Goal: Transaction & Acquisition: Book appointment/travel/reservation

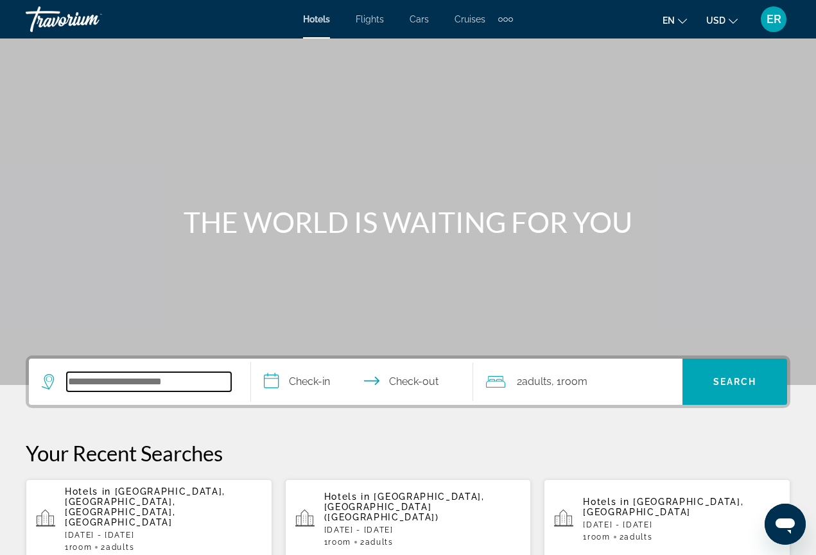
click at [170, 378] on input "Search widget" at bounding box center [149, 381] width 164 height 19
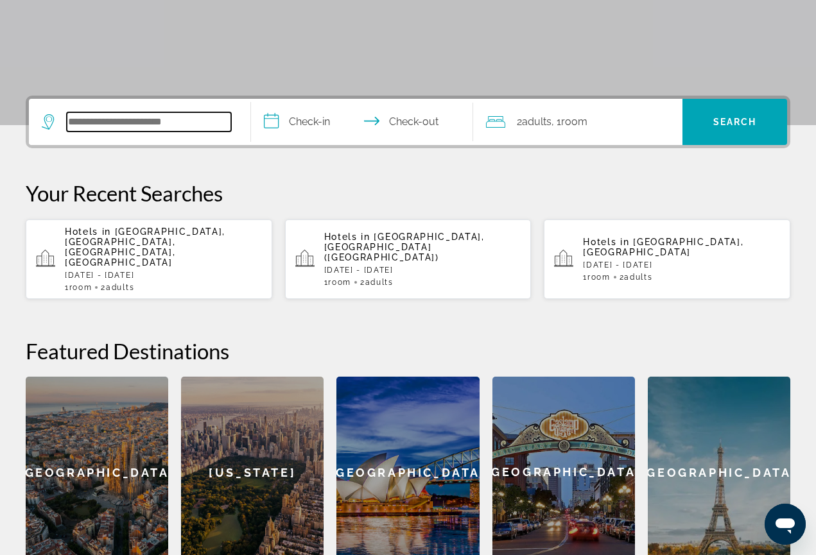
scroll to position [314, 0]
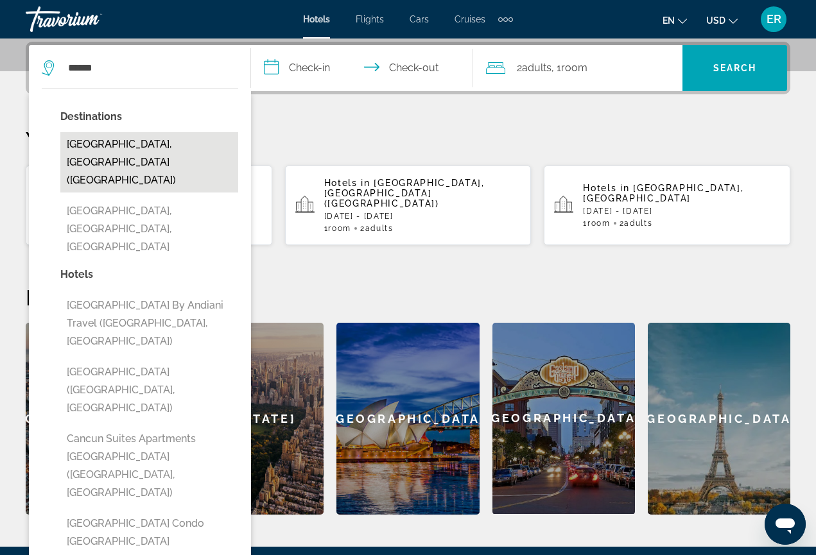
click at [141, 142] on button "[GEOGRAPHIC_DATA], [GEOGRAPHIC_DATA] ([GEOGRAPHIC_DATA])" at bounding box center [149, 162] width 178 height 60
type input "**********"
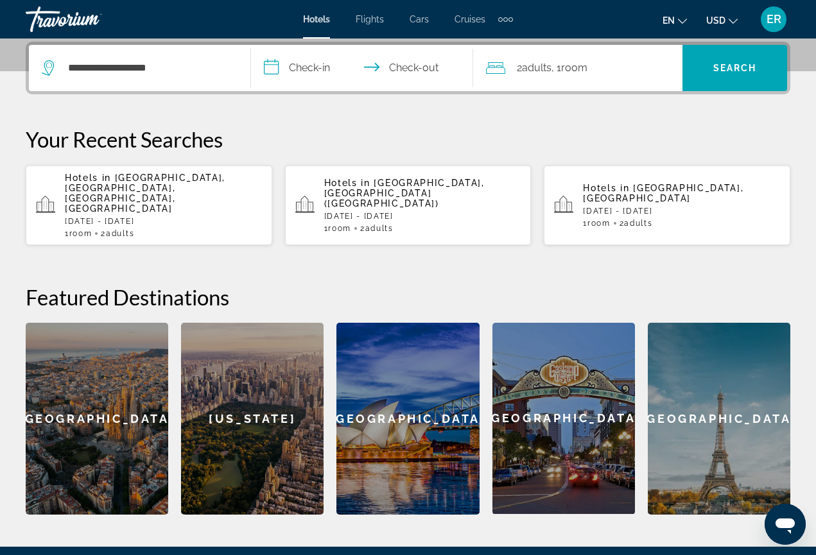
click at [277, 70] on input "**********" at bounding box center [364, 70] width 227 height 50
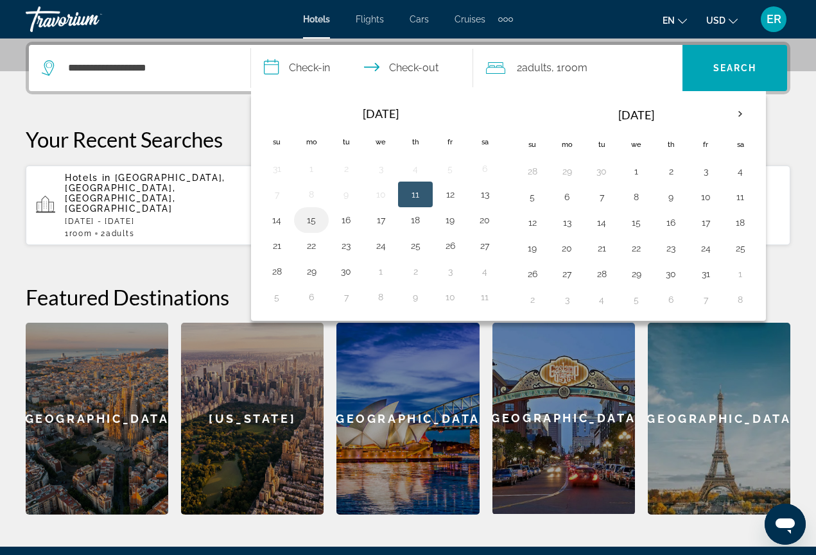
click at [309, 228] on button "15" at bounding box center [311, 220] width 21 height 18
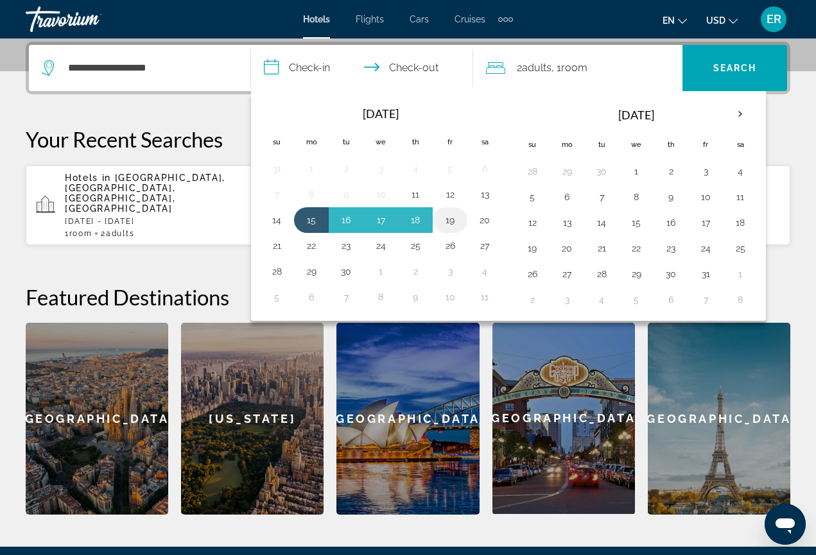
click at [458, 221] on button "19" at bounding box center [450, 220] width 21 height 18
type input "**********"
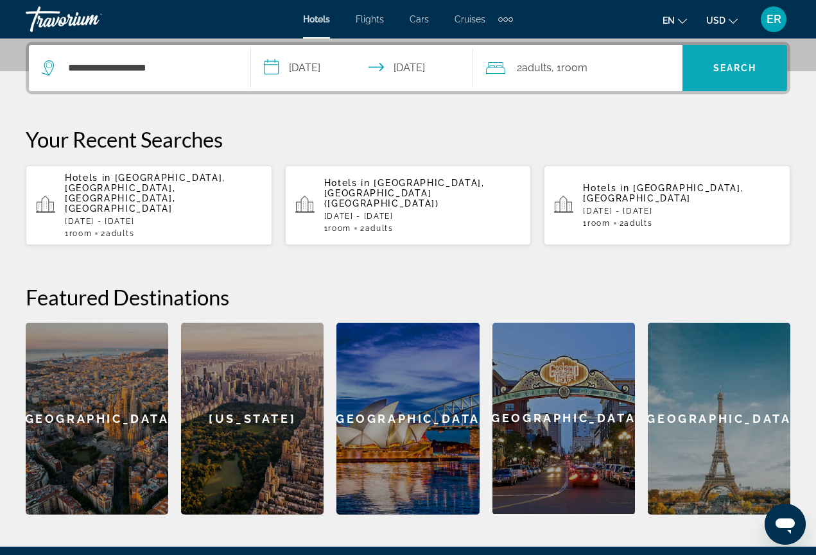
click at [738, 64] on span "Search" at bounding box center [735, 68] width 44 height 10
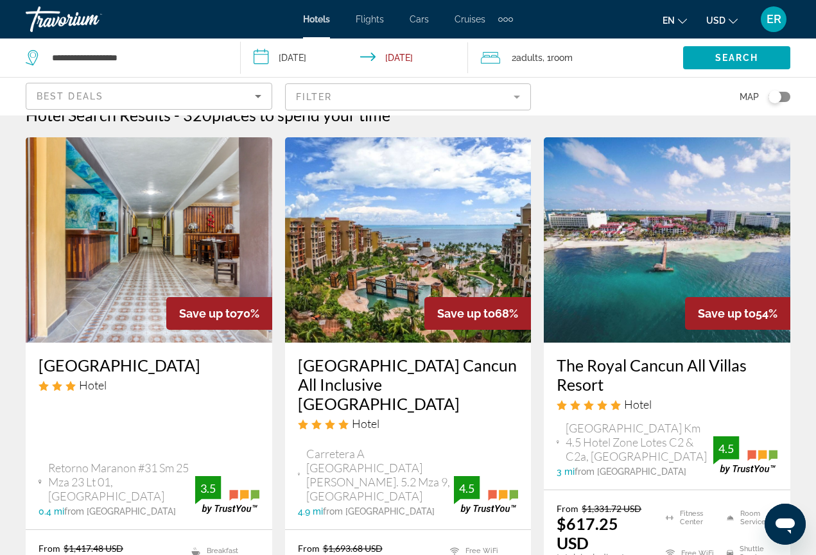
scroll to position [22, 0]
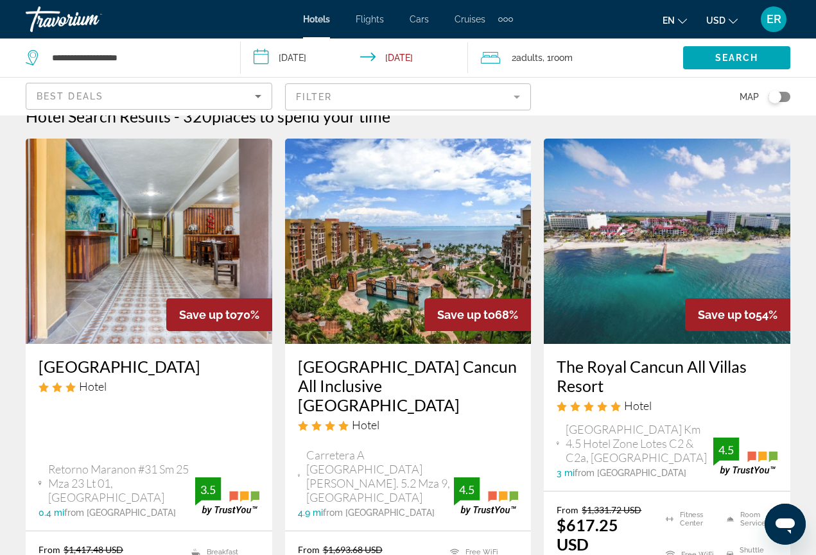
click at [413, 239] on img "Main content" at bounding box center [408, 241] width 246 height 205
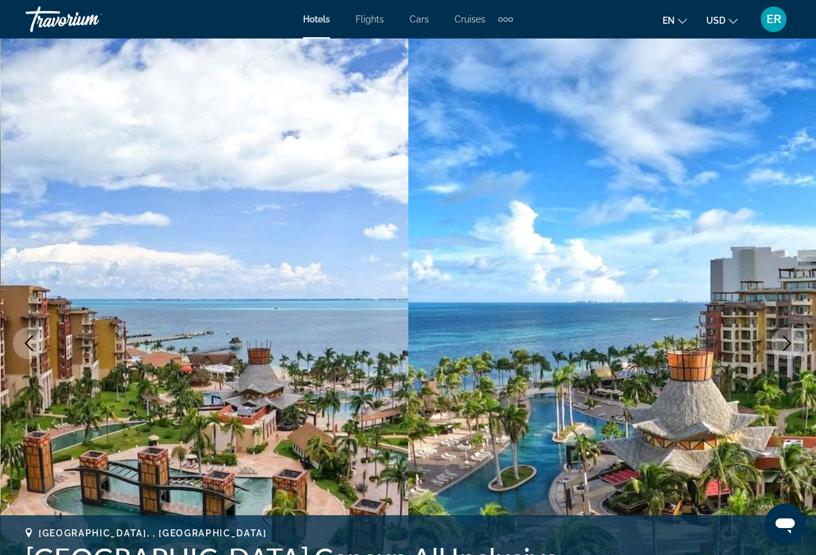
click at [787, 343] on icon "Next image" at bounding box center [786, 343] width 15 height 15
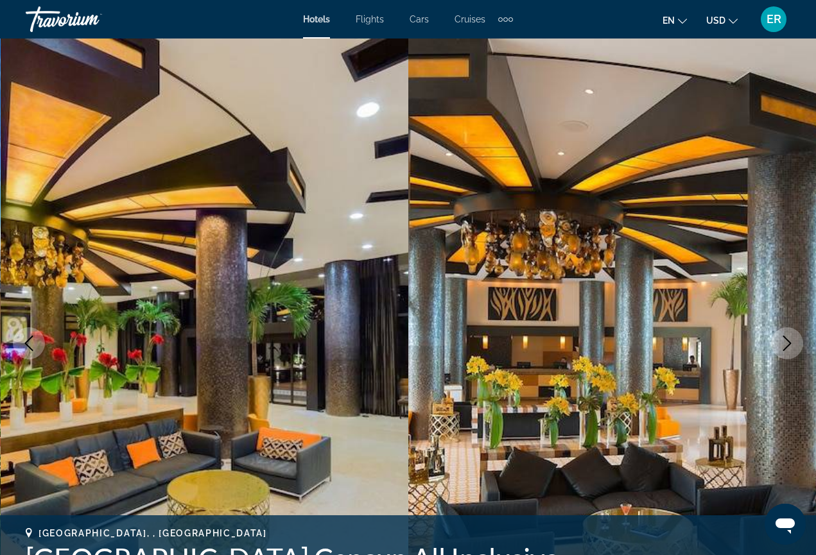
click at [781, 340] on icon "Next image" at bounding box center [786, 343] width 15 height 15
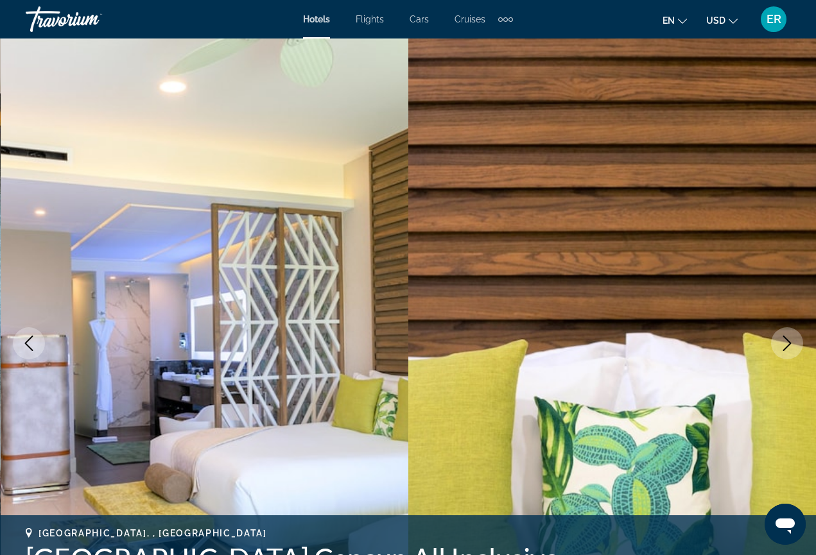
click at [784, 349] on icon "Next image" at bounding box center [787, 343] width 8 height 15
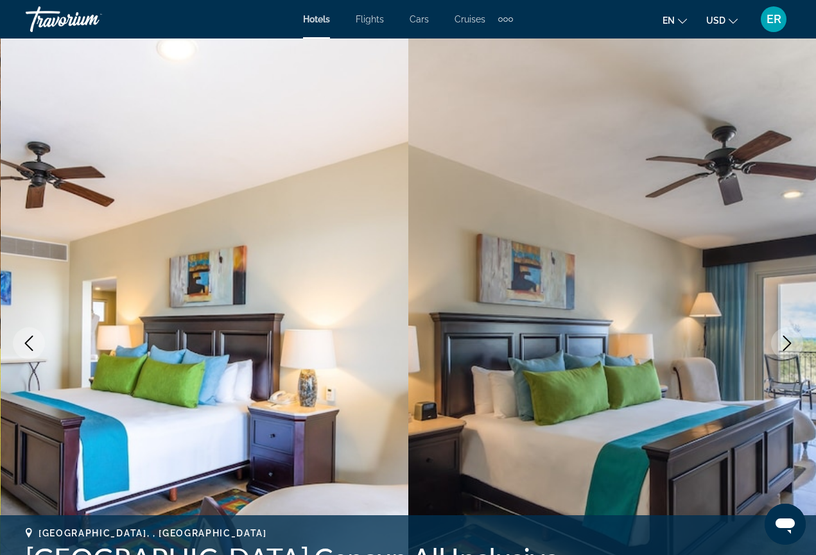
click at [784, 350] on icon "Next image" at bounding box center [787, 343] width 8 height 15
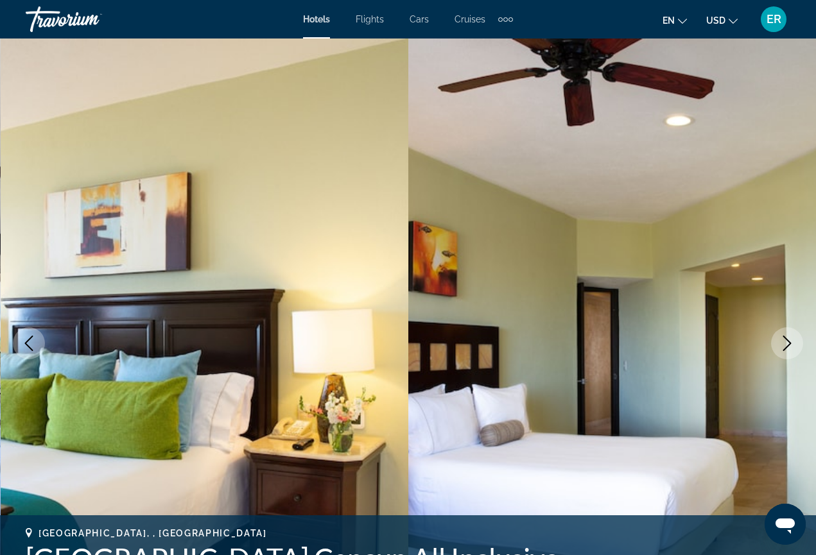
click at [784, 350] on icon "Next image" at bounding box center [787, 343] width 8 height 15
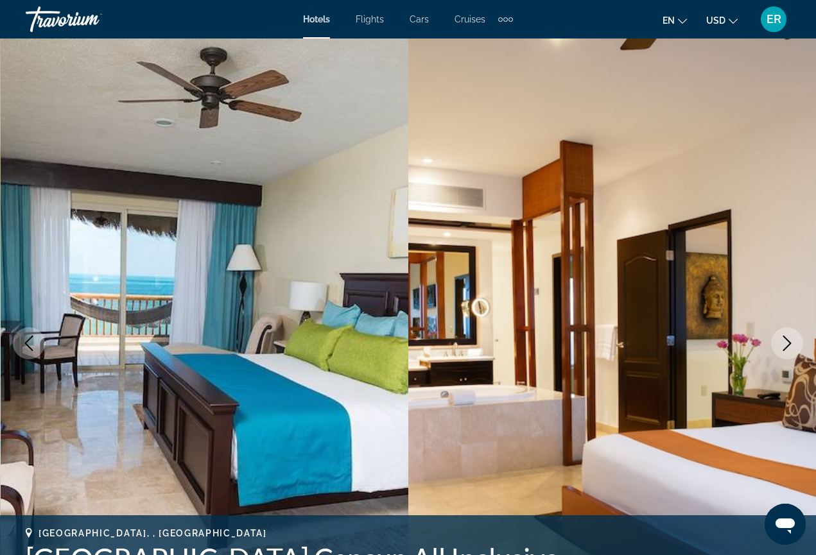
click at [791, 344] on icon "Next image" at bounding box center [786, 343] width 15 height 15
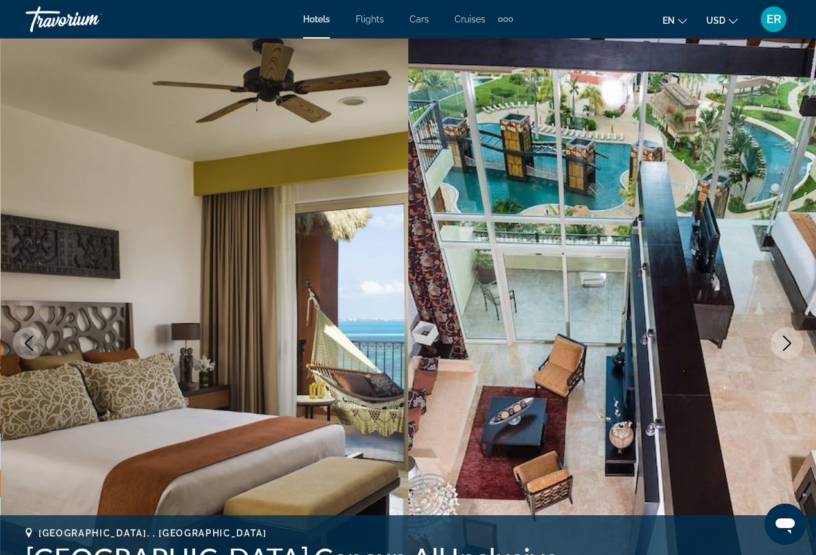
click at [784, 339] on icon "Next image" at bounding box center [786, 343] width 15 height 15
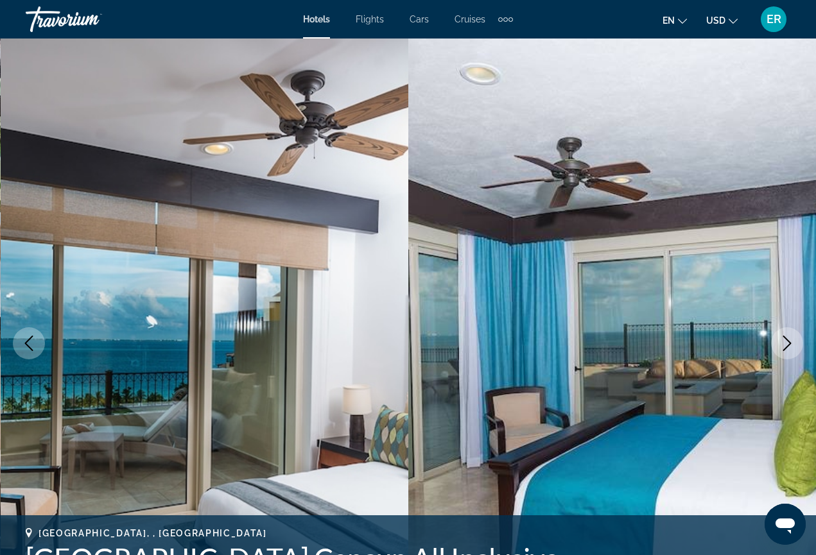
click at [789, 343] on icon "Next image" at bounding box center [787, 343] width 8 height 15
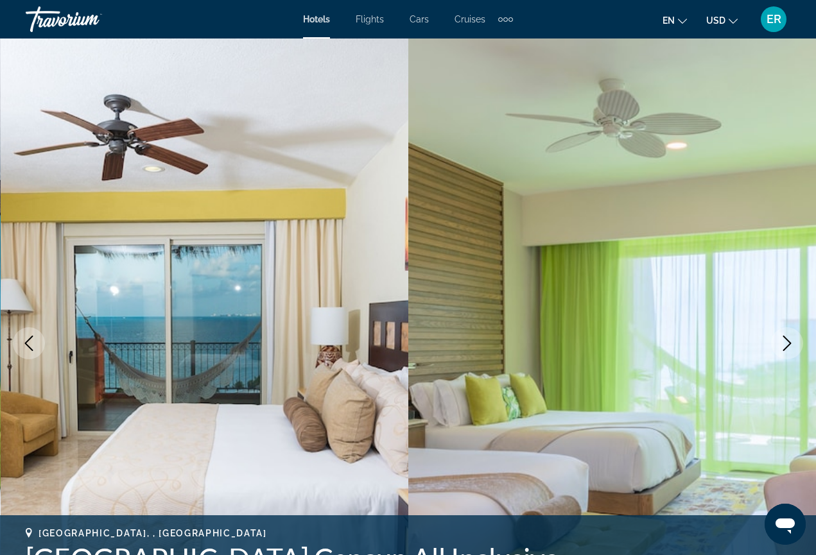
click at [789, 343] on icon "Next image" at bounding box center [787, 343] width 8 height 15
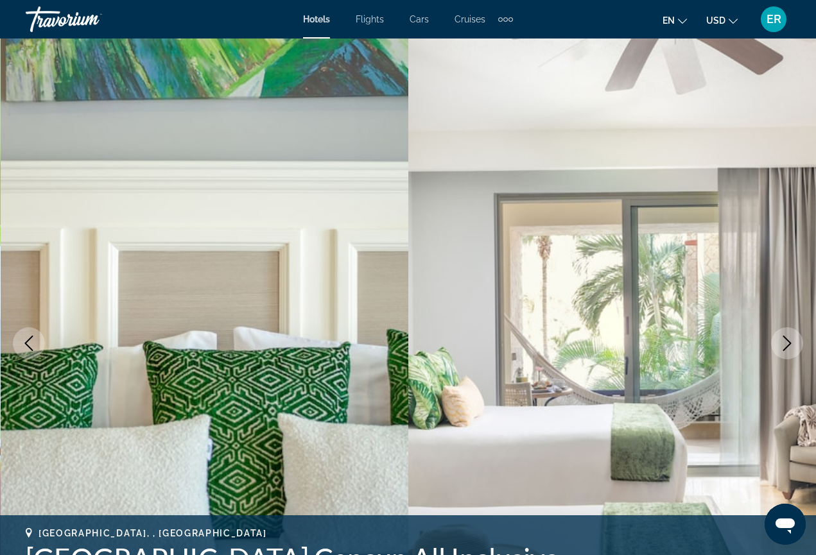
click at [789, 343] on icon "Next image" at bounding box center [787, 343] width 8 height 15
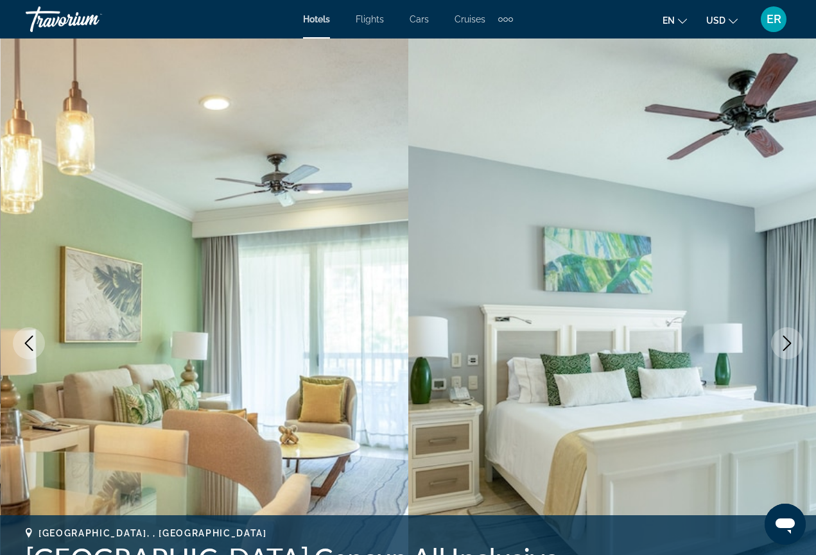
click at [790, 345] on icon "Next image" at bounding box center [786, 343] width 15 height 15
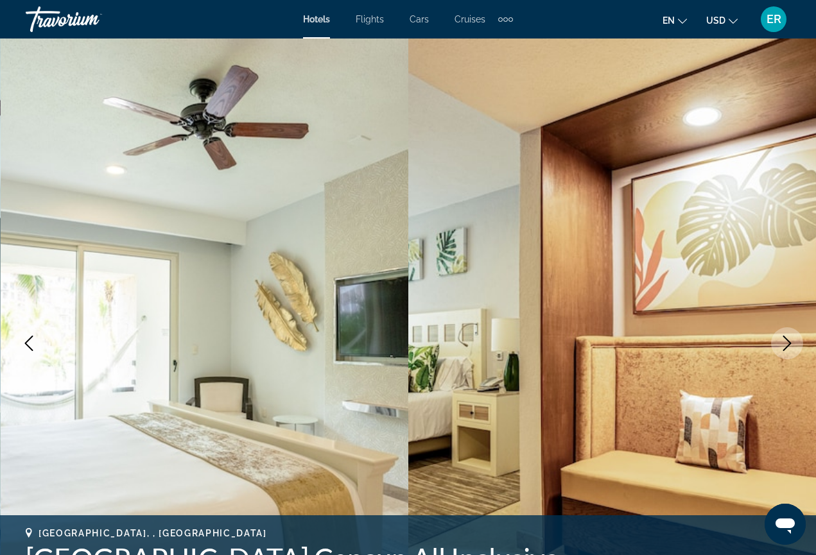
click at [790, 347] on icon "Next image" at bounding box center [786, 343] width 15 height 15
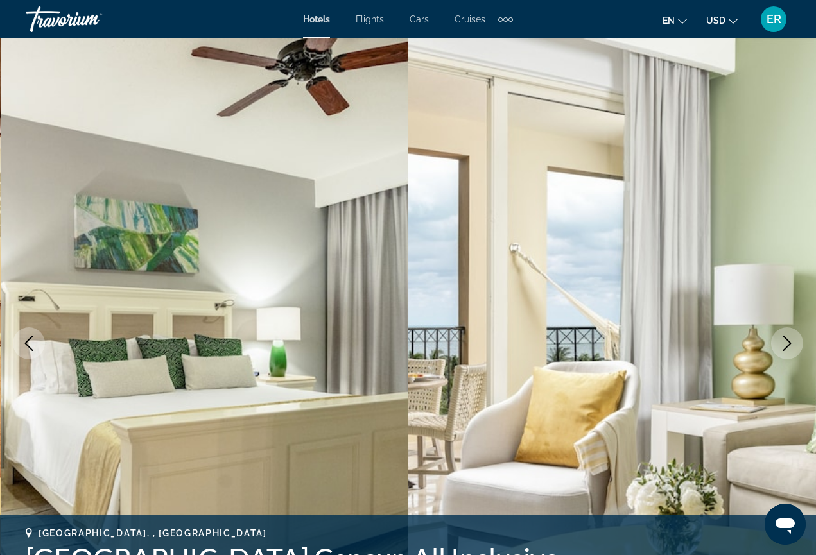
click at [790, 347] on icon "Next image" at bounding box center [786, 343] width 15 height 15
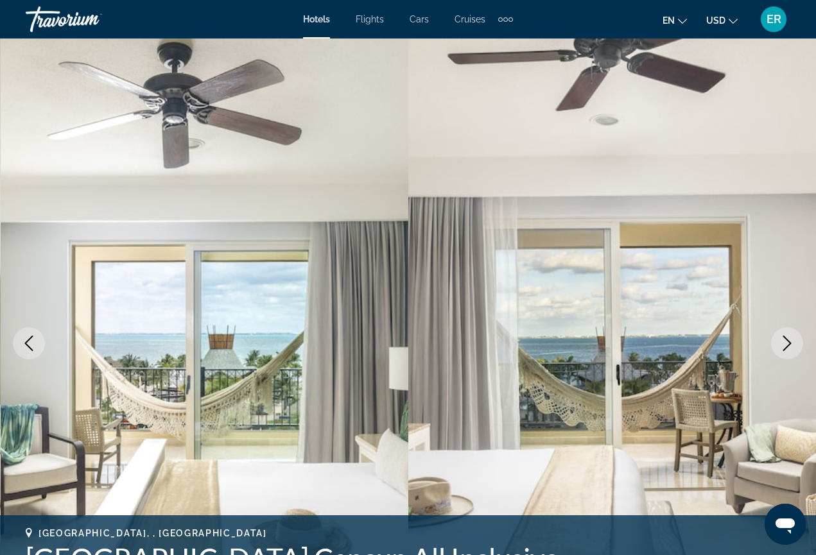
click at [790, 347] on icon "Next image" at bounding box center [786, 343] width 15 height 15
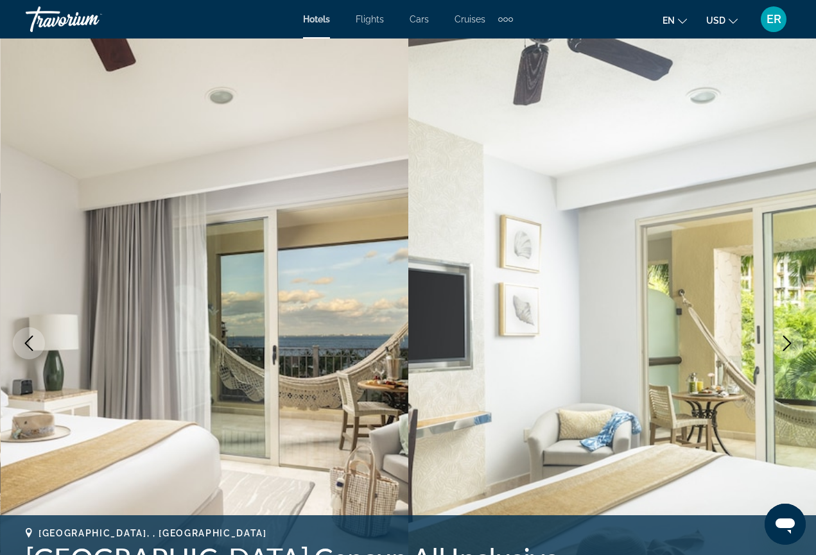
click at [789, 347] on icon "Next image" at bounding box center [786, 343] width 15 height 15
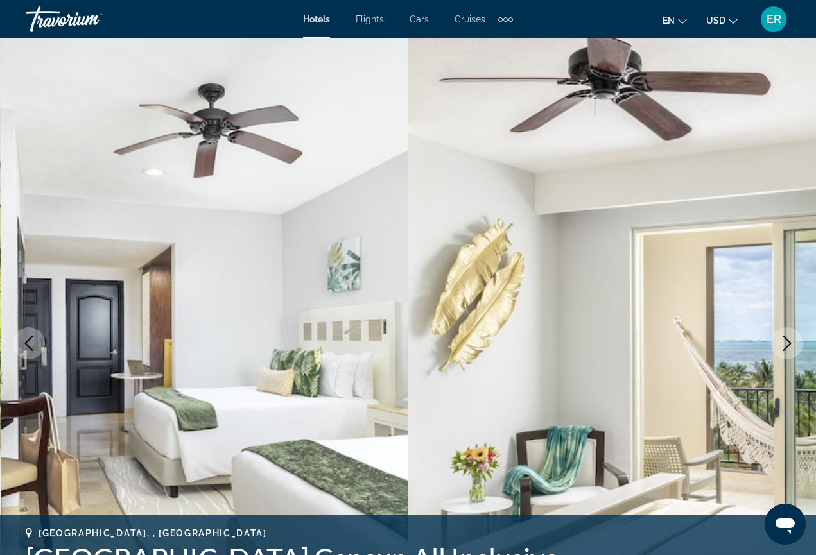
click at [789, 347] on icon "Next image" at bounding box center [786, 343] width 15 height 15
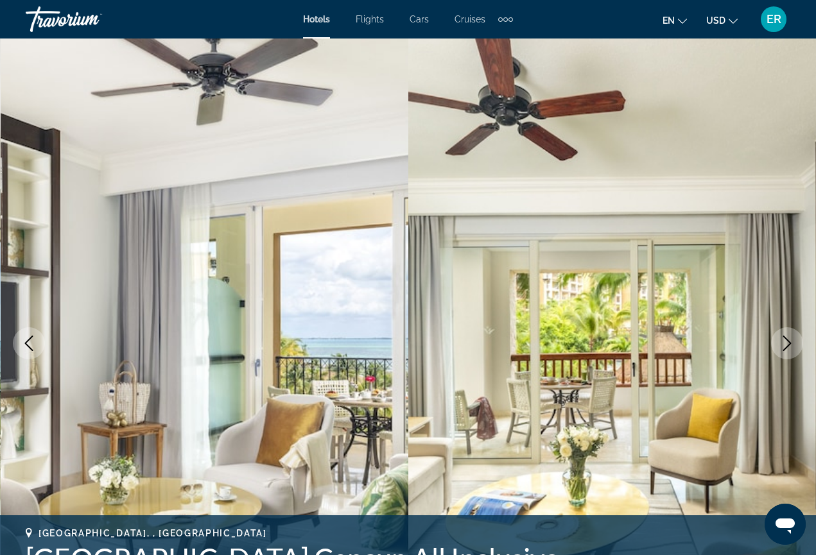
click at [789, 347] on icon "Next image" at bounding box center [786, 343] width 15 height 15
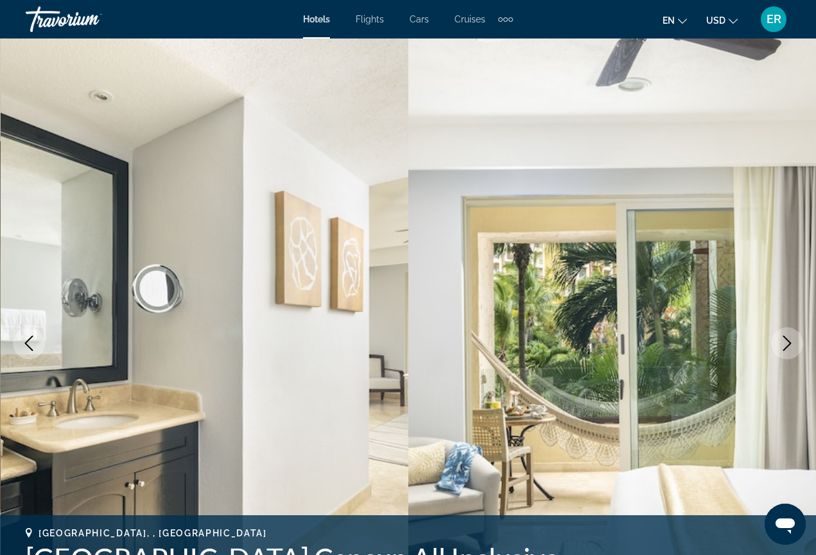
click at [790, 348] on icon "Next image" at bounding box center [786, 343] width 15 height 15
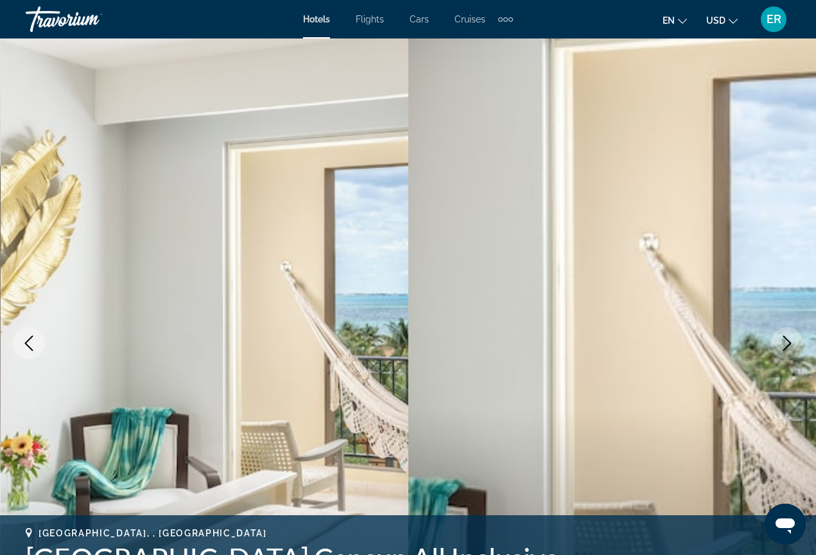
click at [790, 348] on icon "Next image" at bounding box center [786, 343] width 15 height 15
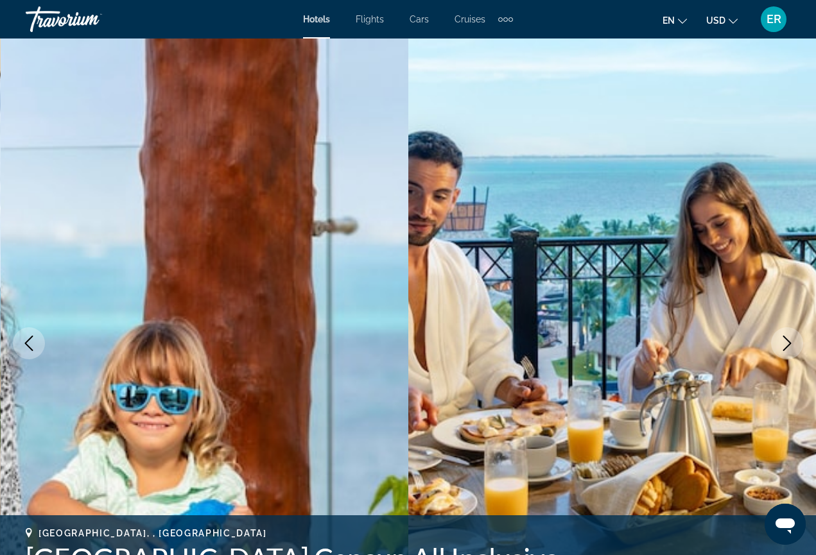
click at [790, 348] on icon "Next image" at bounding box center [786, 343] width 15 height 15
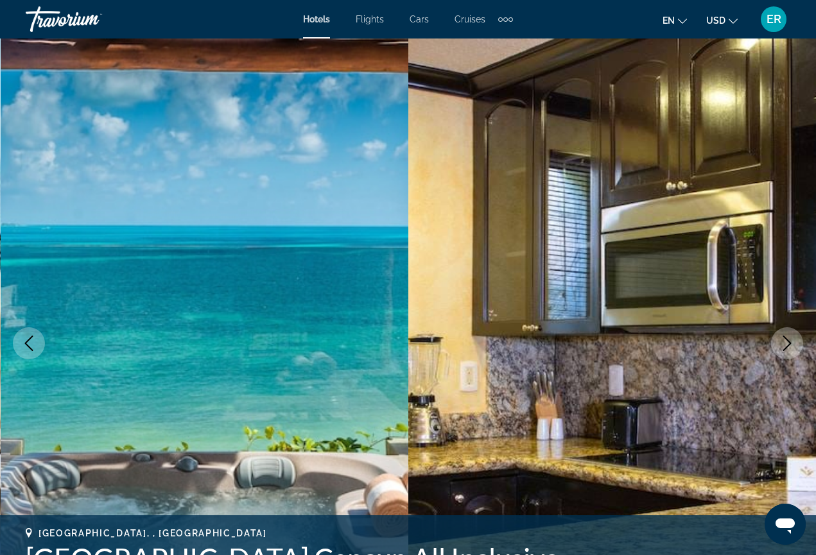
click at [790, 349] on icon "Next image" at bounding box center [786, 343] width 15 height 15
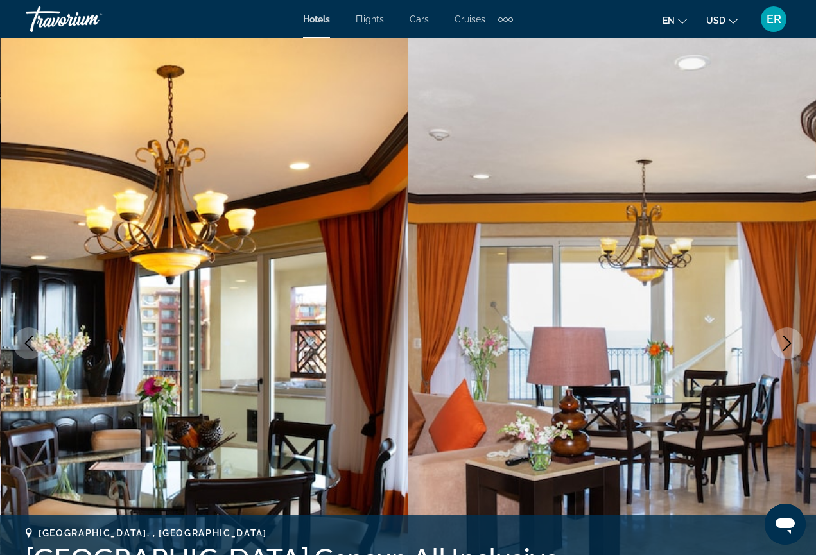
click at [784, 348] on icon "Next image" at bounding box center [787, 343] width 8 height 15
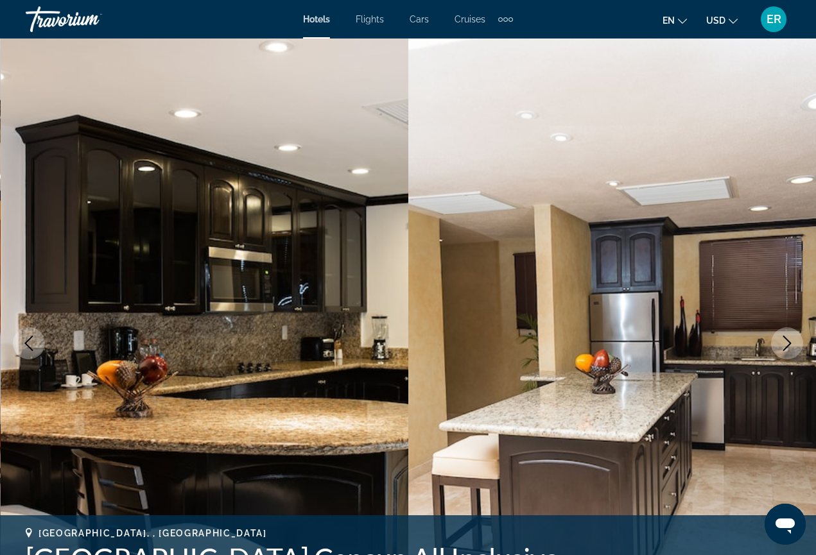
click at [785, 349] on icon "Next image" at bounding box center [787, 343] width 8 height 15
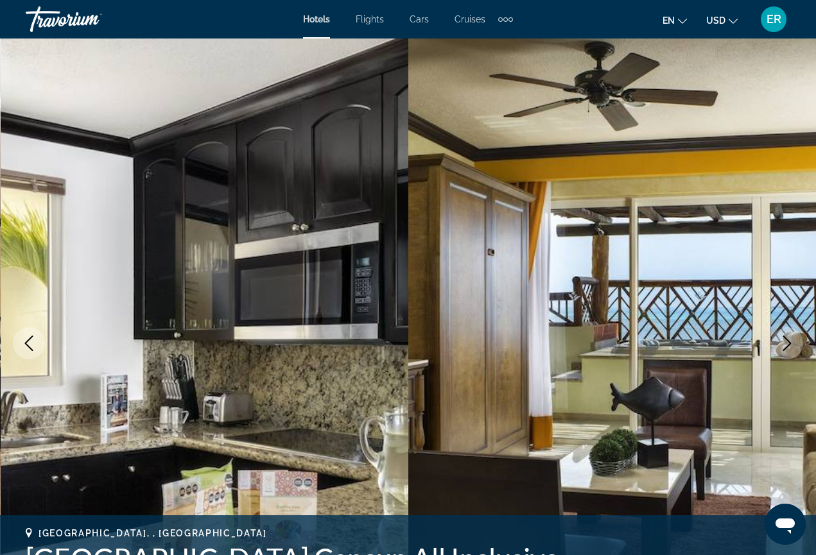
click at [785, 349] on icon "Next image" at bounding box center [787, 343] width 8 height 15
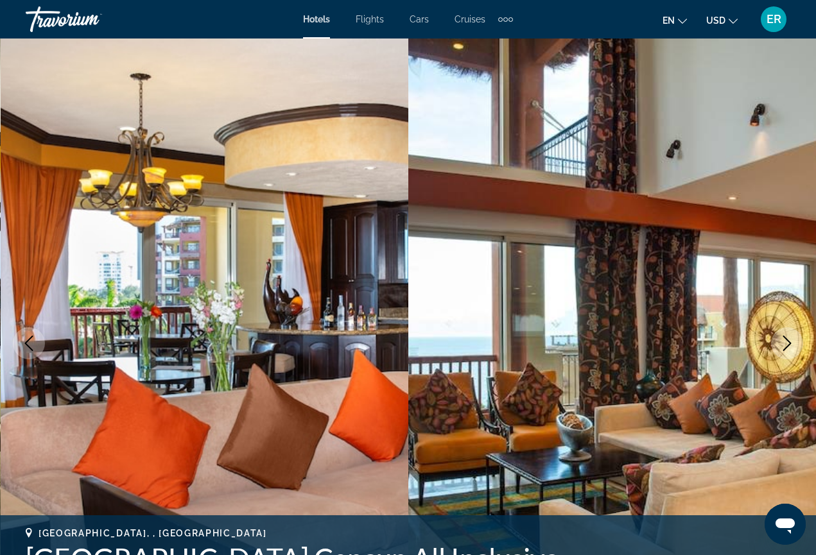
click at [785, 349] on icon "Next image" at bounding box center [787, 343] width 8 height 15
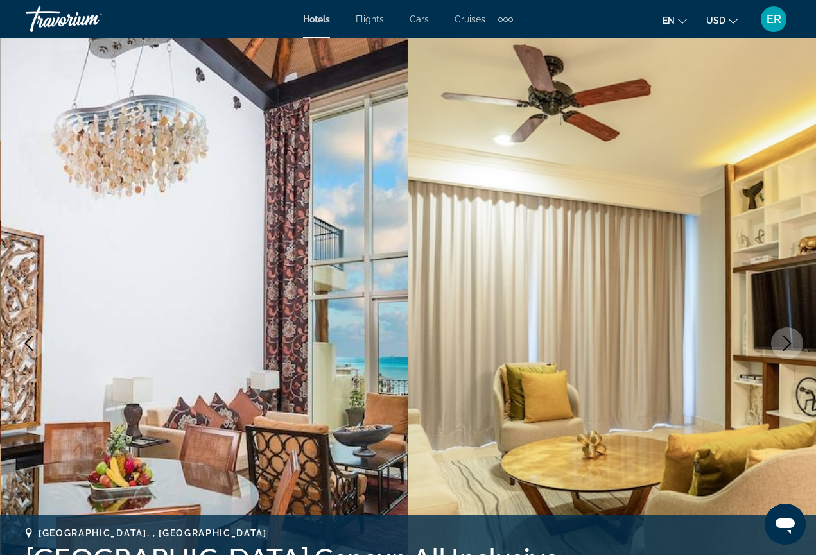
click at [785, 350] on icon "Next image" at bounding box center [786, 343] width 15 height 15
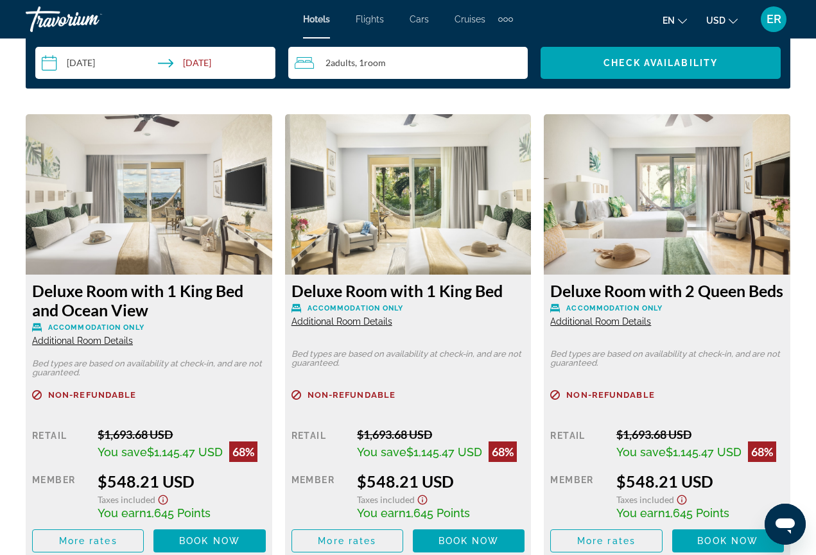
scroll to position [1935, 0]
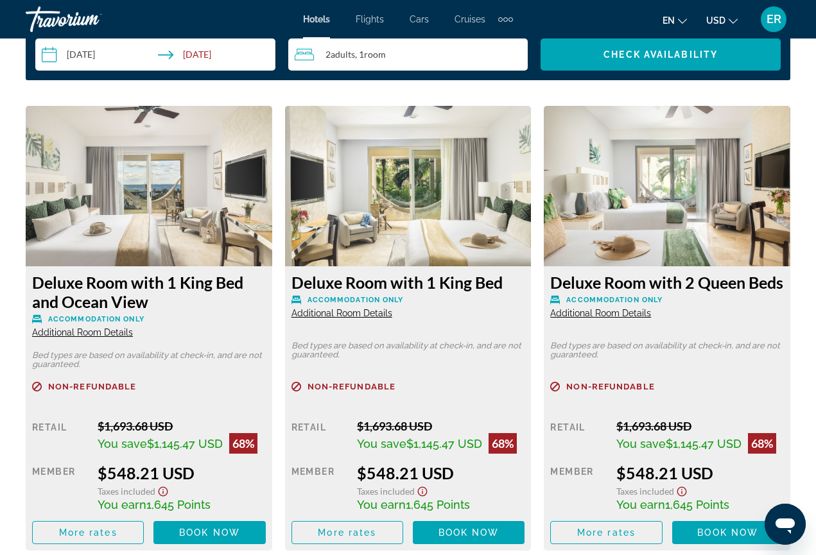
click at [622, 391] on div "Non-refundable" at bounding box center [667, 394] width 234 height 24
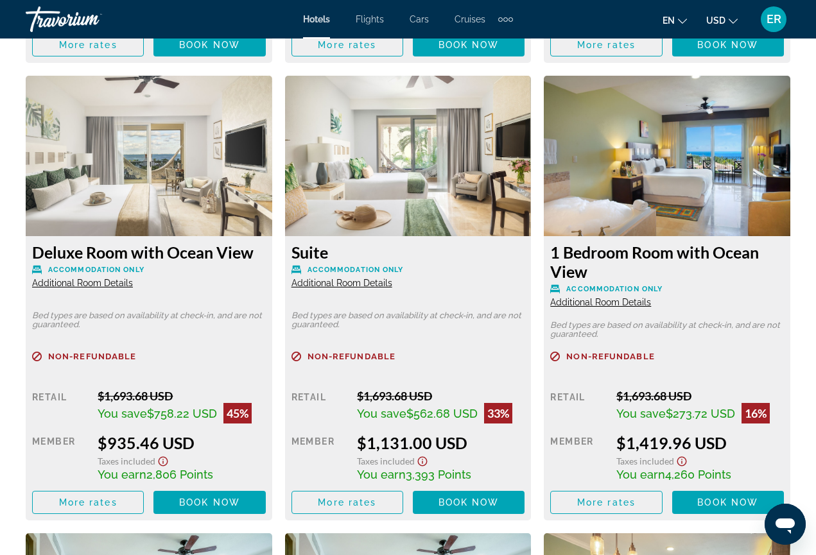
scroll to position [2893, 0]
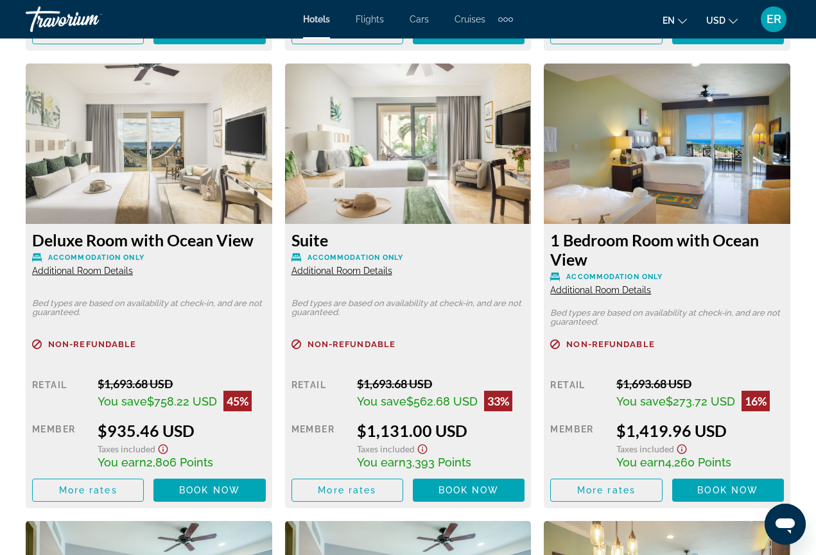
click at [699, 167] on img "Main content" at bounding box center [667, 144] width 246 height 160
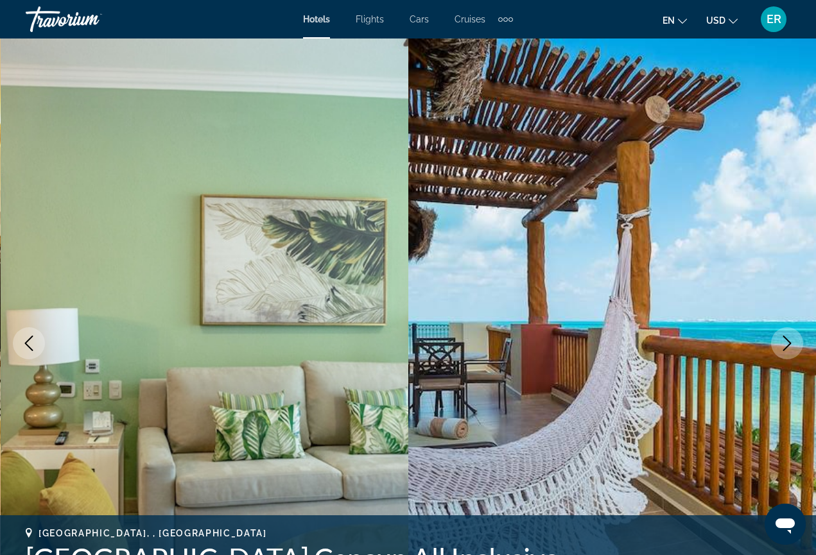
scroll to position [0, 0]
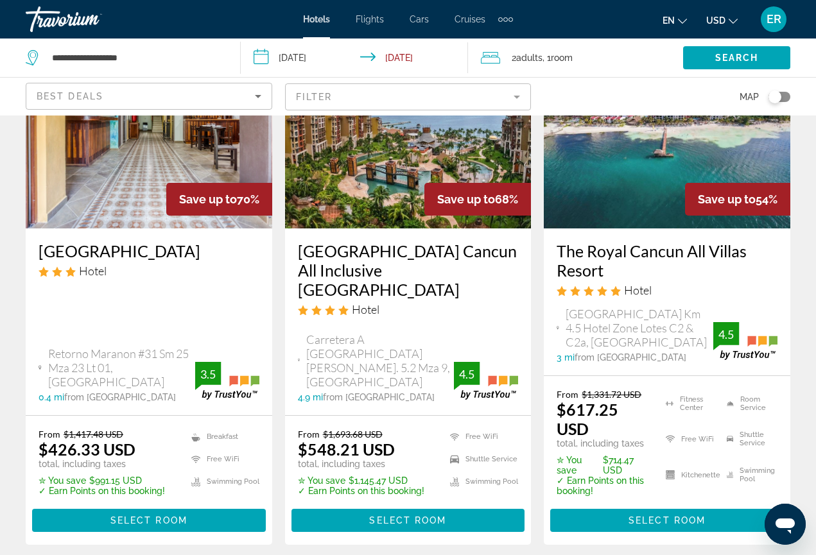
scroll to position [135, 0]
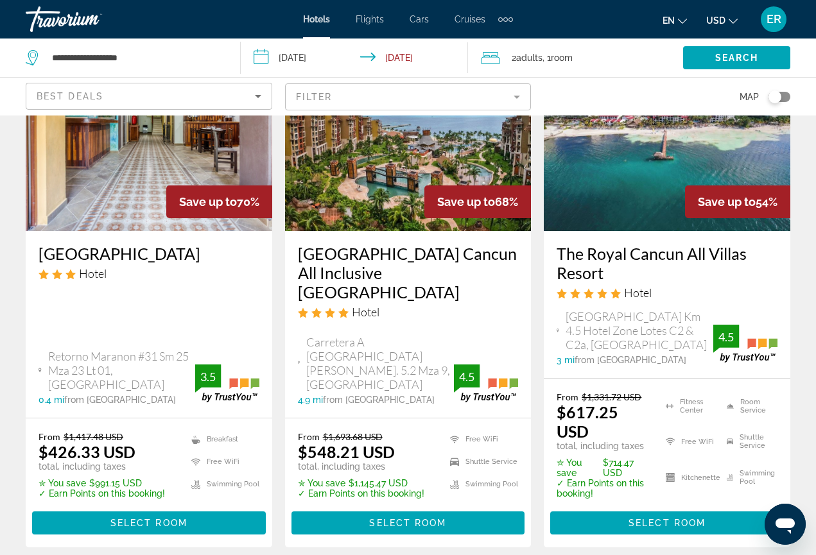
click at [689, 241] on div "The Royal Cancun All Villas Resort Hotel Kukulcan Boulevard Km 4.5 Hotel Zone L…" at bounding box center [667, 304] width 246 height 147
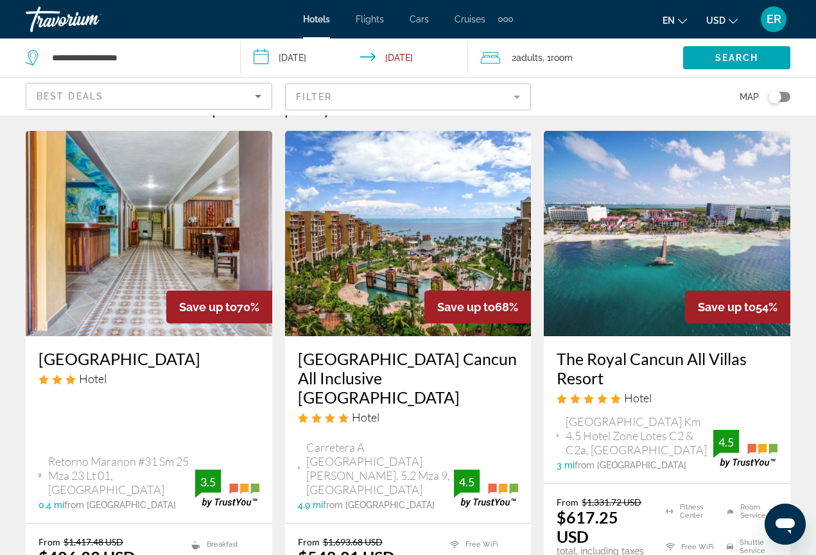
scroll to position [28, 0]
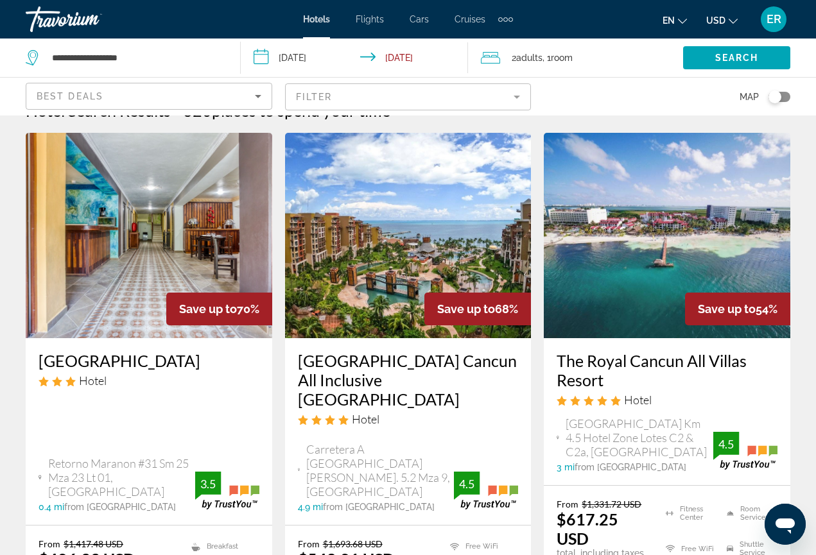
click at [664, 260] on img "Main content" at bounding box center [667, 235] width 246 height 205
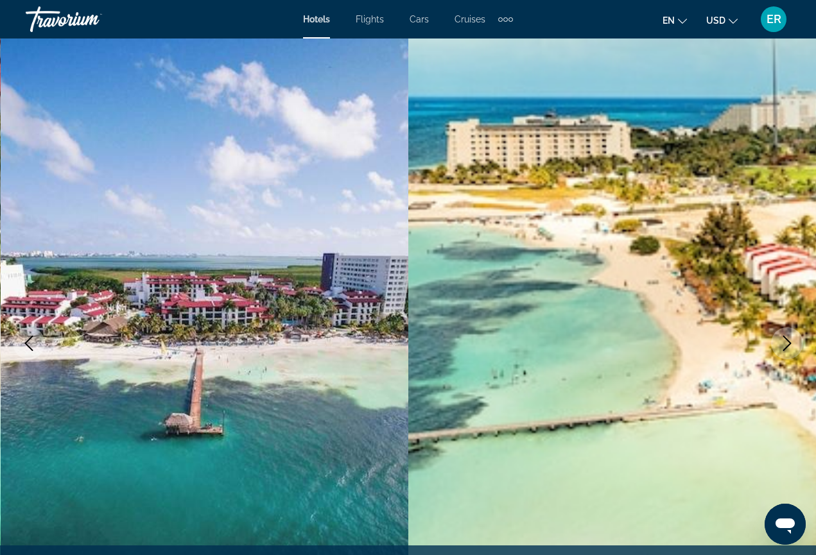
click at [787, 343] on icon "Next image" at bounding box center [786, 343] width 15 height 15
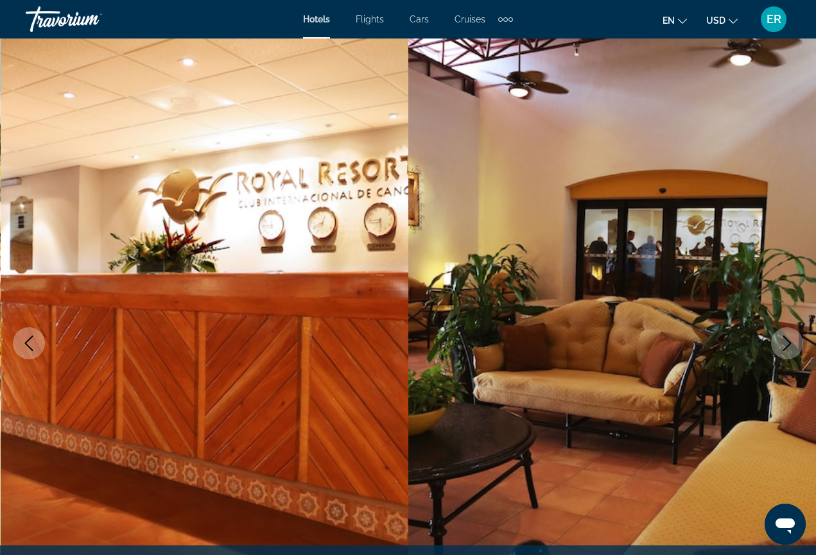
click at [787, 343] on icon "Next image" at bounding box center [786, 343] width 15 height 15
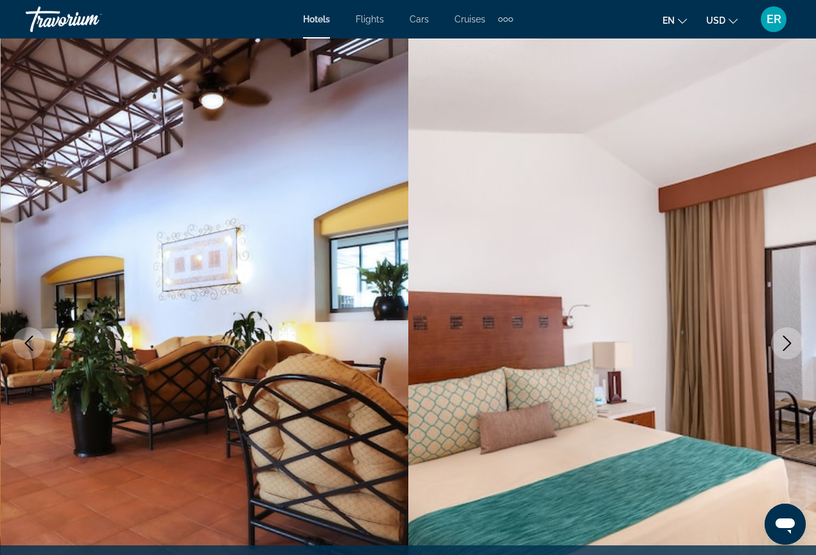
click at [788, 344] on icon "Next image" at bounding box center [786, 343] width 15 height 15
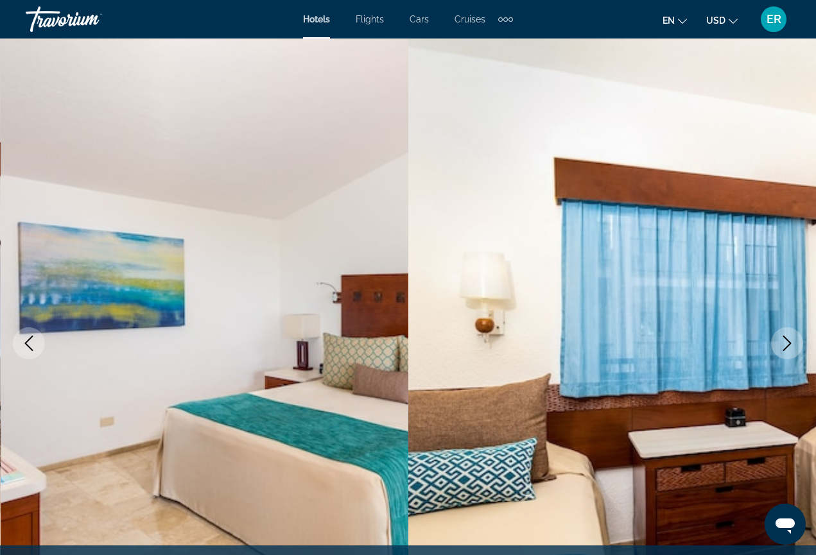
click at [788, 344] on icon "Next image" at bounding box center [786, 343] width 15 height 15
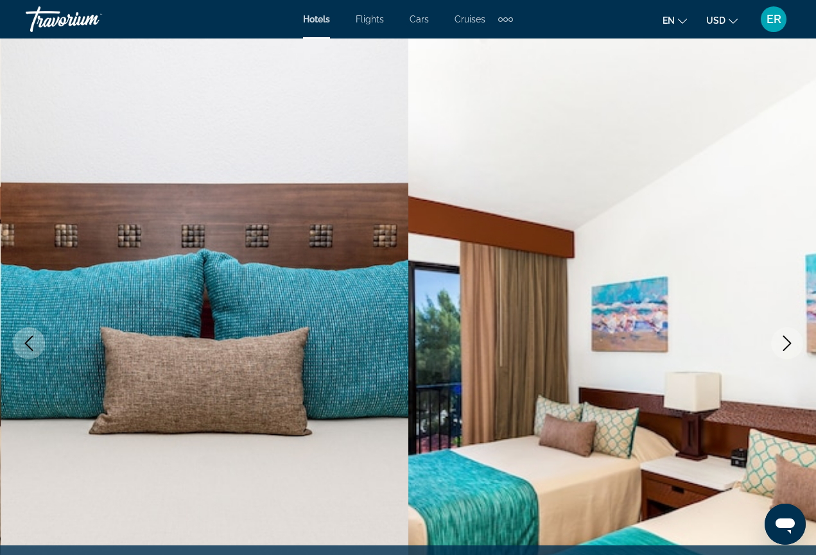
click at [788, 343] on icon "Next image" at bounding box center [786, 343] width 15 height 15
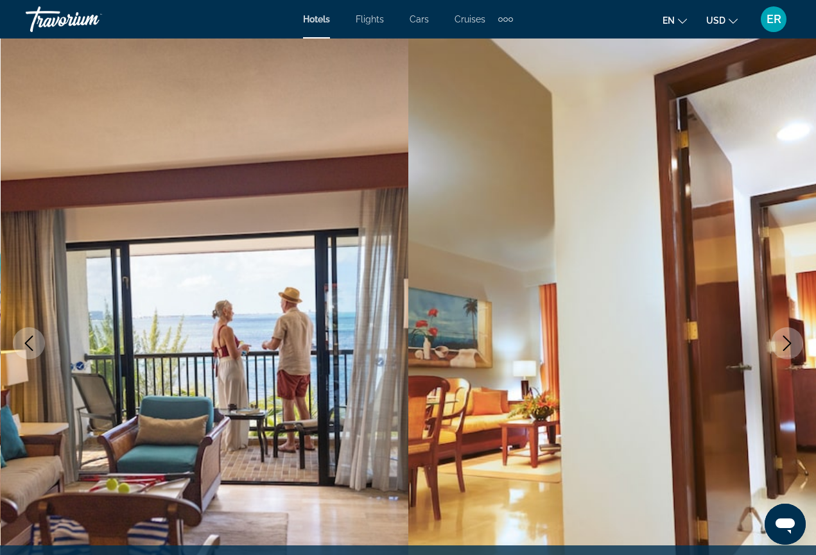
click at [795, 340] on button "Next image" at bounding box center [787, 343] width 32 height 32
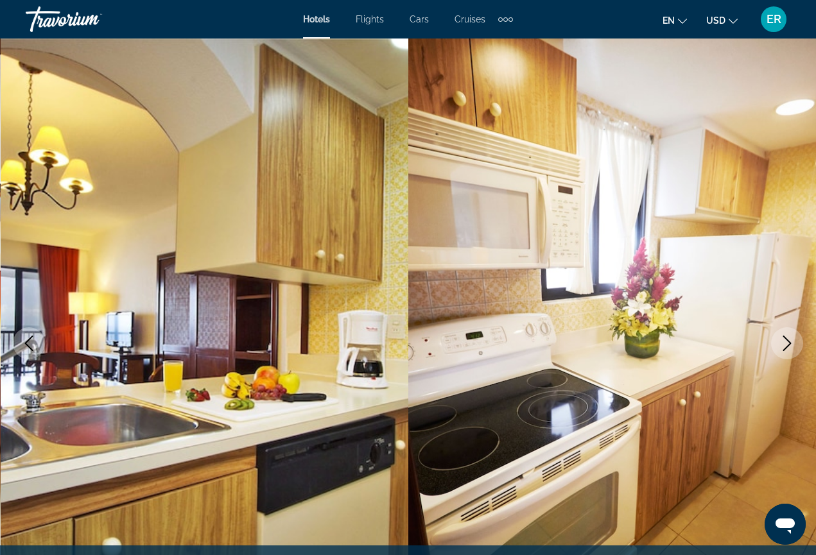
click at [797, 341] on button "Next image" at bounding box center [787, 343] width 32 height 32
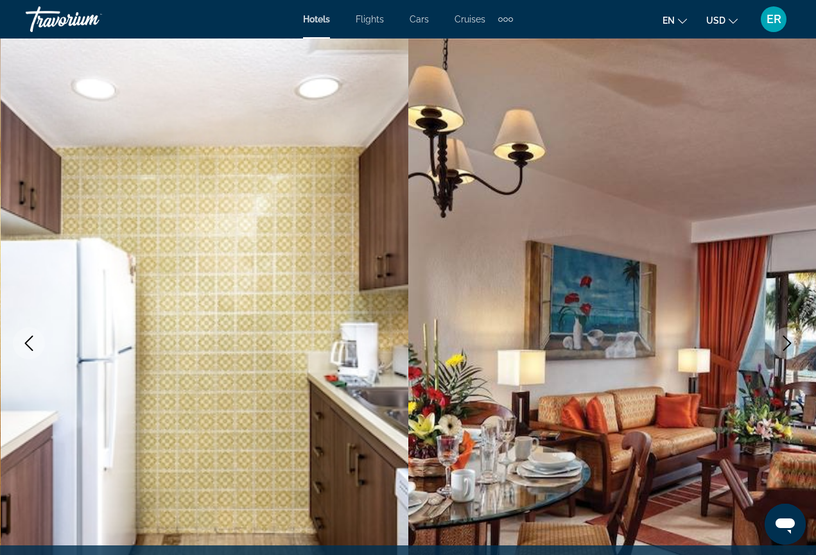
click at [797, 341] on button "Next image" at bounding box center [787, 343] width 32 height 32
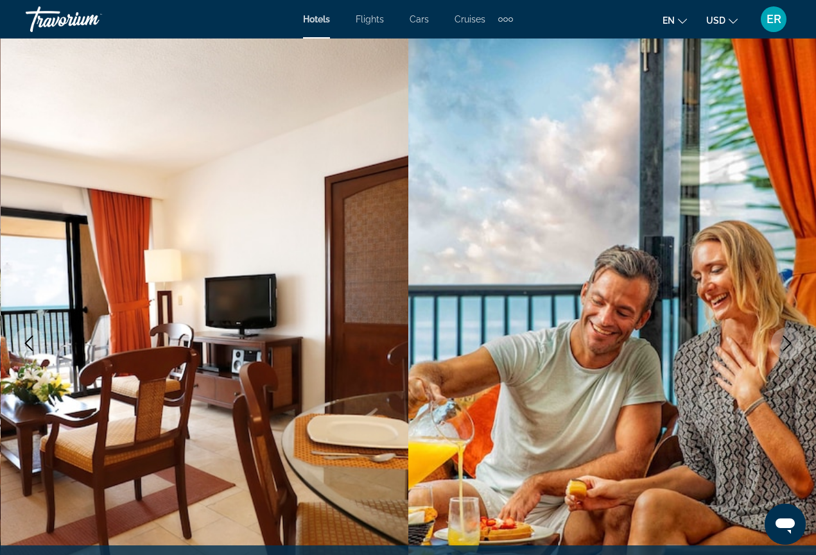
click at [796, 341] on button "Next image" at bounding box center [787, 343] width 32 height 32
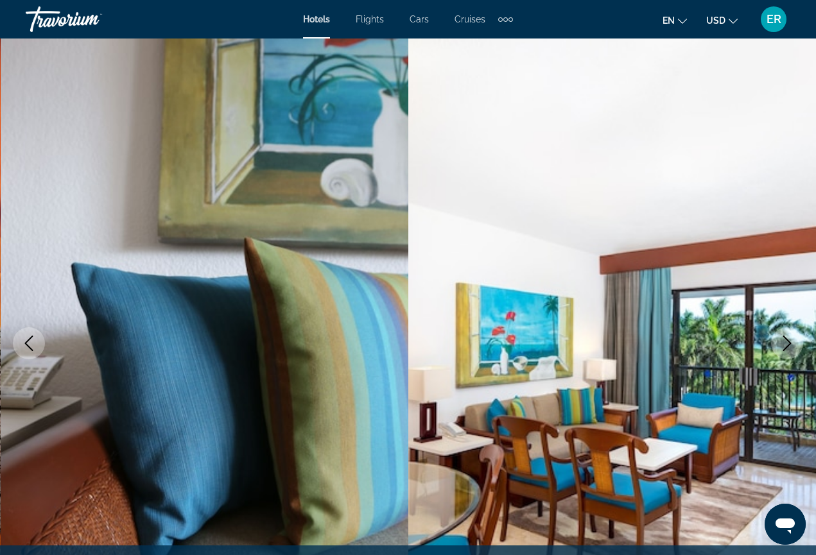
click at [796, 341] on button "Next image" at bounding box center [787, 343] width 32 height 32
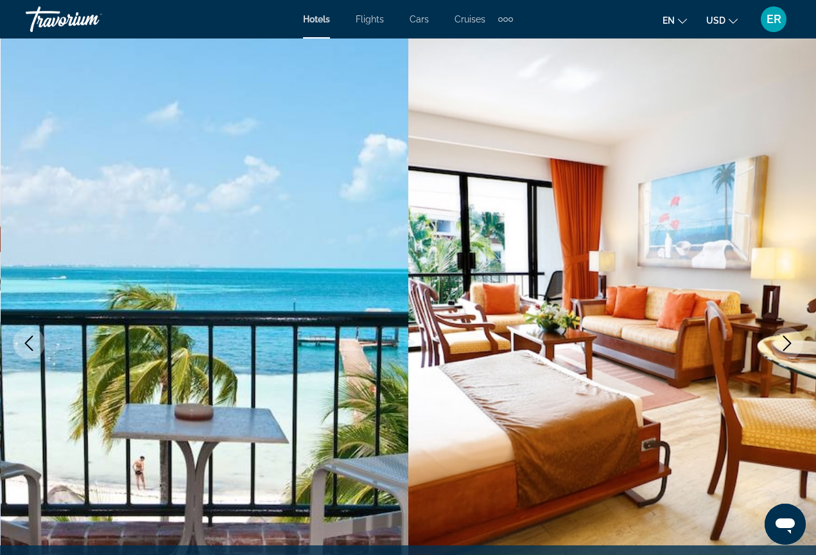
click at [796, 341] on button "Next image" at bounding box center [787, 343] width 32 height 32
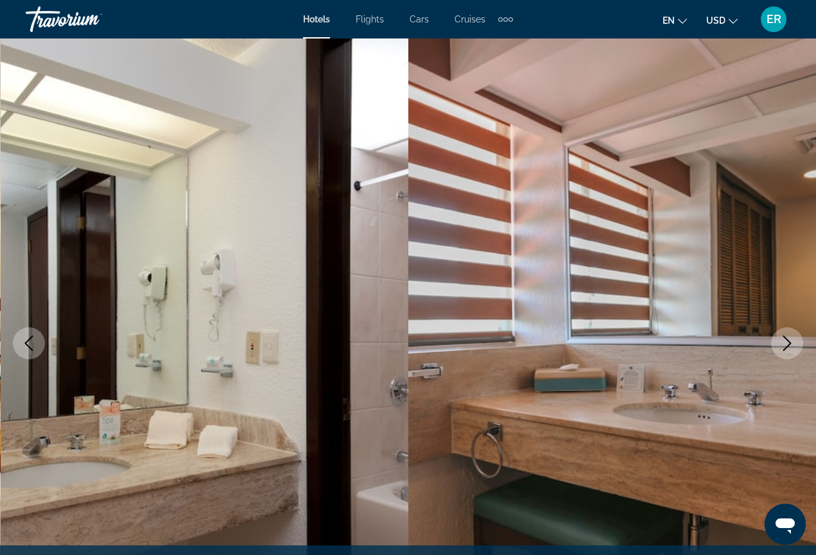
click at [796, 341] on button "Next image" at bounding box center [787, 343] width 32 height 32
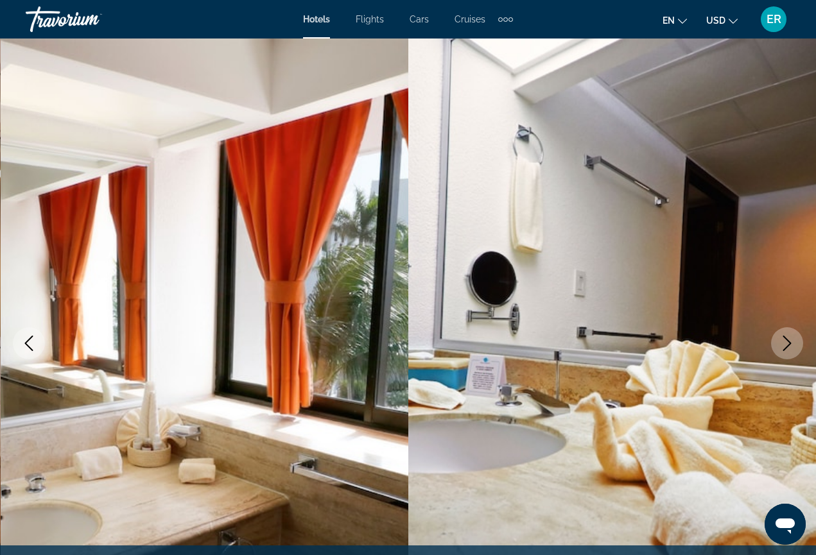
click at [796, 341] on button "Next image" at bounding box center [787, 343] width 32 height 32
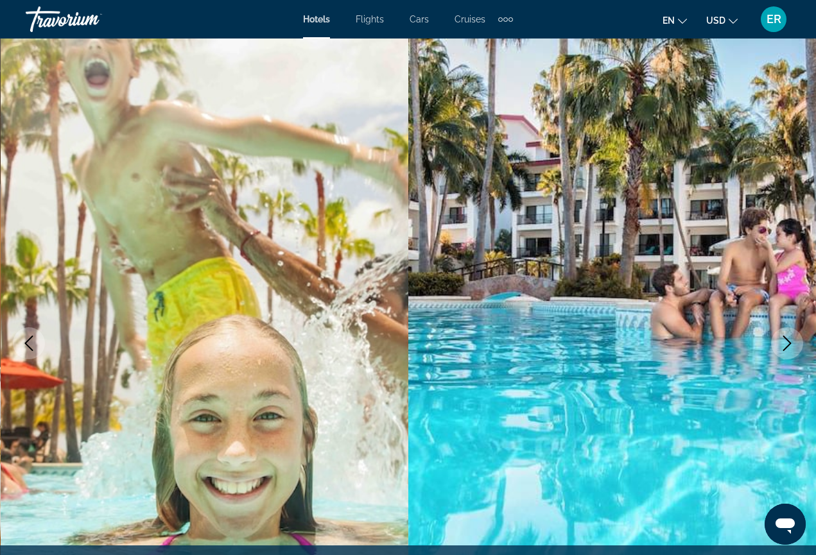
click at [796, 341] on button "Next image" at bounding box center [787, 343] width 32 height 32
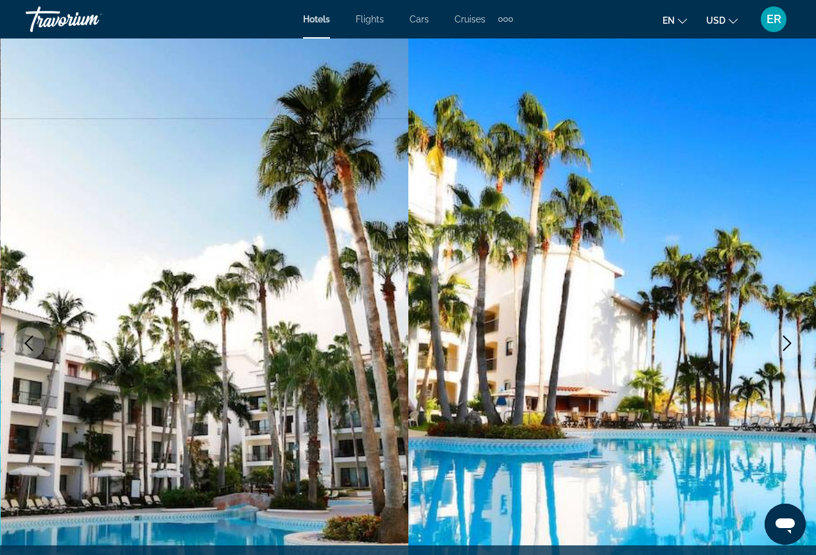
click at [796, 341] on button "Next image" at bounding box center [787, 343] width 32 height 32
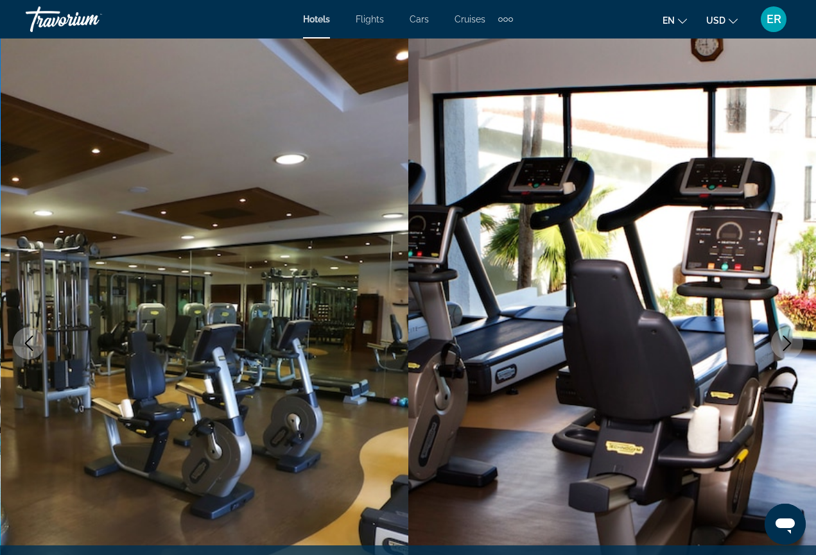
click at [796, 341] on button "Next image" at bounding box center [787, 343] width 32 height 32
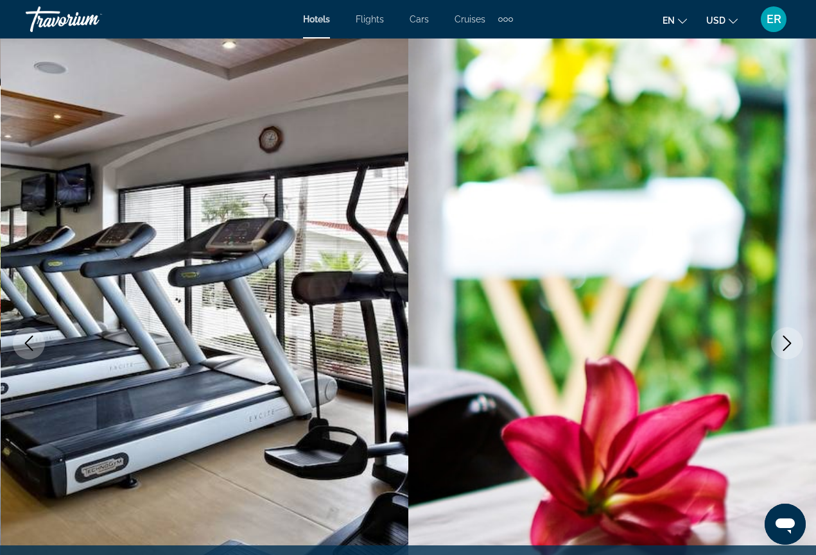
click at [796, 341] on button "Next image" at bounding box center [787, 343] width 32 height 32
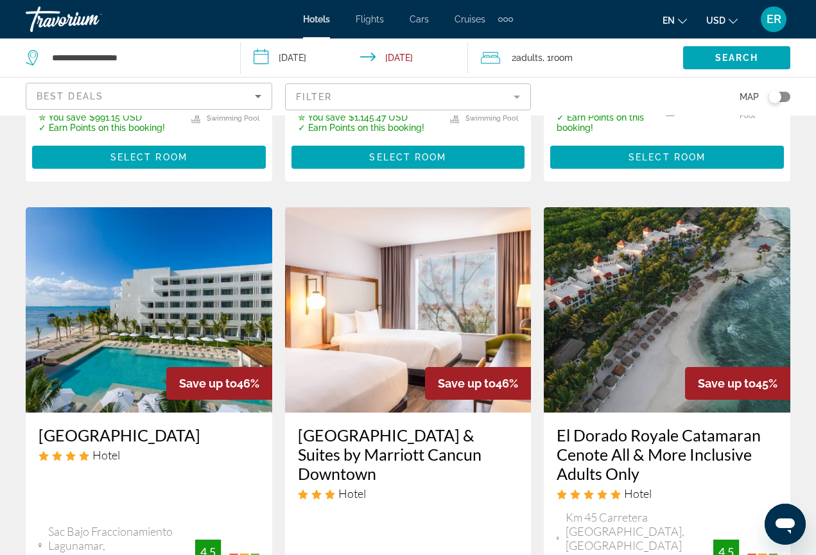
scroll to position [502, 0]
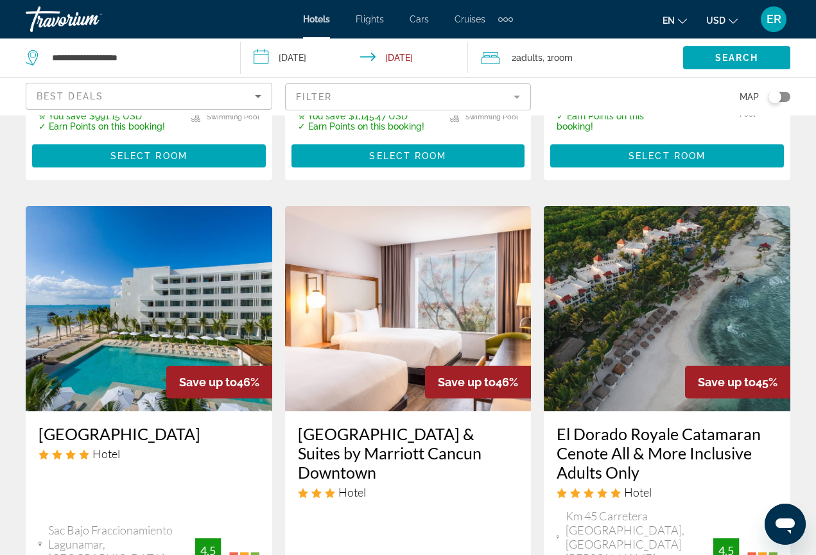
click at [690, 345] on img "Main content" at bounding box center [667, 308] width 246 height 205
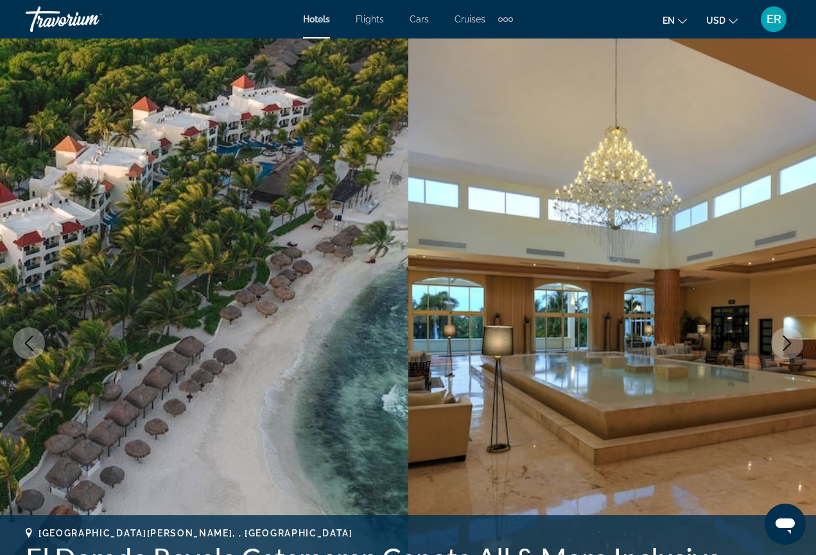
click at [690, 345] on img "Main content" at bounding box center [612, 344] width 408 height 610
click at [784, 350] on icon "Next image" at bounding box center [787, 343] width 8 height 15
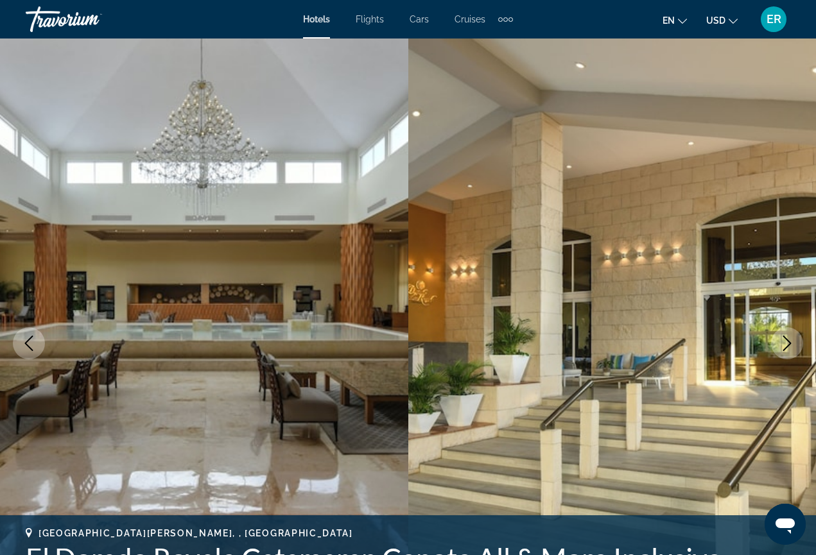
click at [784, 350] on icon "Next image" at bounding box center [787, 343] width 8 height 15
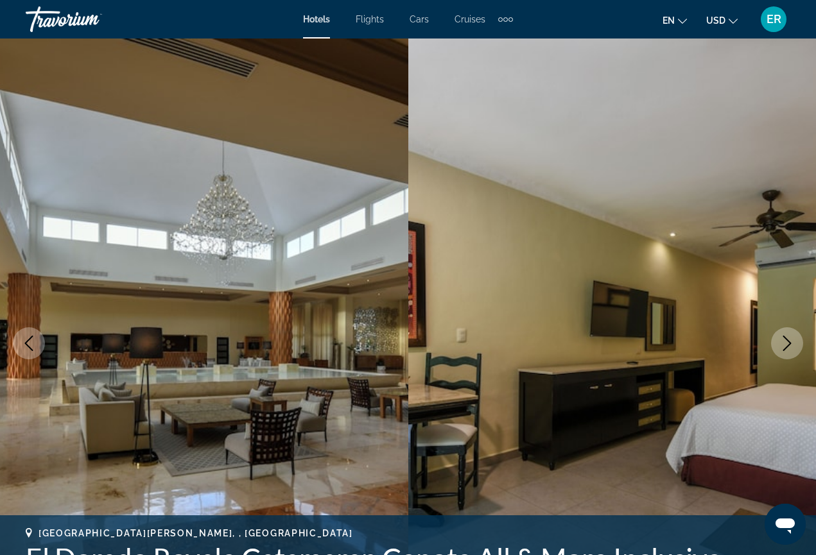
click at [784, 350] on icon "Next image" at bounding box center [787, 343] width 8 height 15
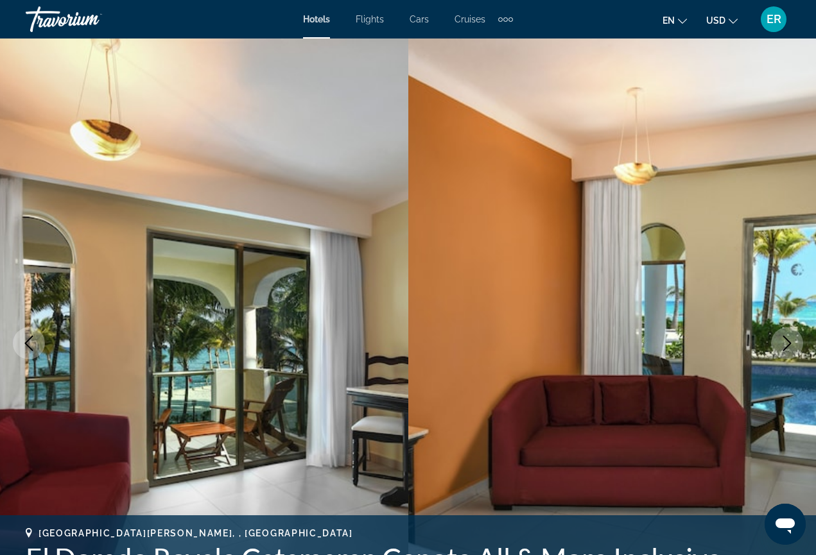
click at [784, 350] on icon "Next image" at bounding box center [787, 343] width 8 height 15
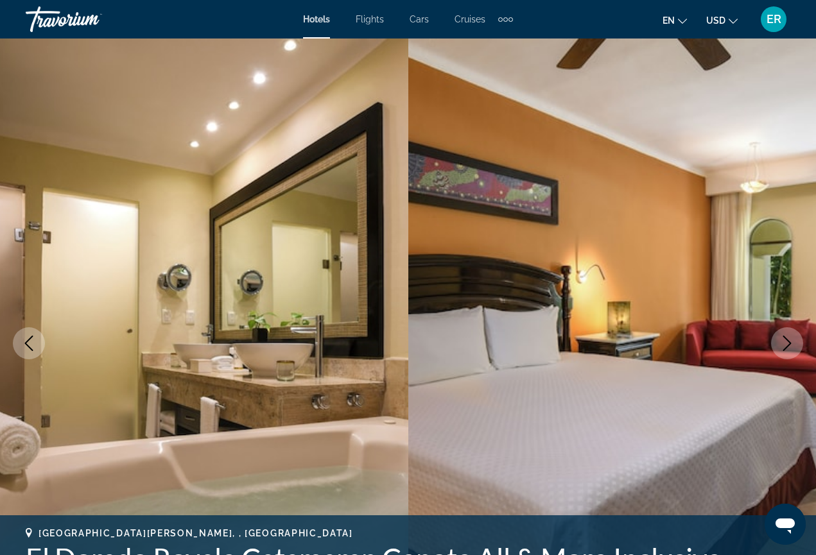
click at [784, 350] on icon "Next image" at bounding box center [787, 343] width 8 height 15
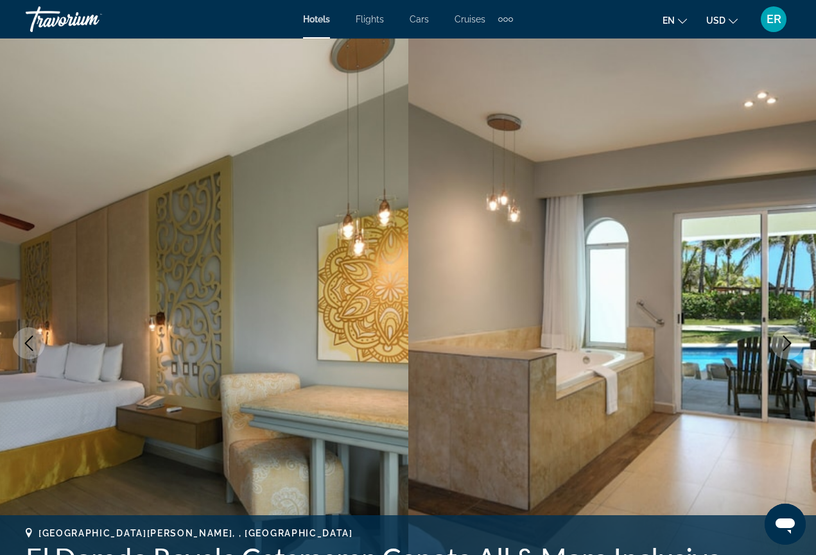
click at [784, 350] on icon "Next image" at bounding box center [787, 343] width 8 height 15
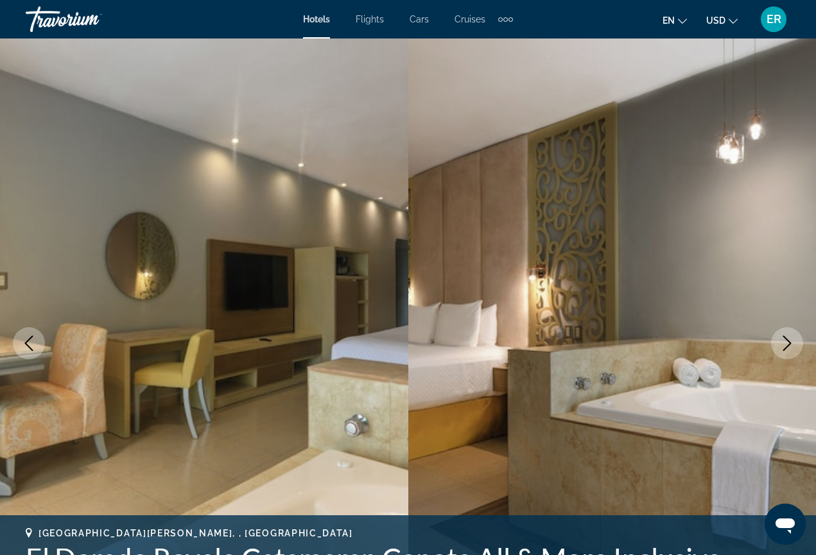
click at [784, 350] on icon "Next image" at bounding box center [786, 343] width 15 height 15
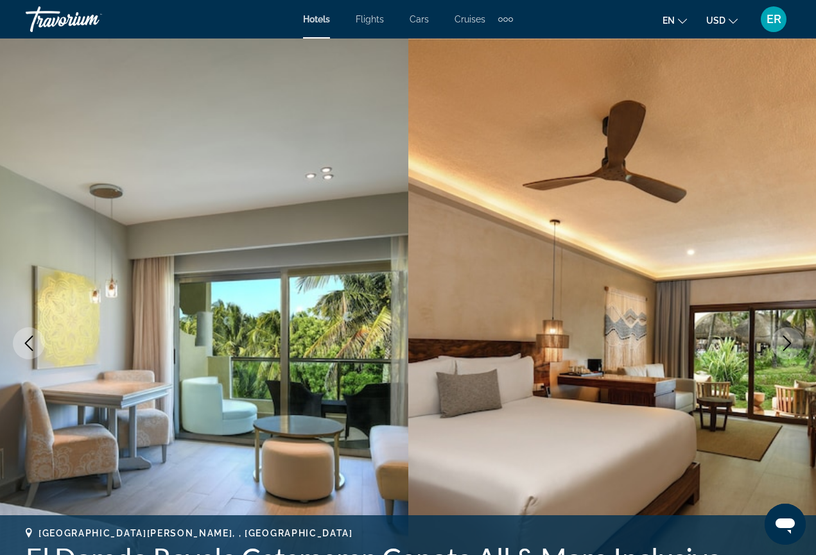
click at [785, 350] on icon "Next image" at bounding box center [786, 343] width 15 height 15
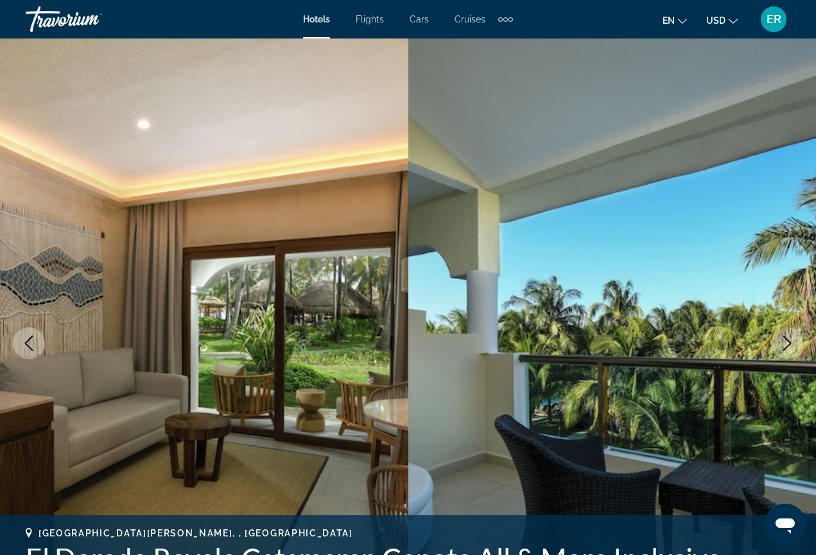
click at [785, 350] on icon "Next image" at bounding box center [786, 343] width 15 height 15
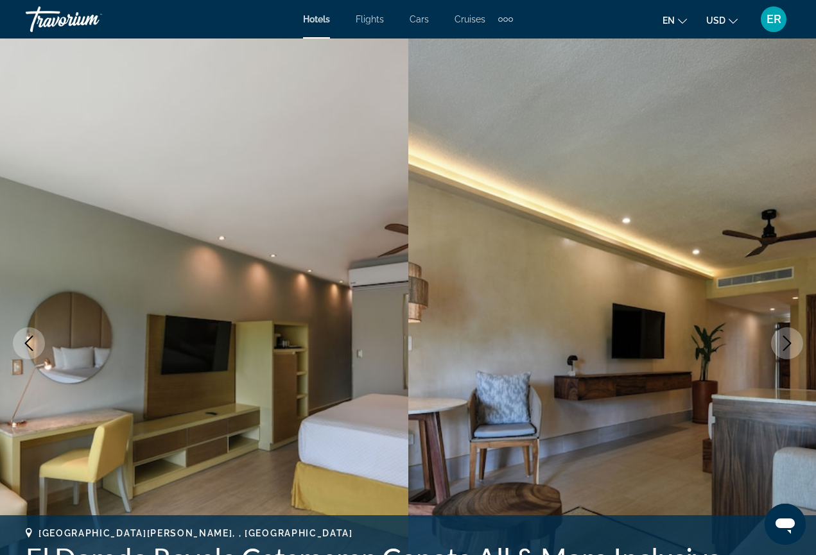
click at [785, 350] on icon "Next image" at bounding box center [786, 343] width 15 height 15
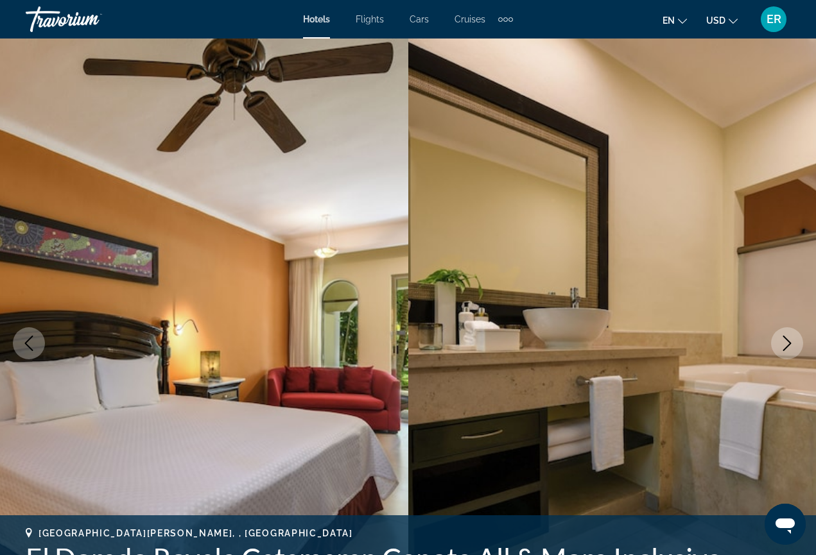
click at [785, 350] on icon "Next image" at bounding box center [786, 343] width 15 height 15
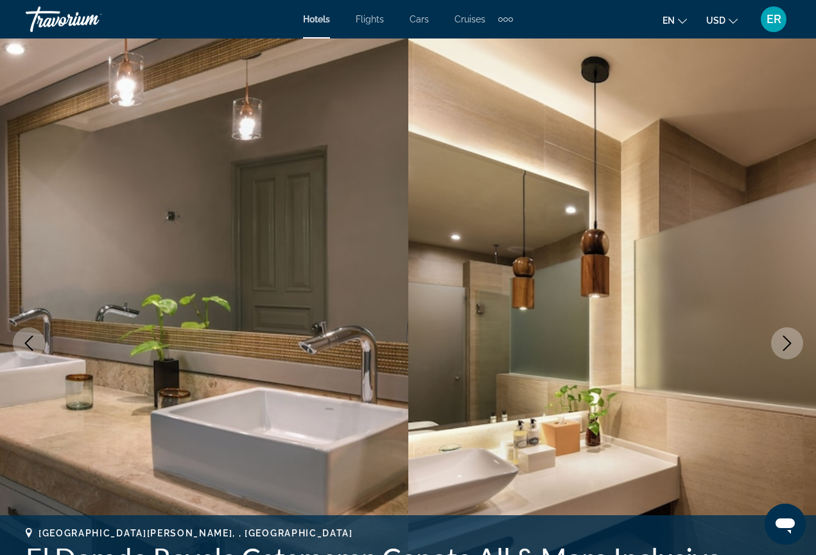
click at [786, 350] on icon "Next image" at bounding box center [786, 343] width 15 height 15
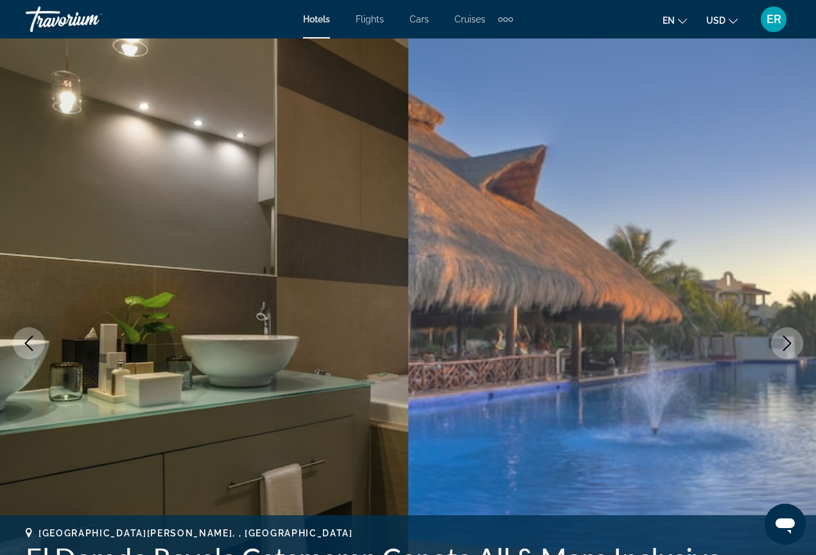
click at [787, 350] on icon "Next image" at bounding box center [786, 343] width 15 height 15
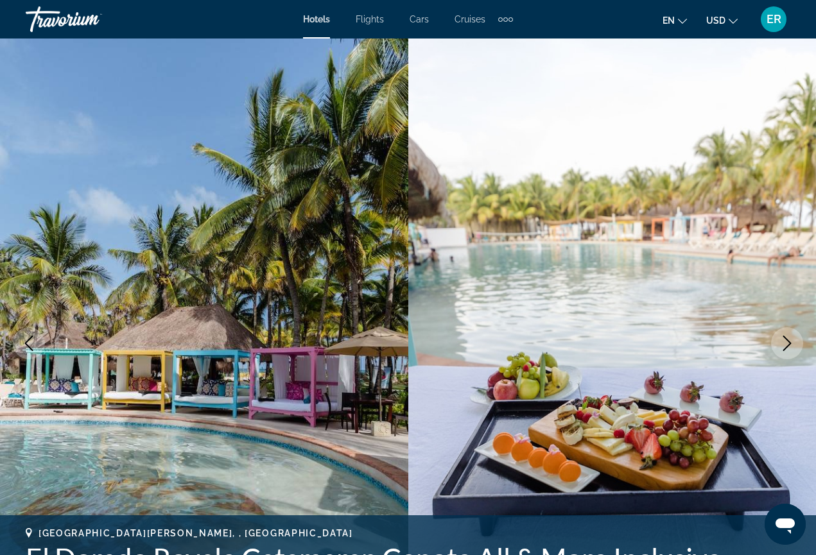
click at [787, 350] on icon "Next image" at bounding box center [786, 343] width 15 height 15
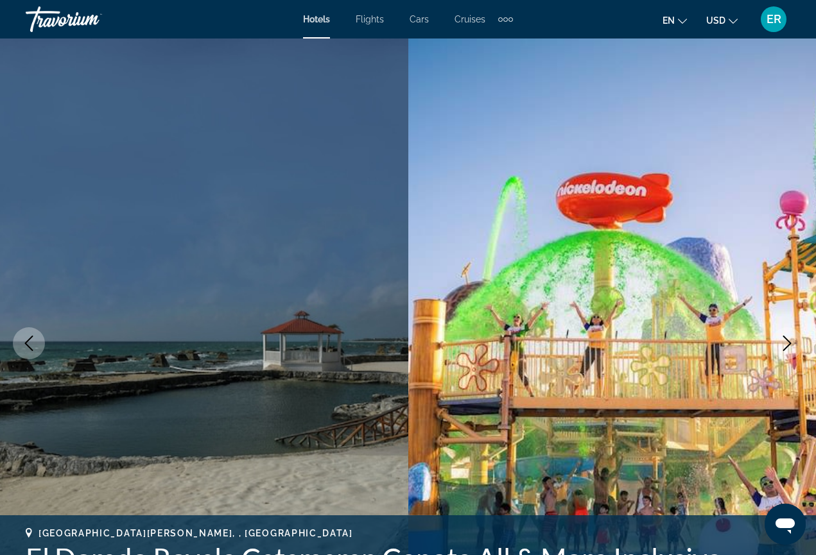
click at [787, 350] on icon "Next image" at bounding box center [786, 343] width 15 height 15
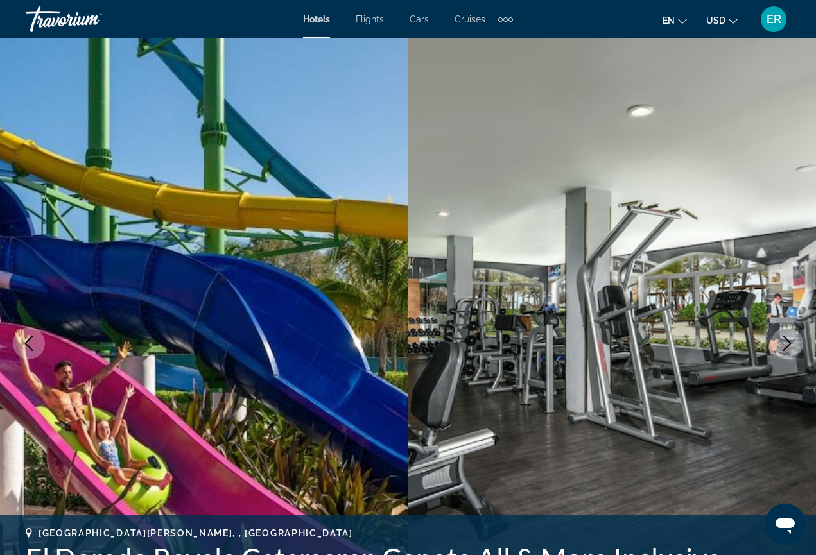
click at [787, 350] on icon "Next image" at bounding box center [786, 343] width 15 height 15
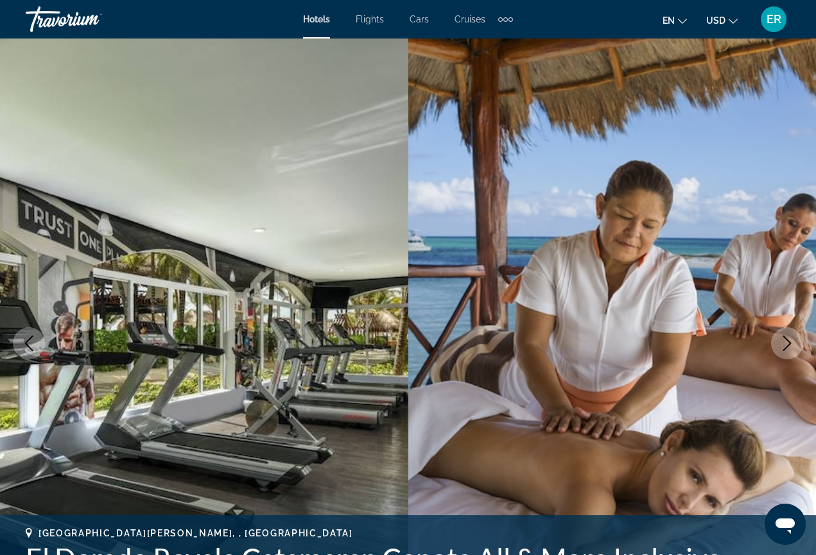
click at [787, 350] on icon "Next image" at bounding box center [786, 343] width 15 height 15
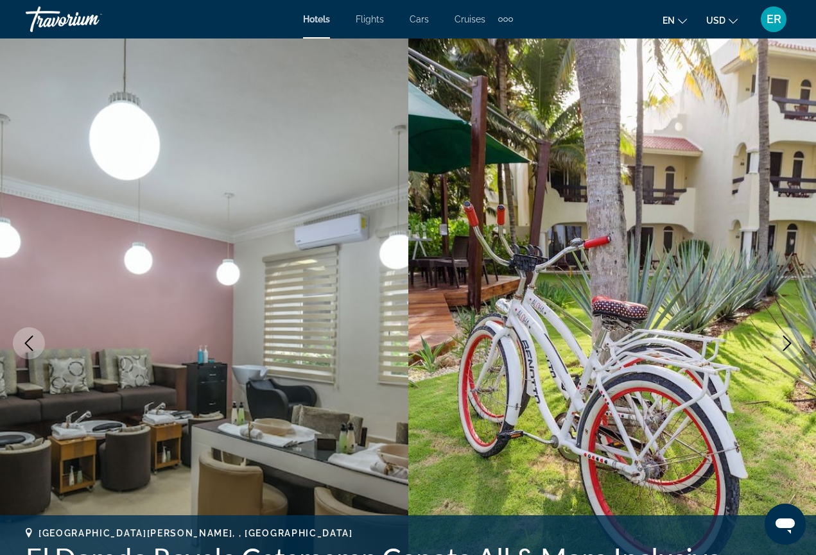
click at [19, 352] on button "Previous image" at bounding box center [29, 343] width 32 height 32
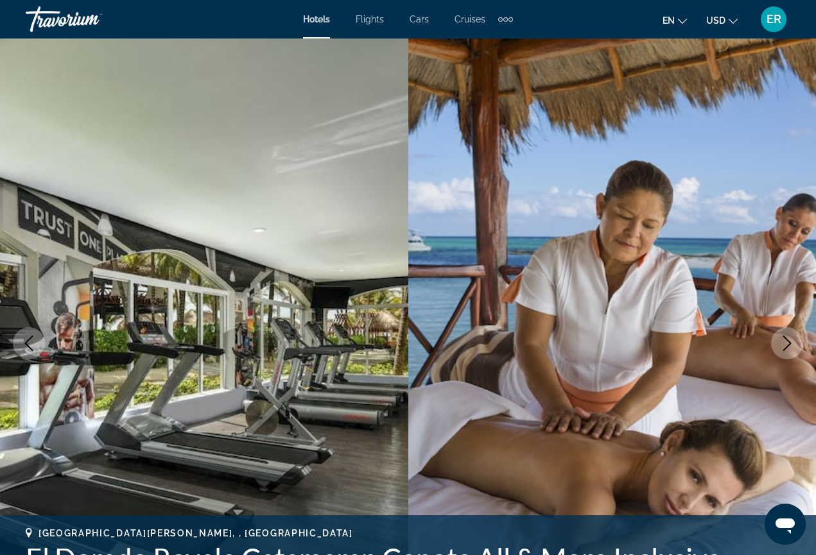
click at [785, 341] on icon "Next image" at bounding box center [786, 343] width 15 height 15
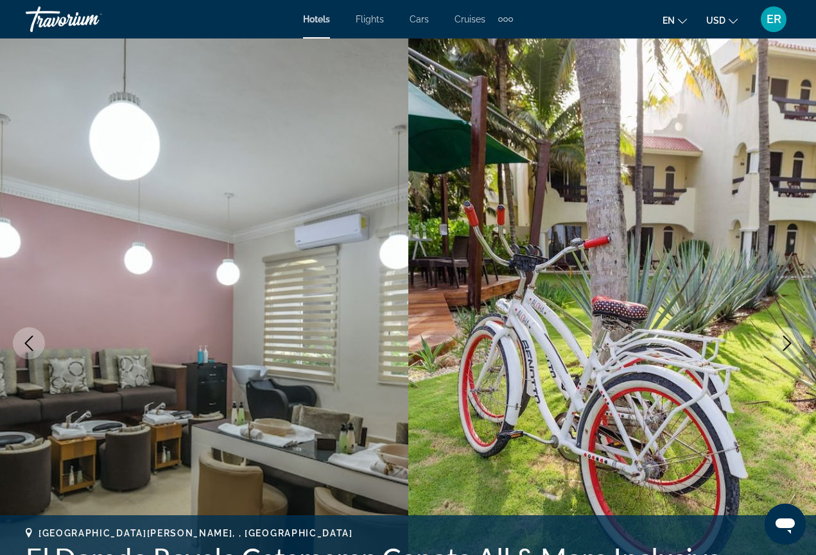
click at [783, 350] on icon "Next image" at bounding box center [787, 343] width 8 height 15
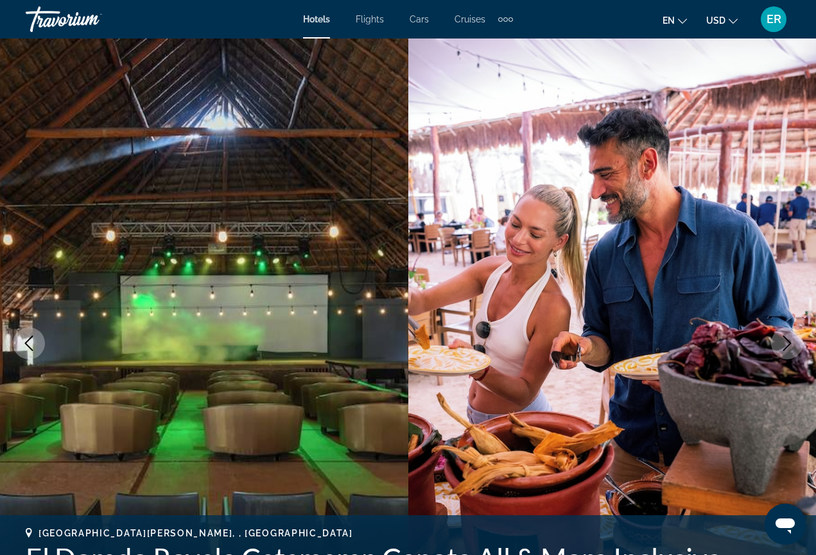
click at [783, 350] on icon "Next image" at bounding box center [787, 343] width 8 height 15
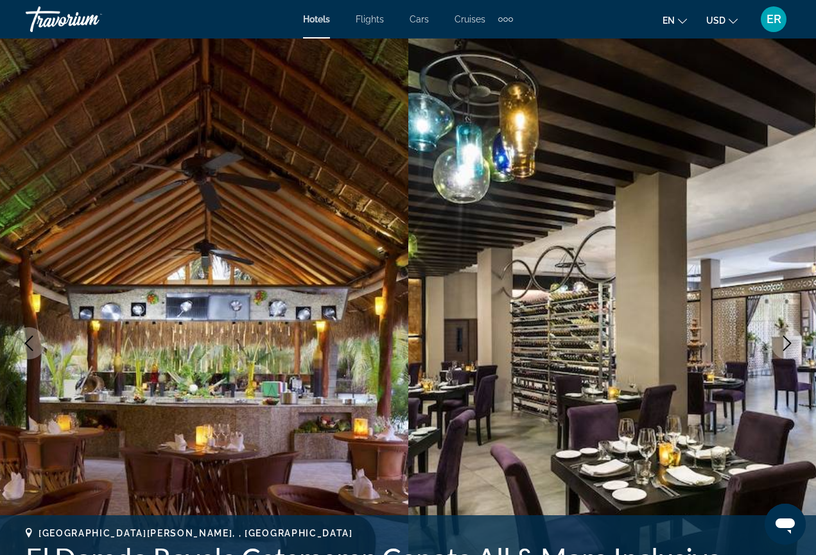
click at [783, 350] on icon "Next image" at bounding box center [787, 343] width 8 height 15
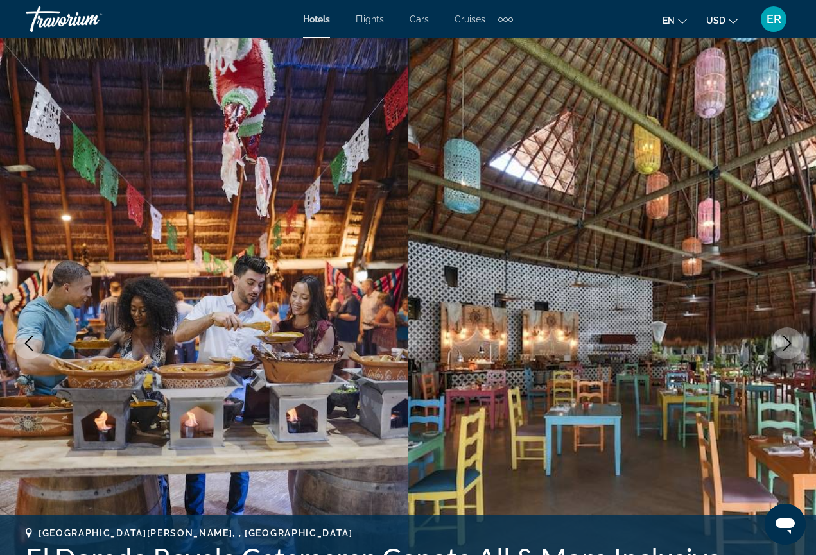
click at [783, 350] on icon "Next image" at bounding box center [787, 343] width 8 height 15
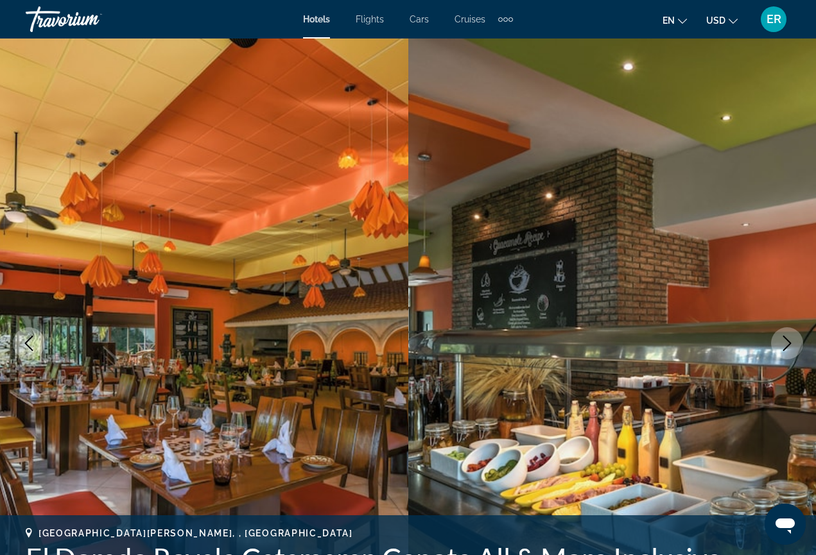
click at [783, 350] on icon "Next image" at bounding box center [787, 343] width 8 height 15
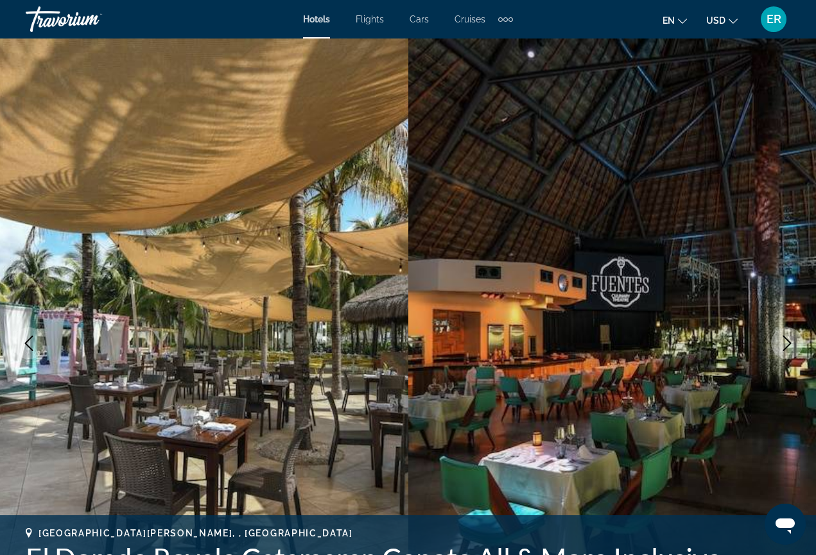
click at [784, 350] on icon "Next image" at bounding box center [787, 343] width 8 height 15
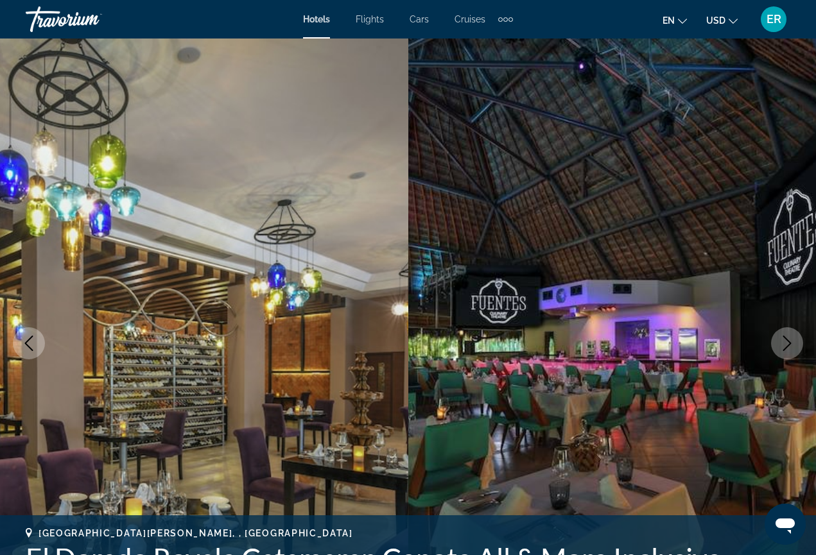
click at [784, 351] on button "Next image" at bounding box center [787, 343] width 32 height 32
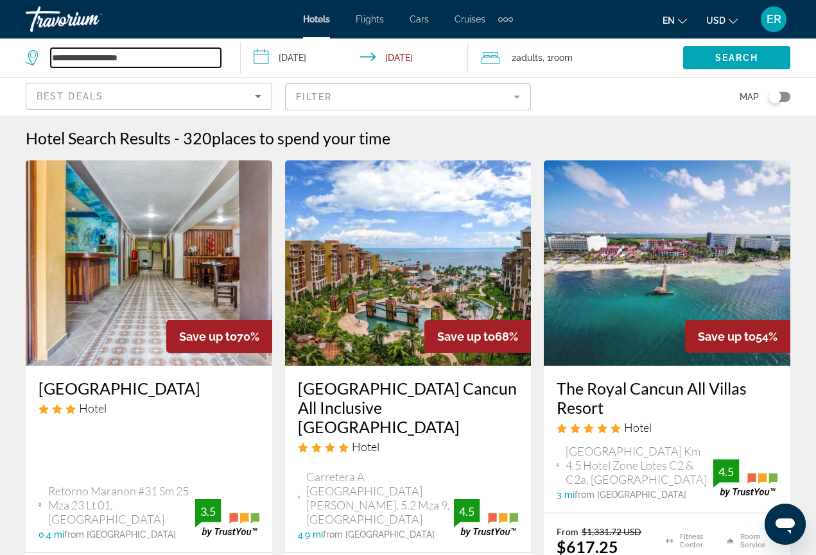
click at [160, 56] on input "**********" at bounding box center [136, 57] width 170 height 19
type input "*"
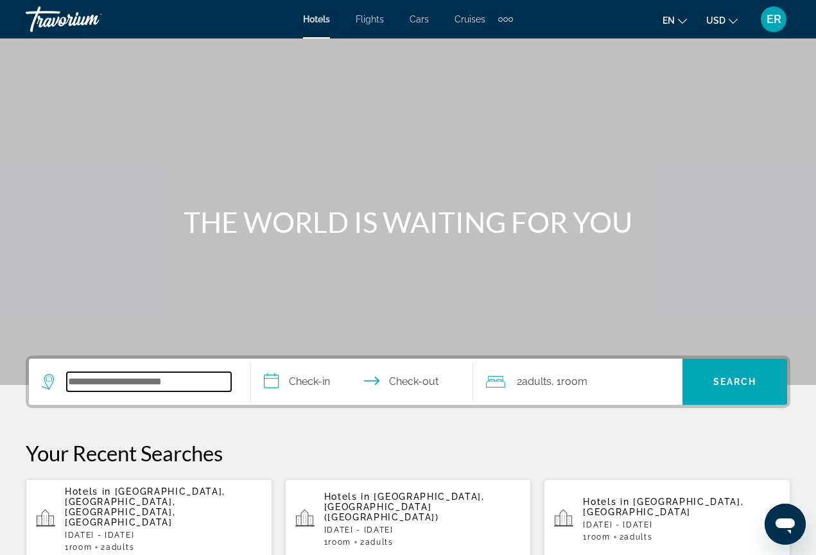
click at [156, 378] on input "Search widget" at bounding box center [149, 381] width 164 height 19
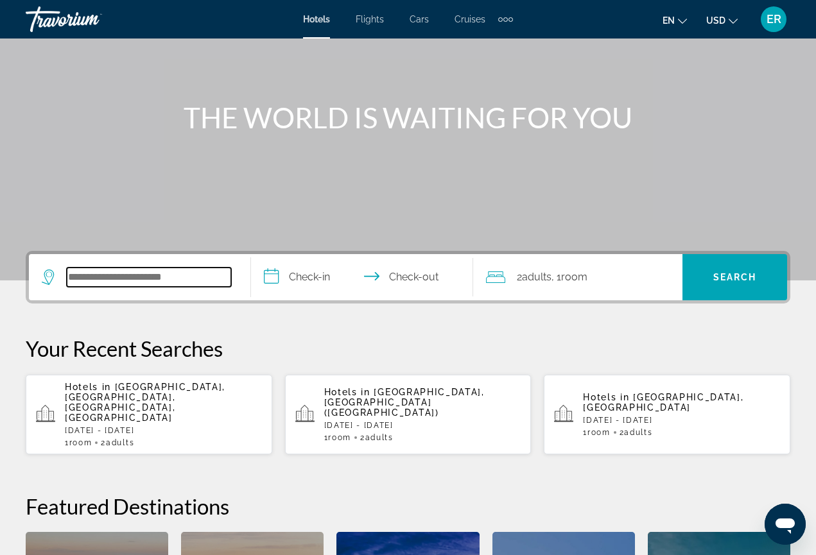
scroll to position [102, 0]
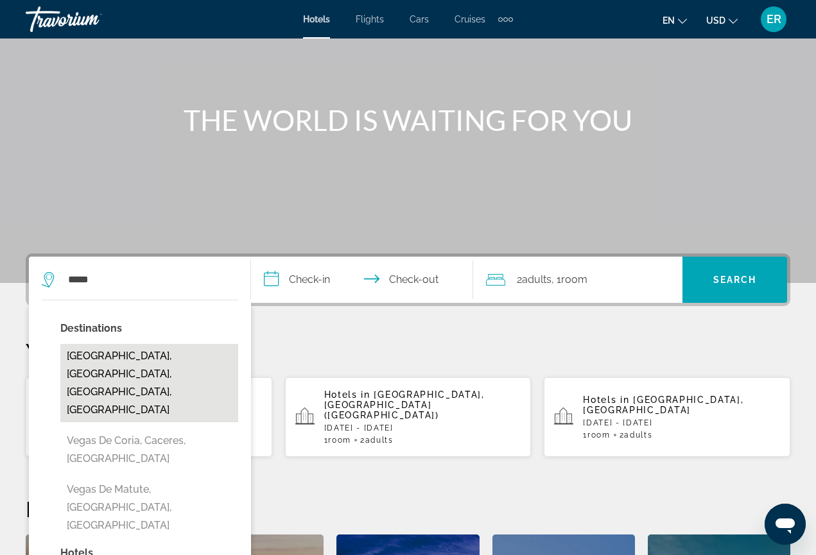
click at [126, 366] on button "[GEOGRAPHIC_DATA], [GEOGRAPHIC_DATA], [GEOGRAPHIC_DATA], [GEOGRAPHIC_DATA]" at bounding box center [149, 383] width 178 height 78
type input "**********"
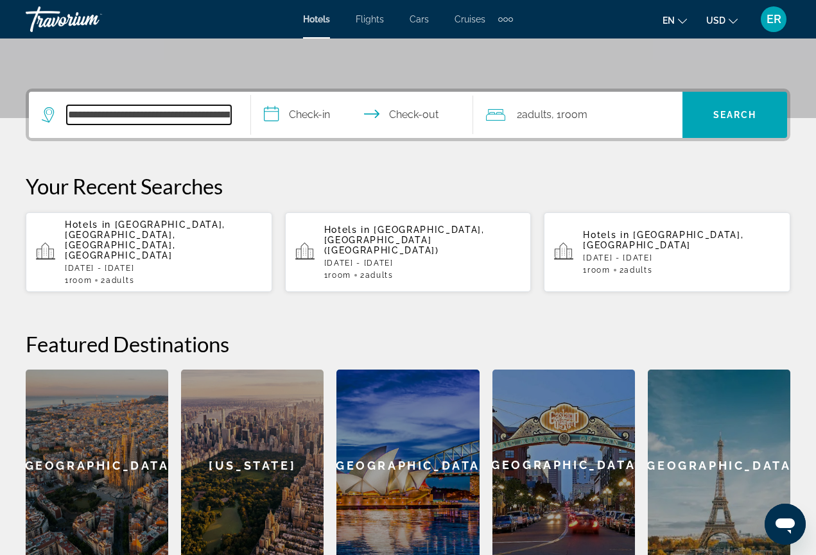
scroll to position [314, 0]
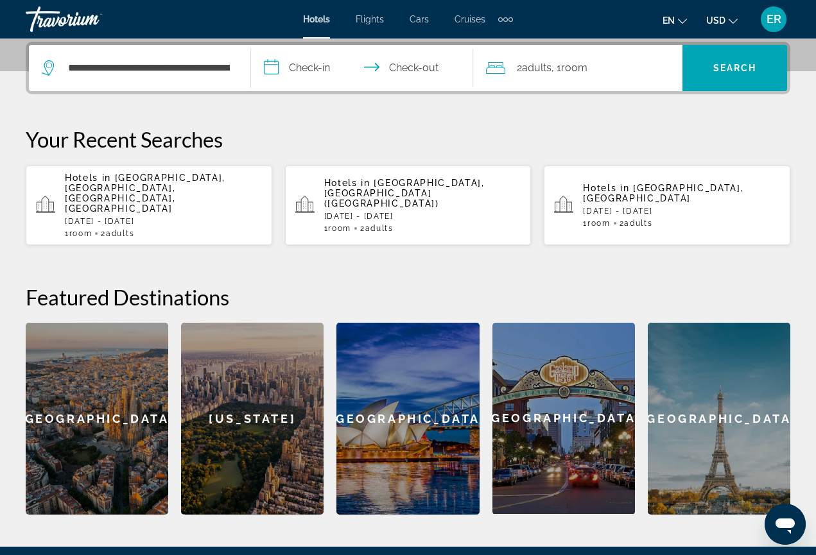
click at [269, 65] on input "**********" at bounding box center [364, 70] width 227 height 50
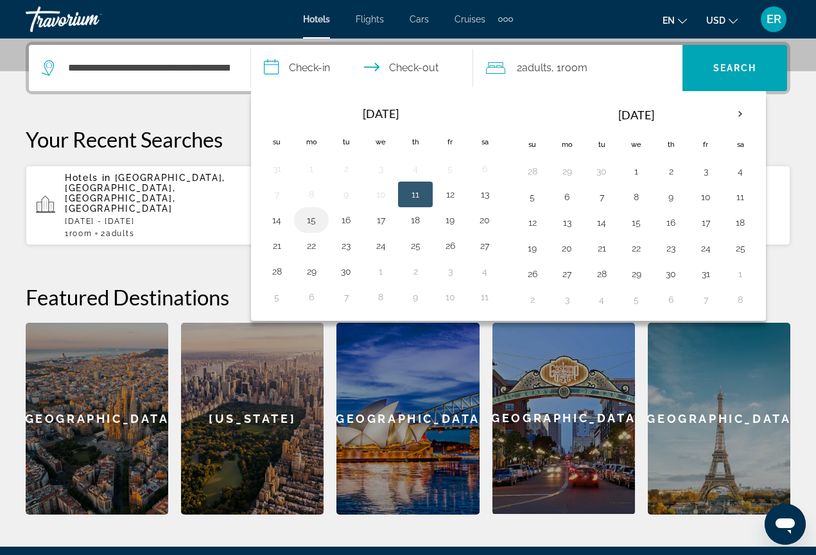
click at [313, 219] on button "15" at bounding box center [311, 220] width 21 height 18
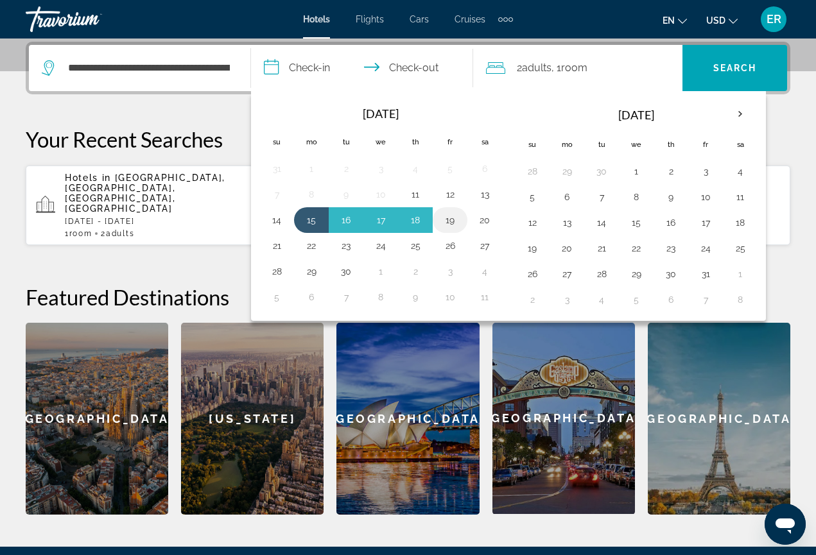
click at [455, 225] on button "19" at bounding box center [450, 220] width 21 height 18
type input "**********"
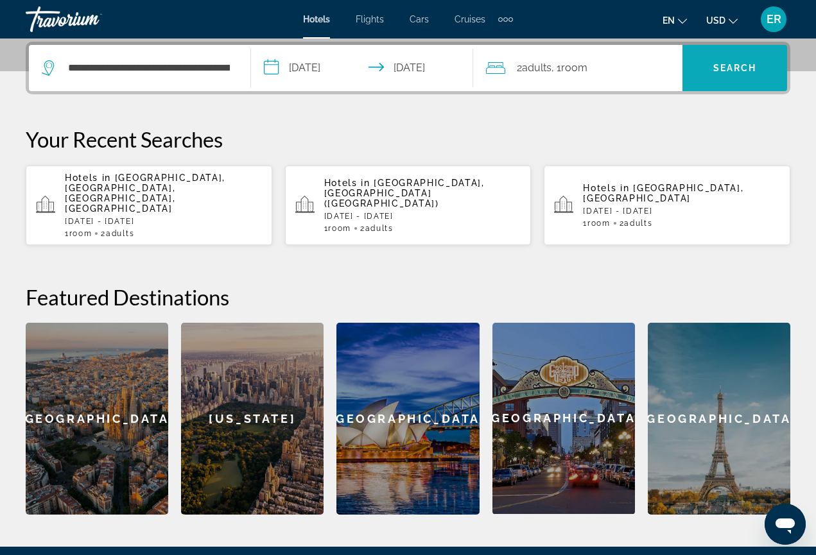
click at [737, 66] on span "Search" at bounding box center [735, 68] width 44 height 10
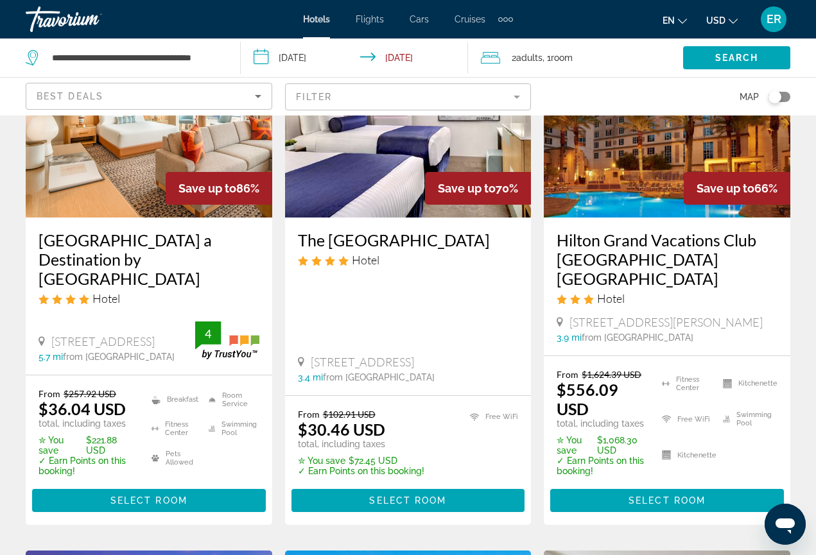
scroll to position [149, 0]
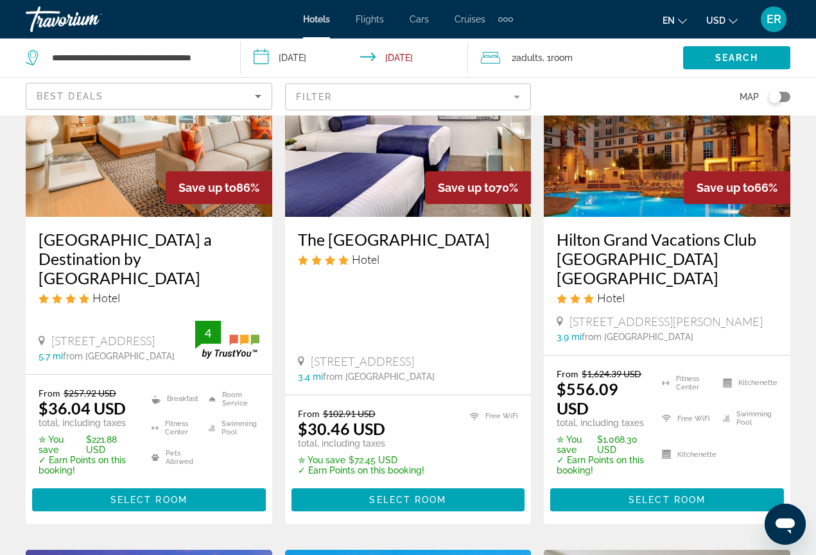
click at [438, 443] on div "From $102.91 USD $30.46 USD total, including taxes ✮ You save $72.45 USD ✓ Earn…" at bounding box center [408, 441] width 221 height 67
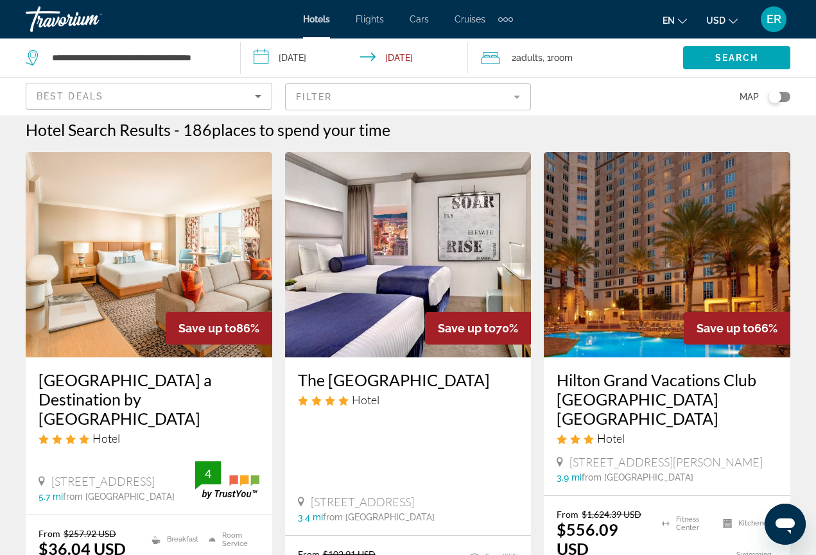
scroll to position [1, 0]
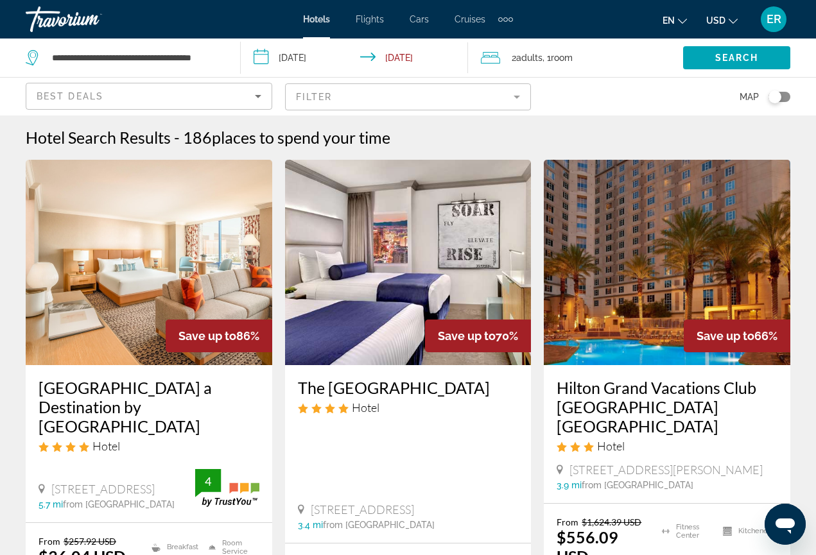
click at [410, 267] on img "Main content" at bounding box center [408, 262] width 246 height 205
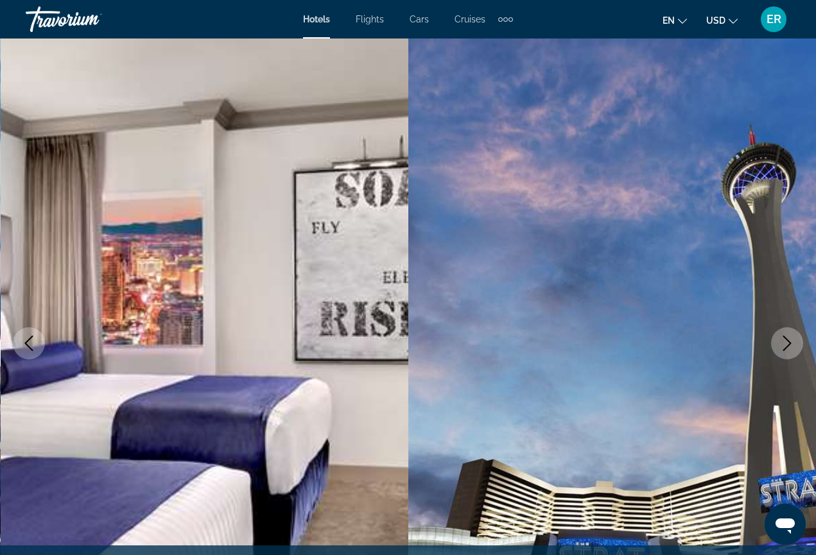
click at [778, 347] on button "Next image" at bounding box center [787, 343] width 32 height 32
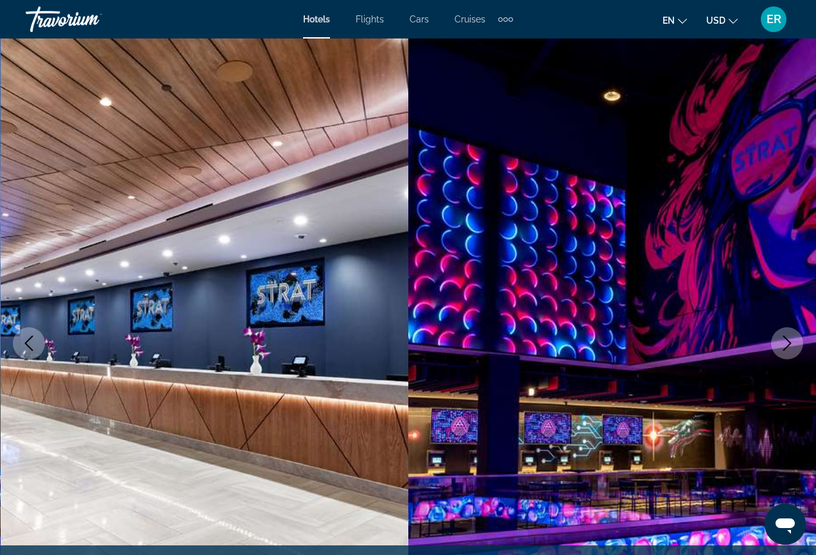
click at [789, 346] on icon "Next image" at bounding box center [786, 343] width 15 height 15
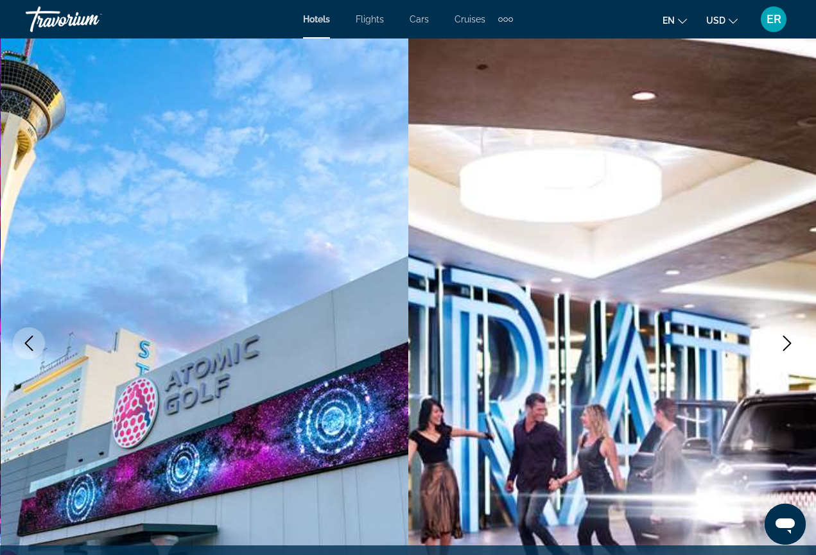
click at [790, 347] on icon "Next image" at bounding box center [786, 343] width 15 height 15
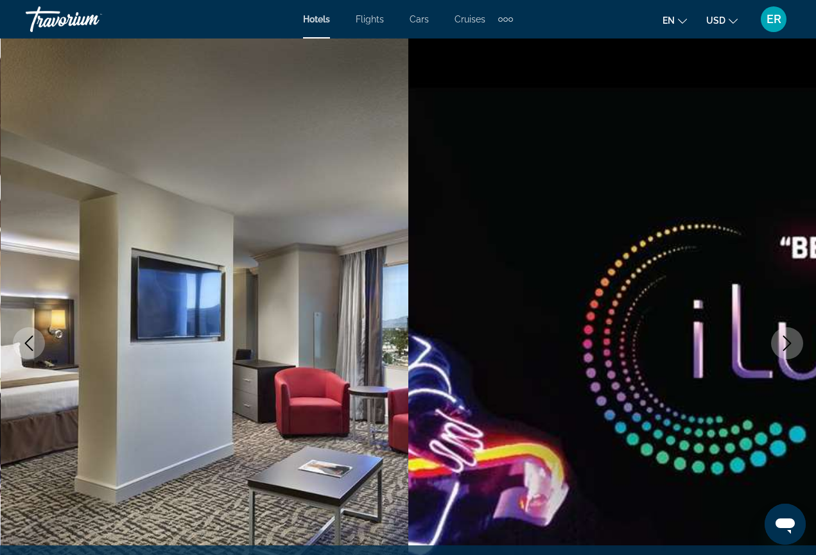
click at [790, 348] on icon "Next image" at bounding box center [786, 343] width 15 height 15
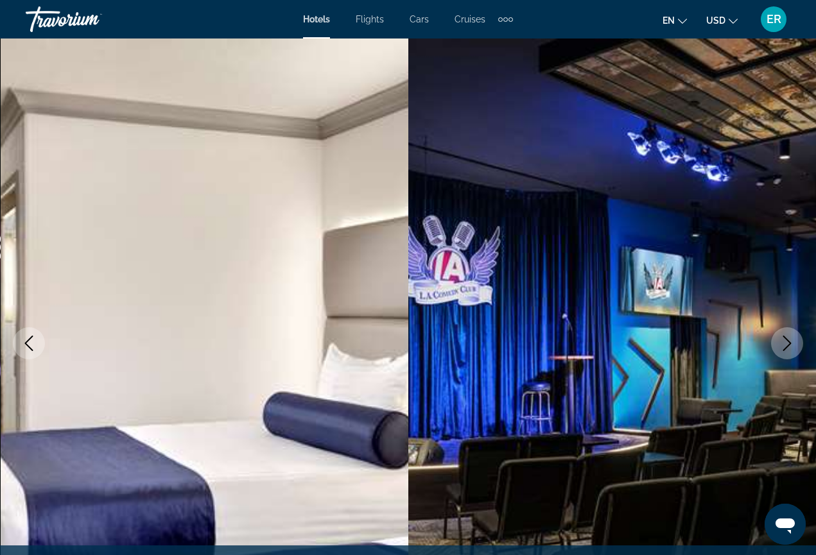
click at [790, 348] on icon "Next image" at bounding box center [786, 343] width 15 height 15
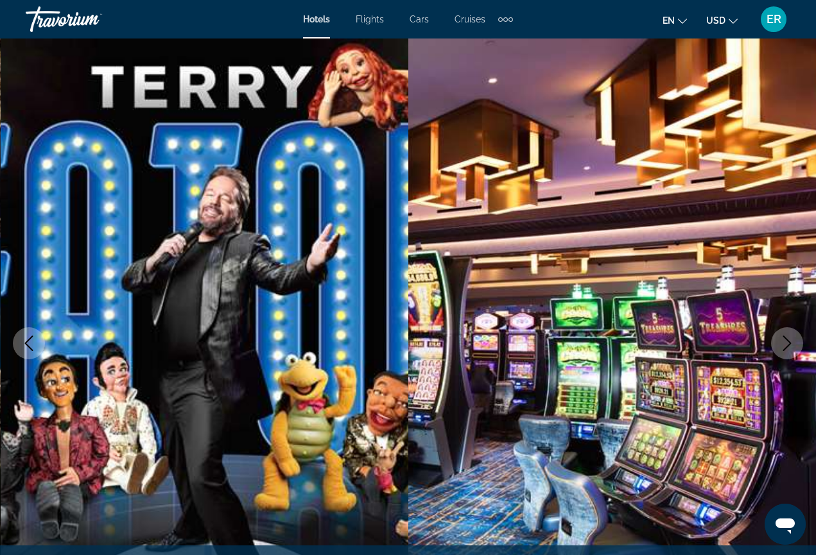
click at [790, 348] on icon "Next image" at bounding box center [786, 343] width 15 height 15
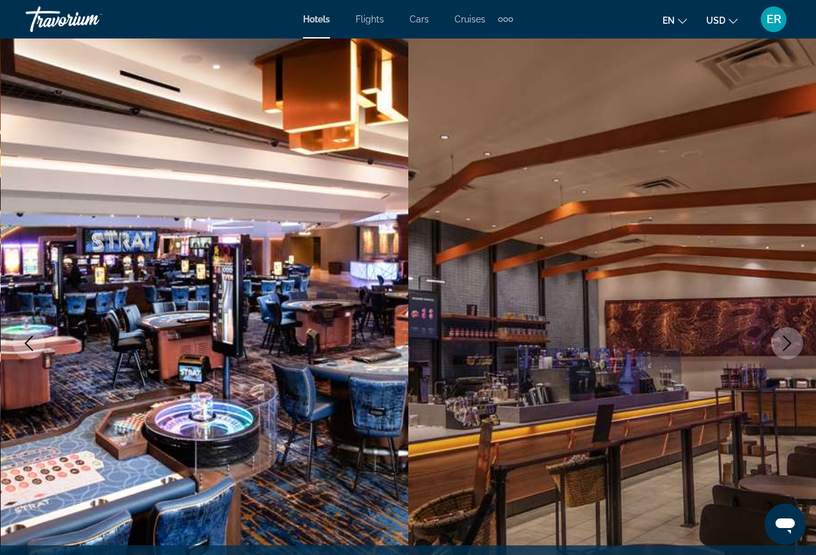
click at [790, 348] on icon "Next image" at bounding box center [786, 343] width 15 height 15
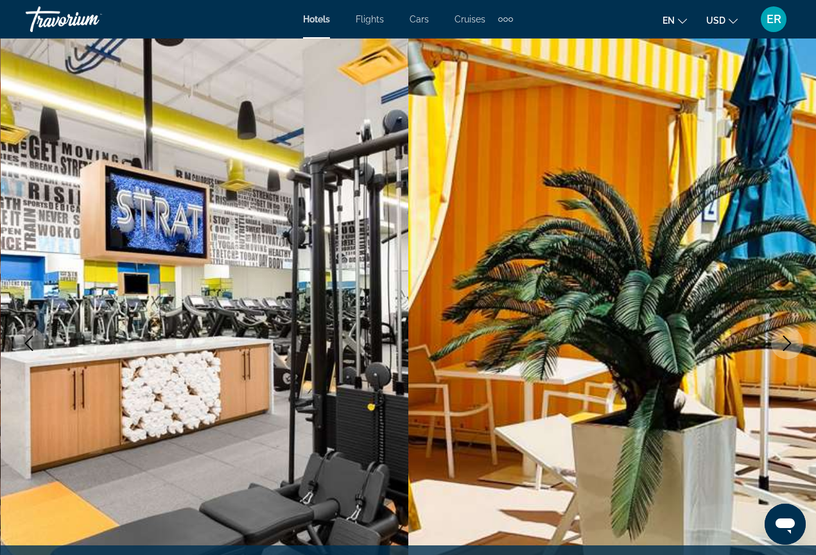
click at [791, 348] on icon "Next image" at bounding box center [786, 343] width 15 height 15
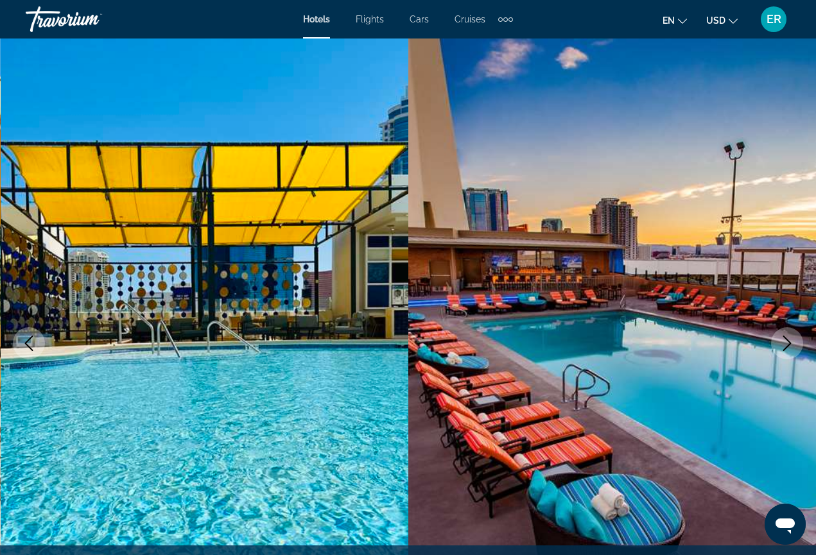
click at [789, 342] on icon "Next image" at bounding box center [787, 343] width 8 height 15
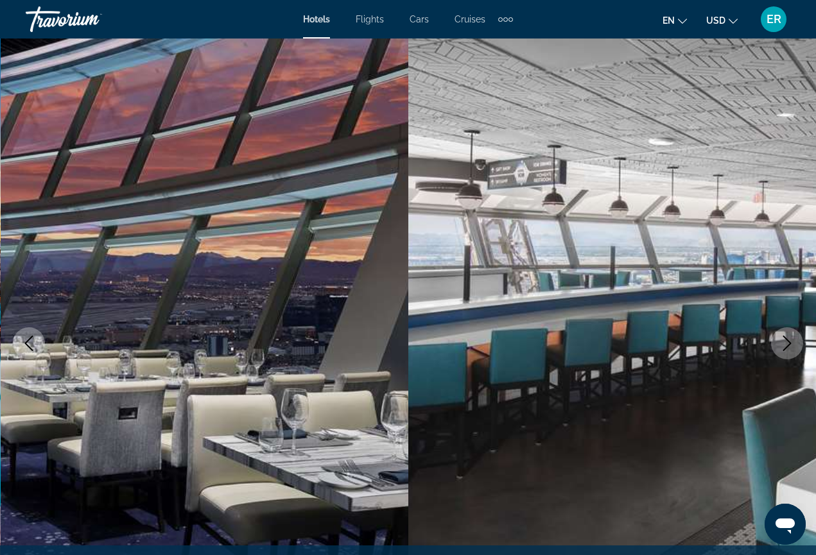
click at [790, 343] on icon "Next image" at bounding box center [787, 343] width 8 height 15
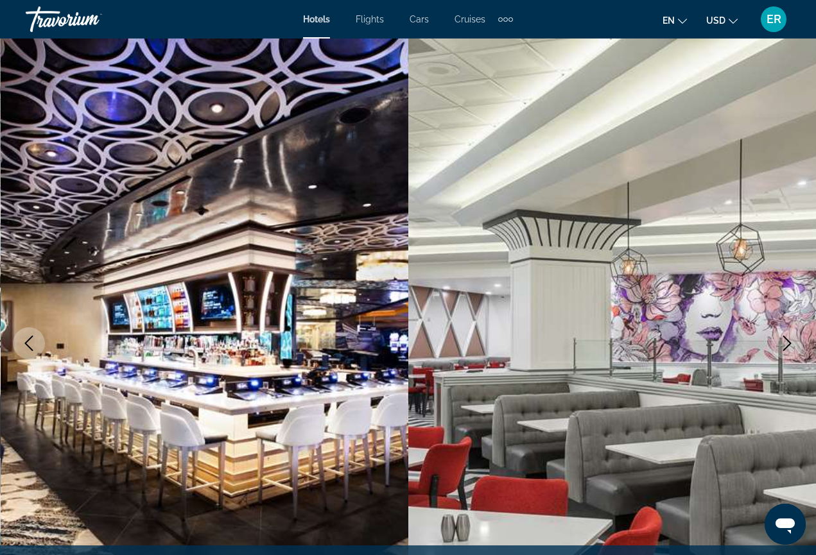
click at [792, 344] on icon "Next image" at bounding box center [786, 343] width 15 height 15
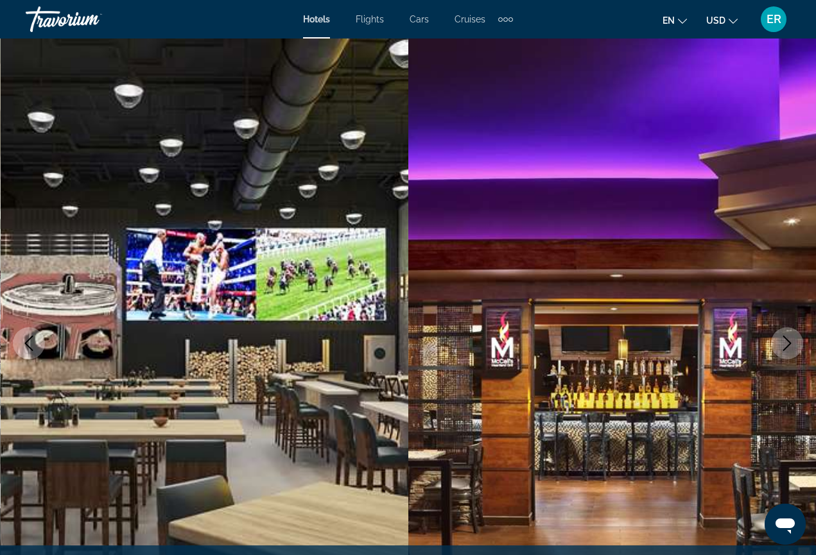
click at [792, 344] on icon "Next image" at bounding box center [786, 343] width 15 height 15
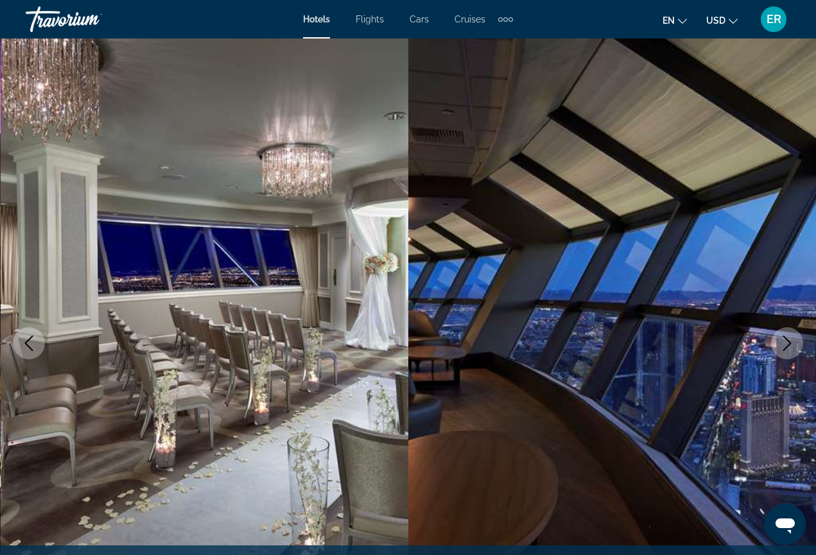
click at [777, 350] on button "Next image" at bounding box center [787, 343] width 32 height 32
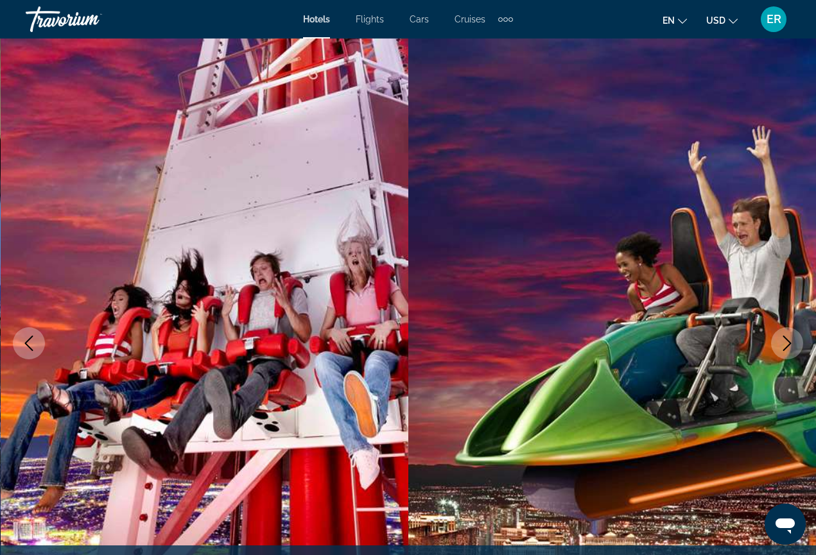
click at [792, 341] on icon "Next image" at bounding box center [786, 343] width 15 height 15
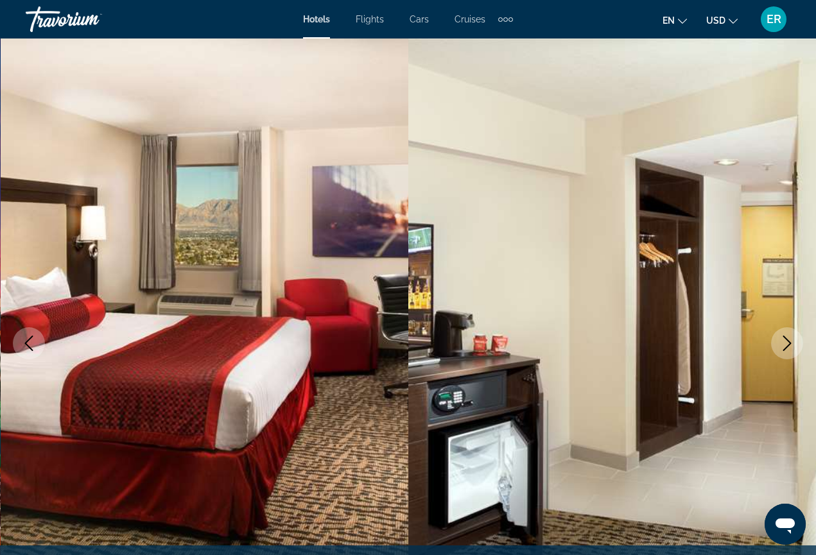
click at [792, 341] on icon "Next image" at bounding box center [786, 343] width 15 height 15
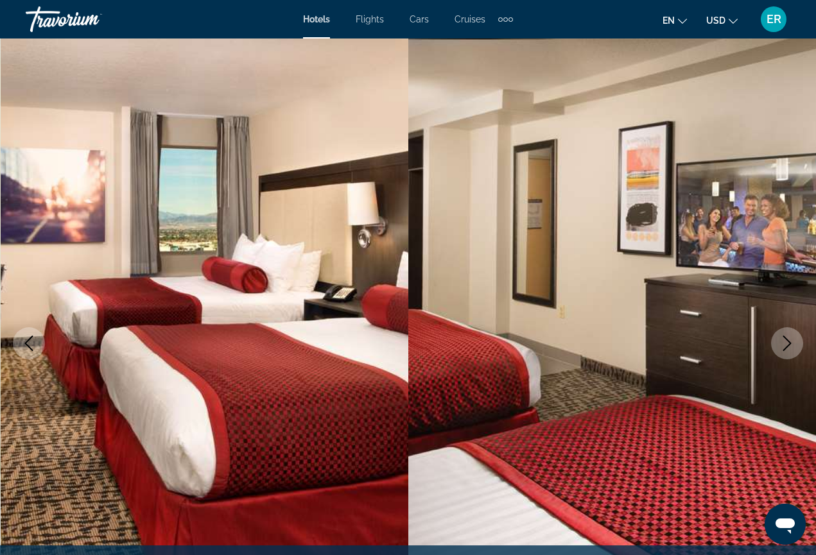
click at [792, 341] on icon "Next image" at bounding box center [786, 343] width 15 height 15
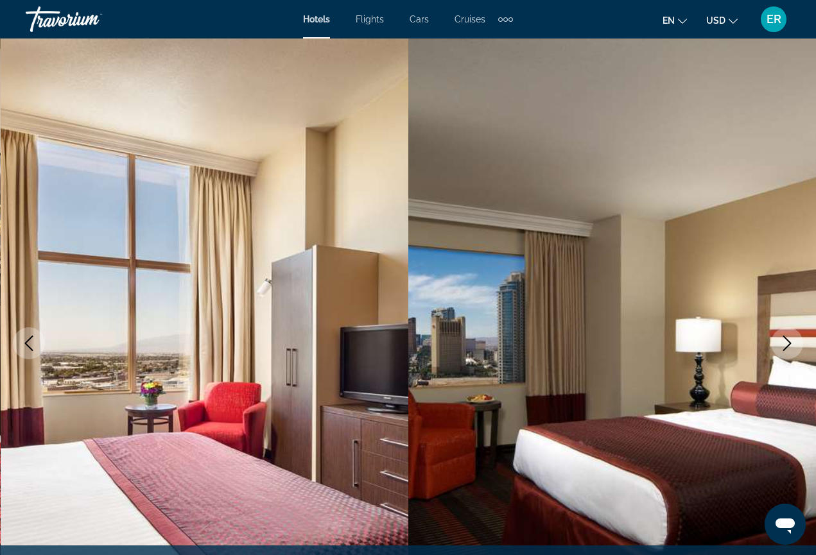
click at [792, 341] on icon "Next image" at bounding box center [786, 343] width 15 height 15
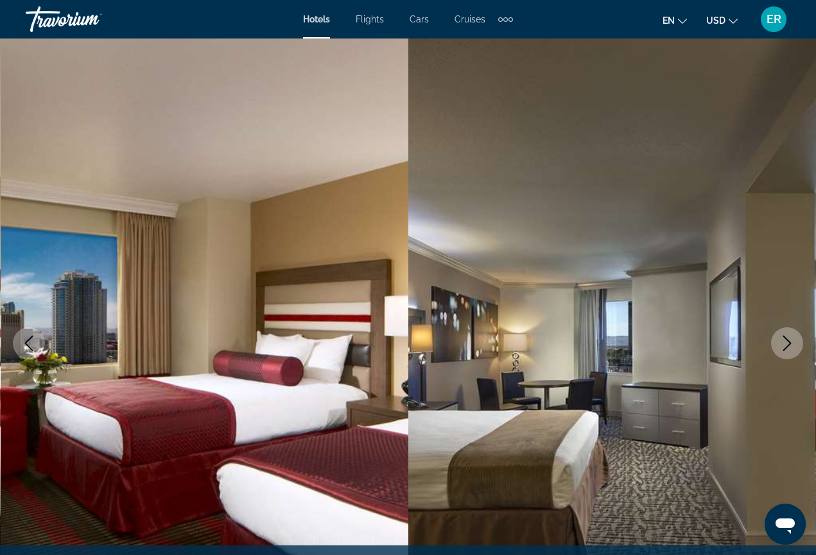
click at [792, 341] on icon "Next image" at bounding box center [786, 343] width 15 height 15
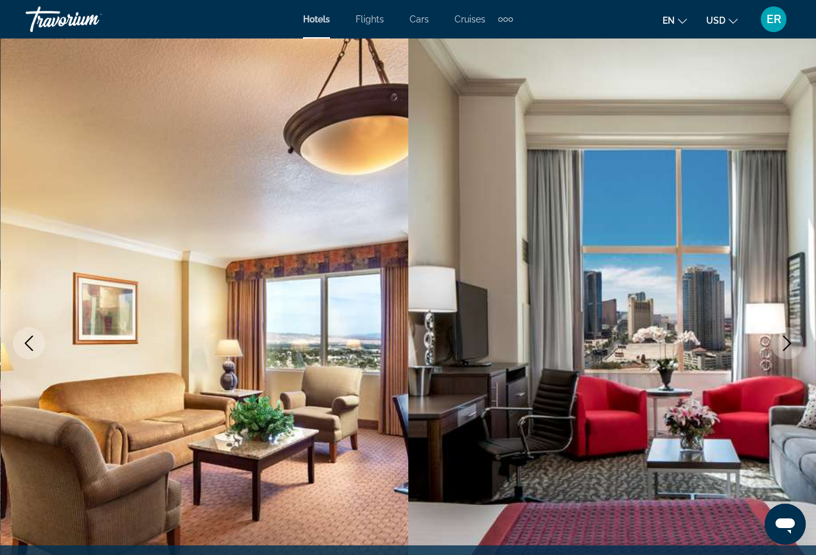
click at [794, 343] on icon "Next image" at bounding box center [786, 343] width 15 height 15
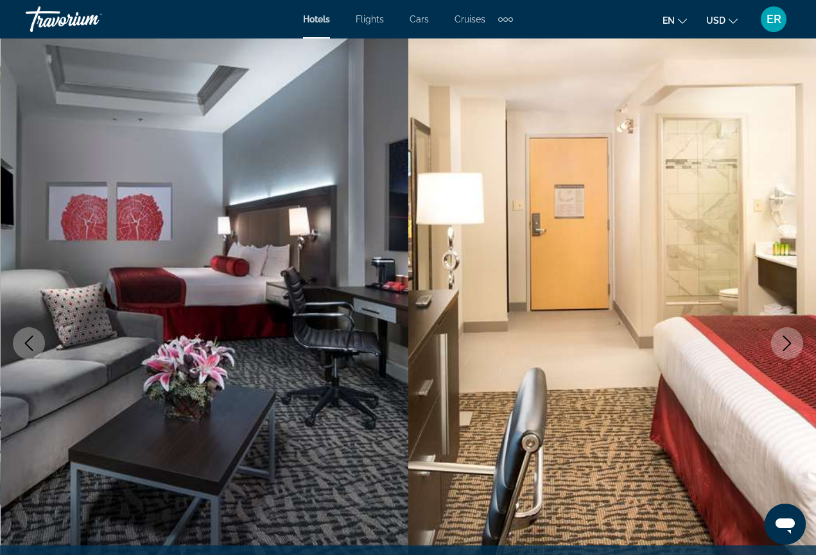
click at [794, 343] on icon "Next image" at bounding box center [786, 343] width 15 height 15
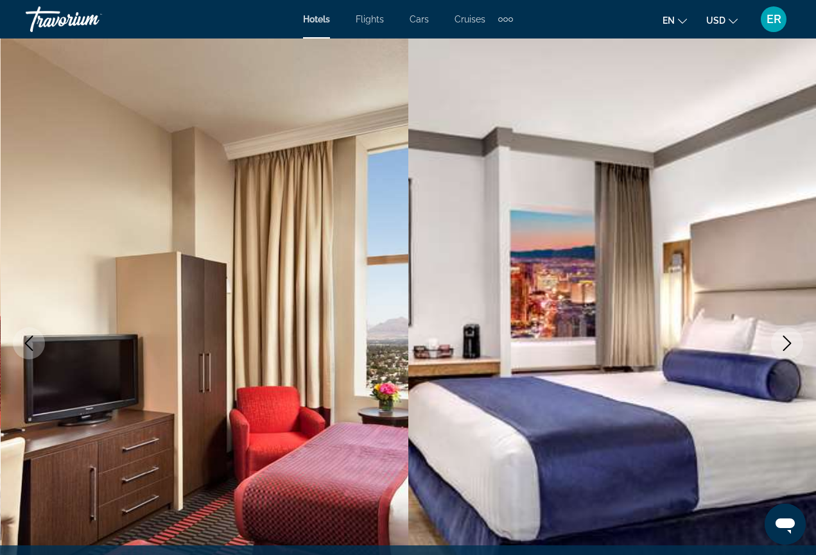
click at [794, 343] on icon "Next image" at bounding box center [786, 343] width 15 height 15
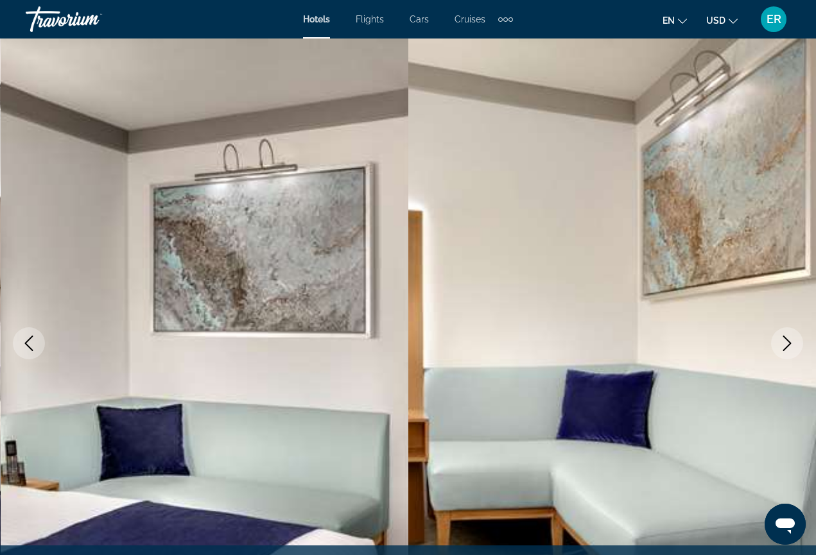
click at [794, 343] on icon "Next image" at bounding box center [786, 343] width 15 height 15
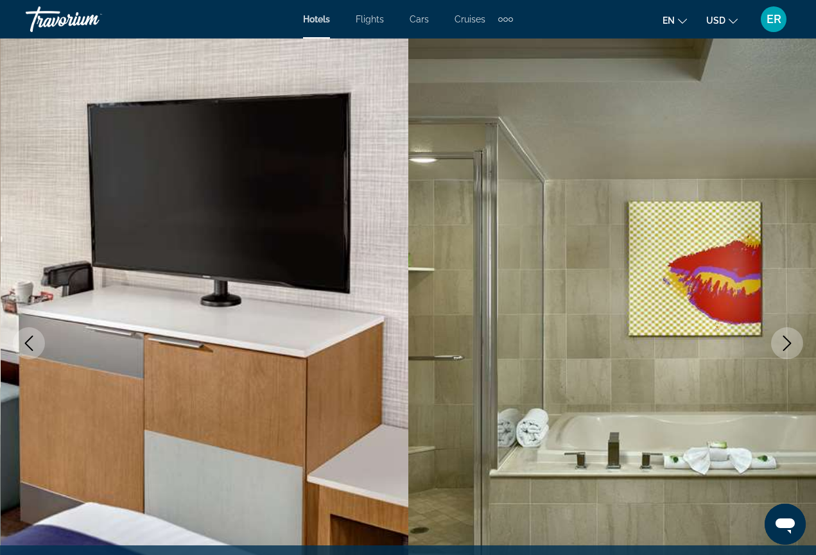
click at [794, 343] on icon "Next image" at bounding box center [786, 343] width 15 height 15
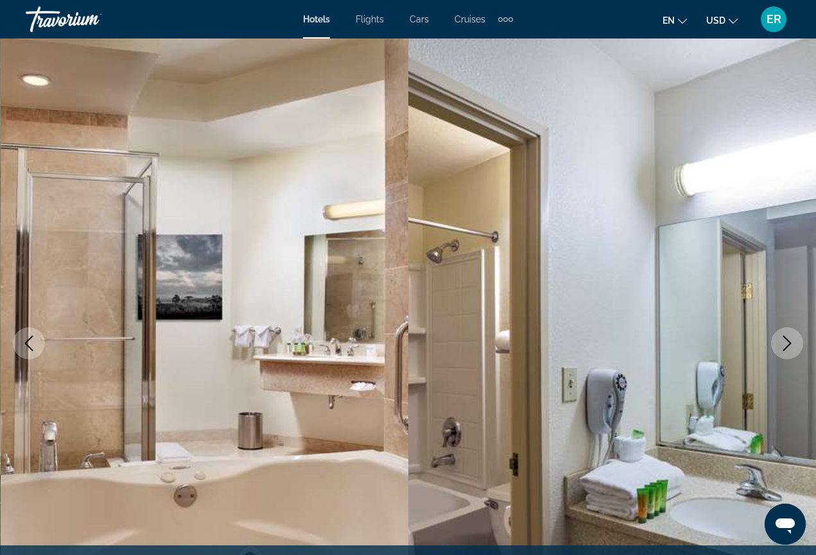
click at [794, 343] on icon "Next image" at bounding box center [786, 343] width 15 height 15
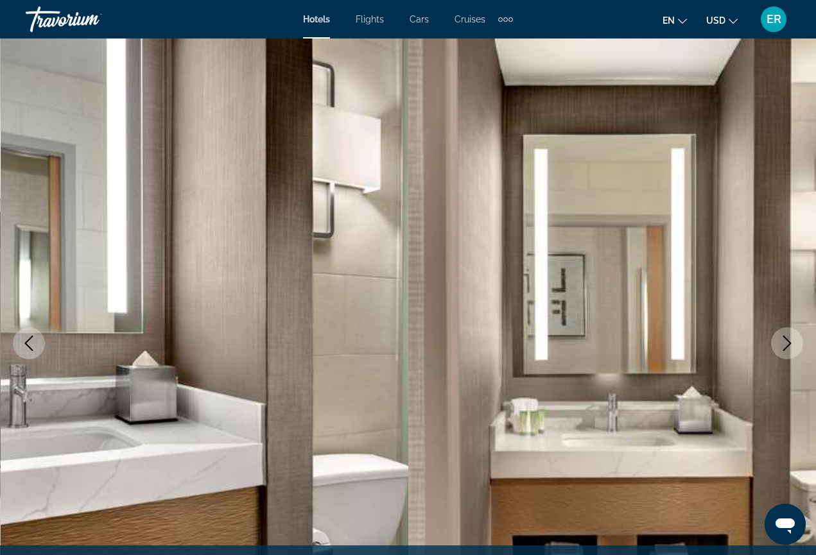
click at [794, 343] on icon "Next image" at bounding box center [786, 343] width 15 height 15
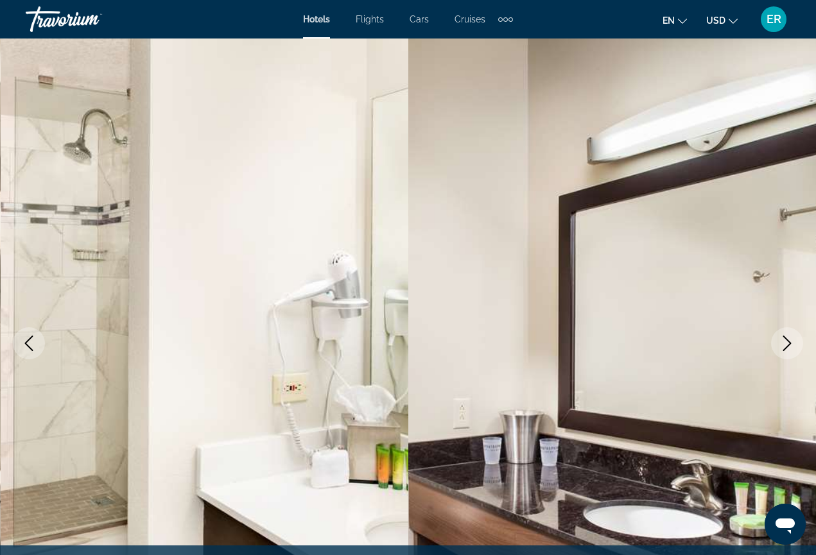
click at [794, 343] on icon "Next image" at bounding box center [786, 343] width 15 height 15
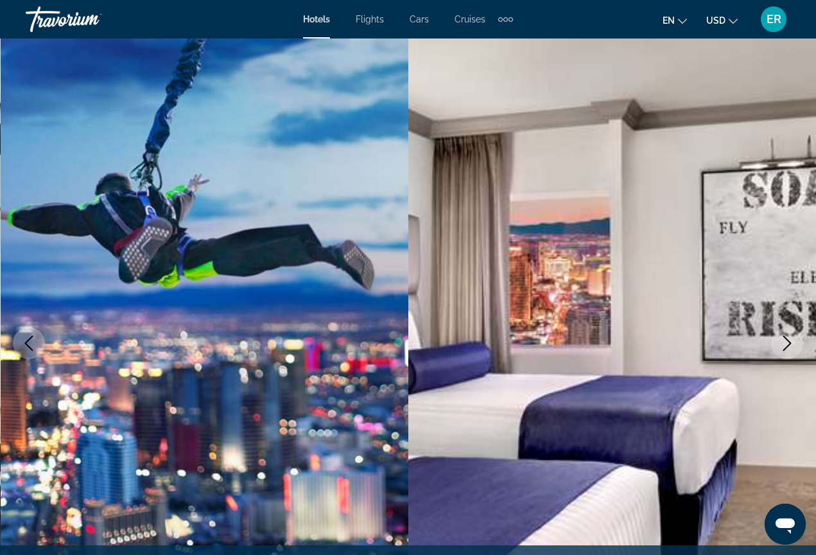
click at [789, 341] on icon "Next image" at bounding box center [787, 343] width 8 height 15
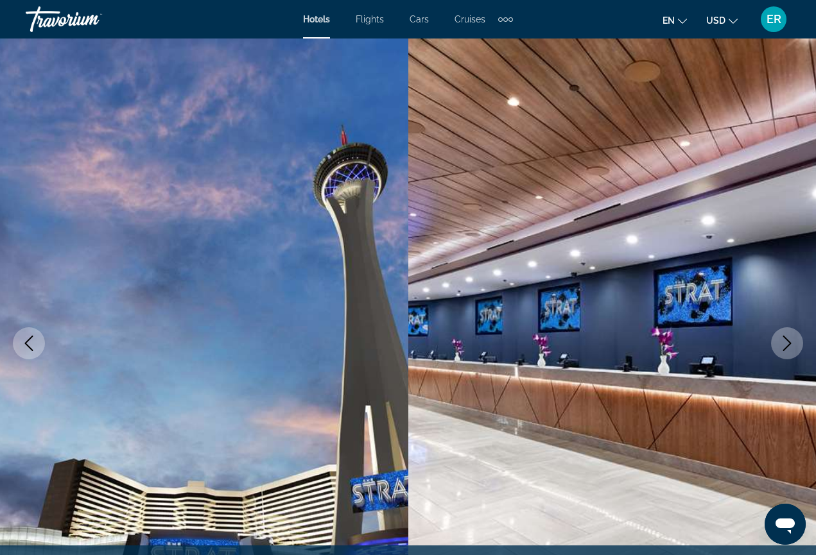
click at [789, 341] on icon "Next image" at bounding box center [787, 343] width 8 height 15
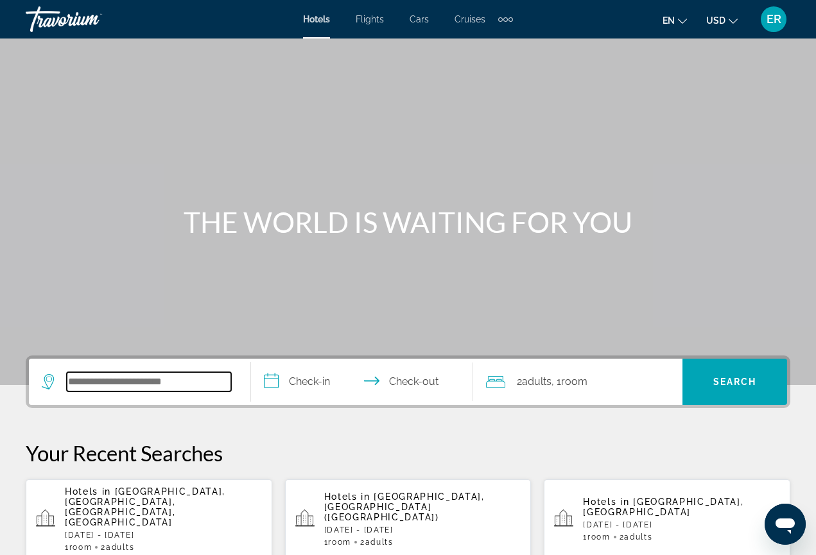
click at [174, 379] on input "Search widget" at bounding box center [149, 381] width 164 height 19
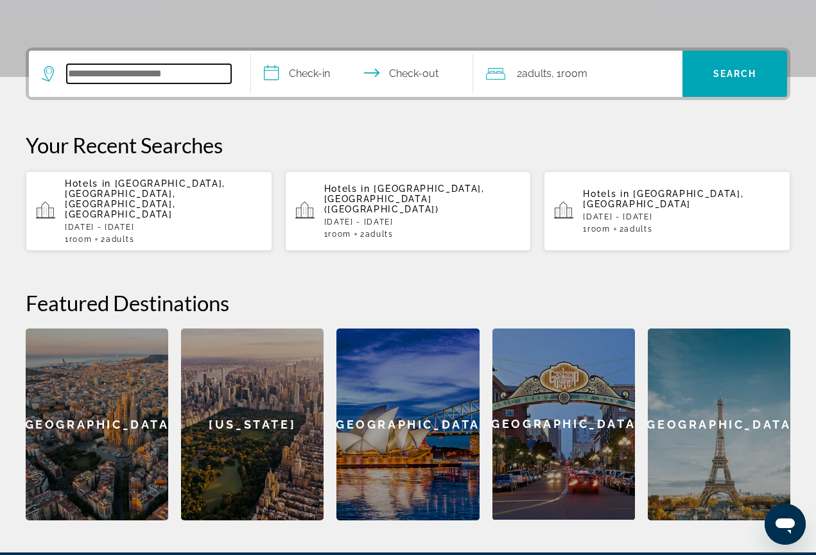
scroll to position [314, 0]
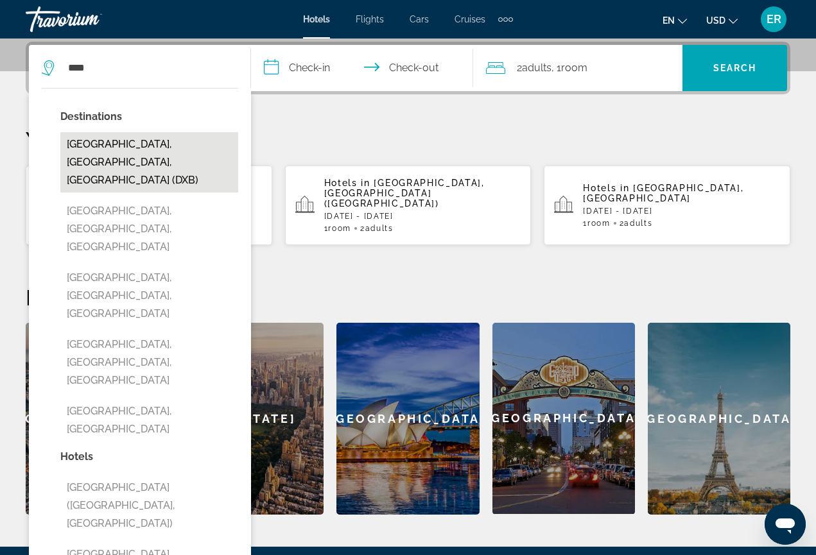
click at [157, 157] on button "Dubai, Dubai Emirate, United Arab Emirates (DXB)" at bounding box center [149, 162] width 178 height 60
type input "**********"
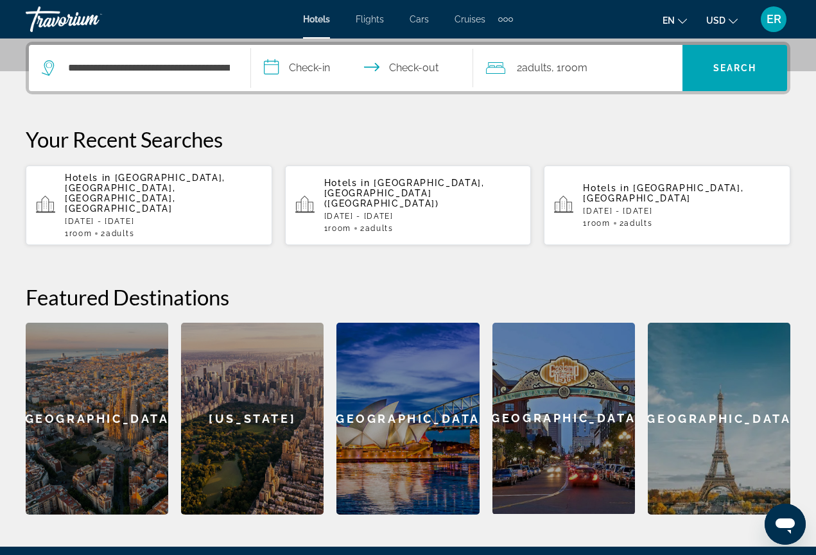
click at [267, 69] on input "**********" at bounding box center [364, 70] width 227 height 50
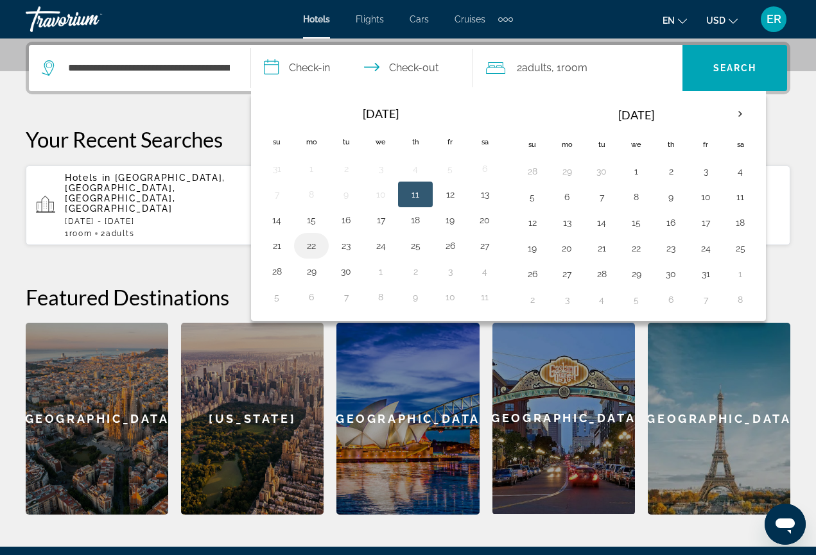
click at [313, 250] on button "22" at bounding box center [311, 246] width 21 height 18
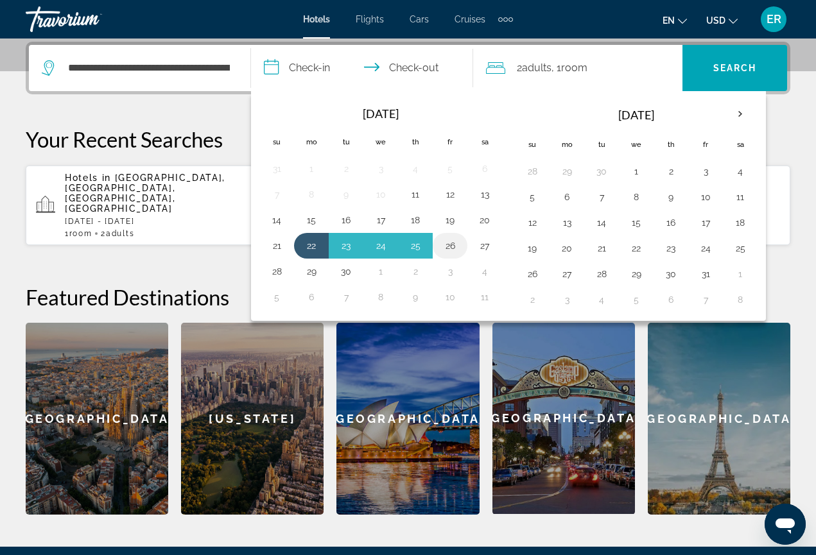
click at [456, 243] on button "26" at bounding box center [450, 246] width 21 height 18
type input "**********"
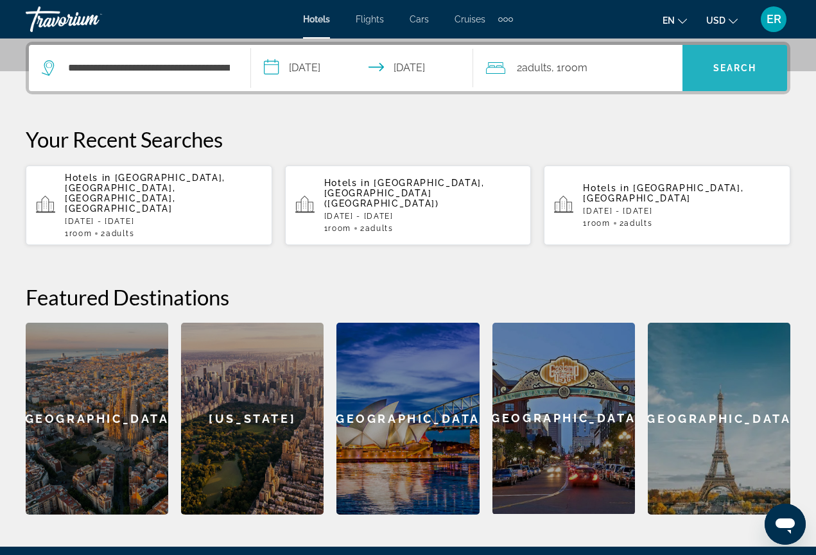
click at [741, 69] on span "Search" at bounding box center [735, 68] width 44 height 10
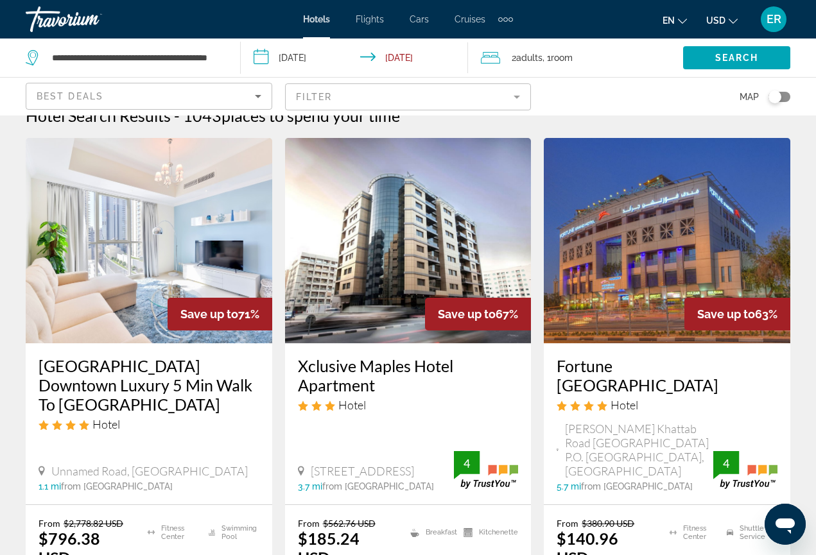
scroll to position [16, 0]
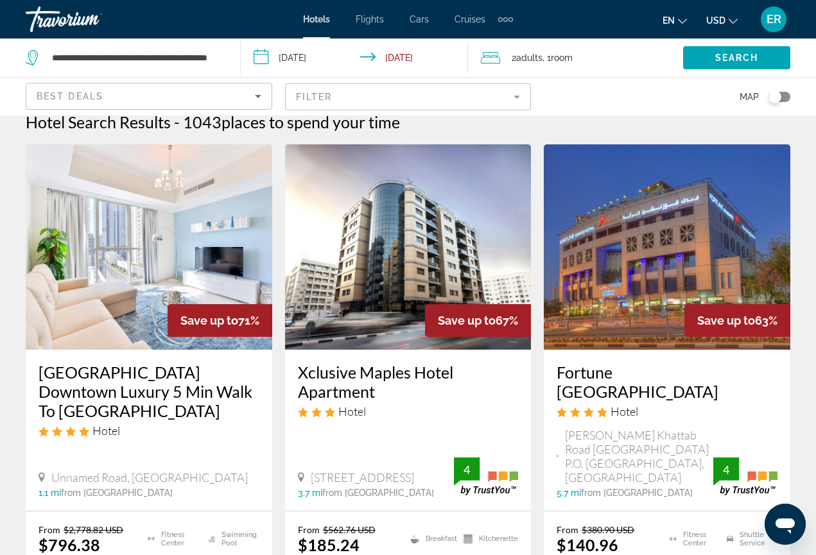
click at [158, 234] on img "Main content" at bounding box center [149, 246] width 246 height 205
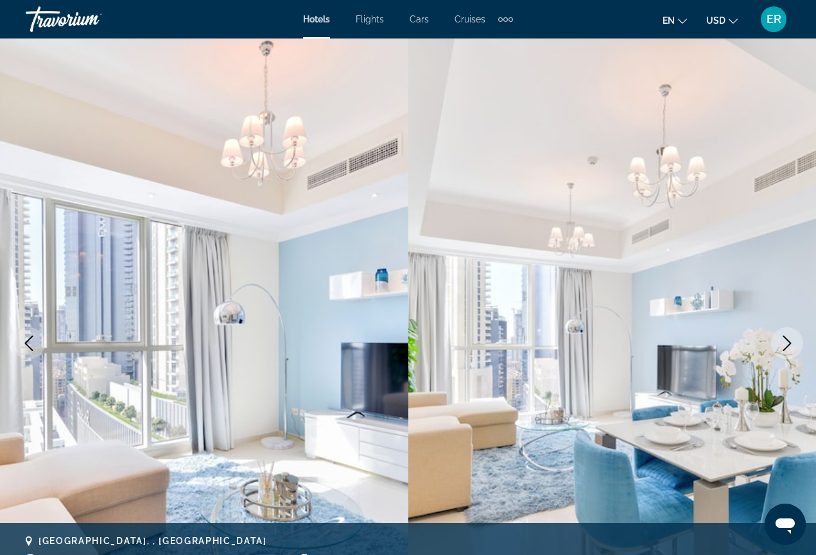
click at [778, 352] on button "Next image" at bounding box center [787, 343] width 32 height 32
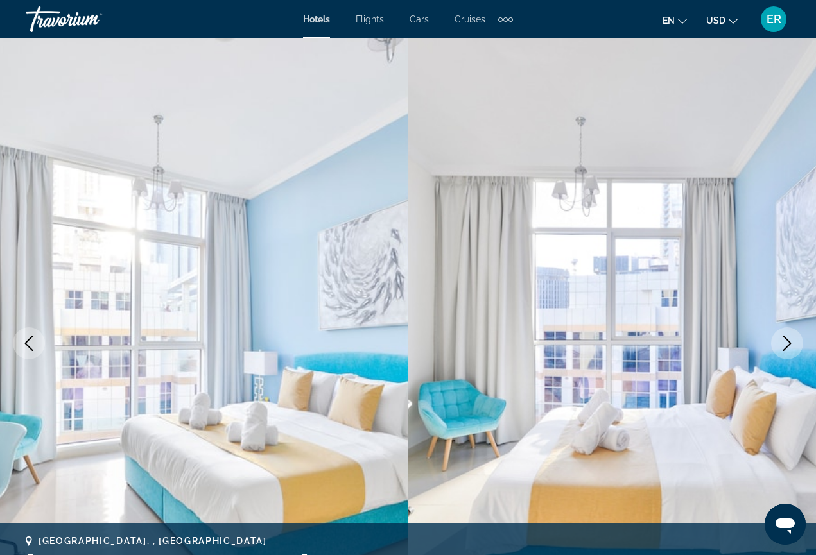
click at [775, 352] on button "Next image" at bounding box center [787, 343] width 32 height 32
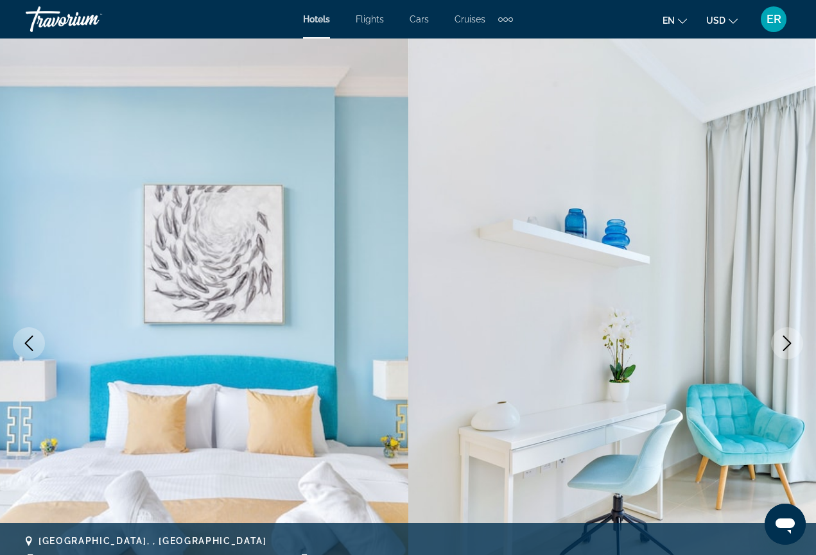
click at [776, 352] on button "Next image" at bounding box center [787, 343] width 32 height 32
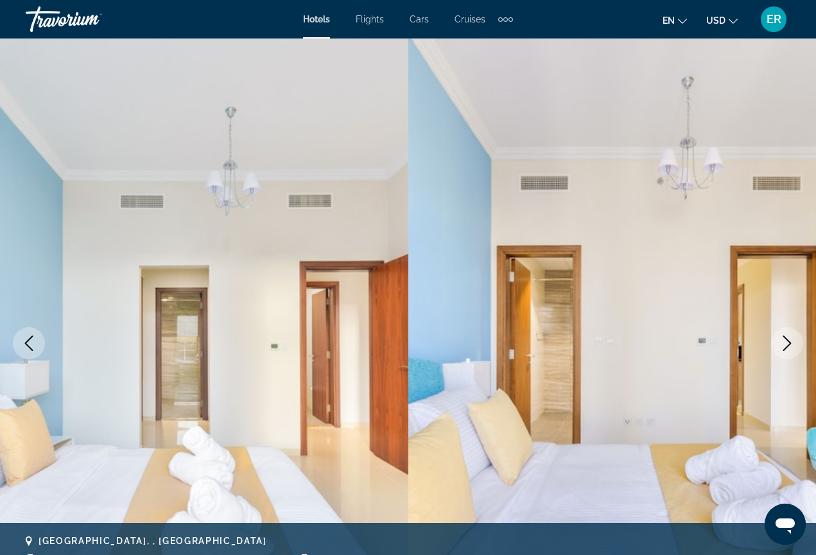
click at [776, 352] on button "Next image" at bounding box center [787, 343] width 32 height 32
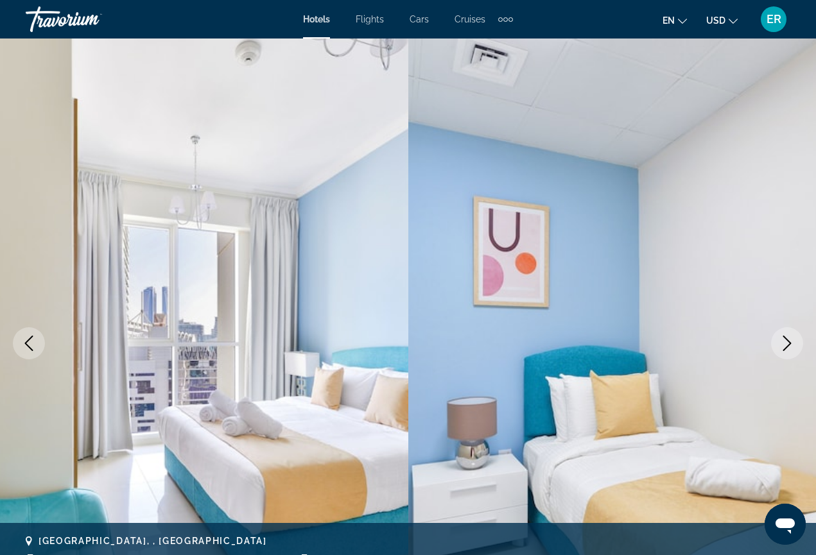
click at [777, 353] on button "Next image" at bounding box center [787, 343] width 32 height 32
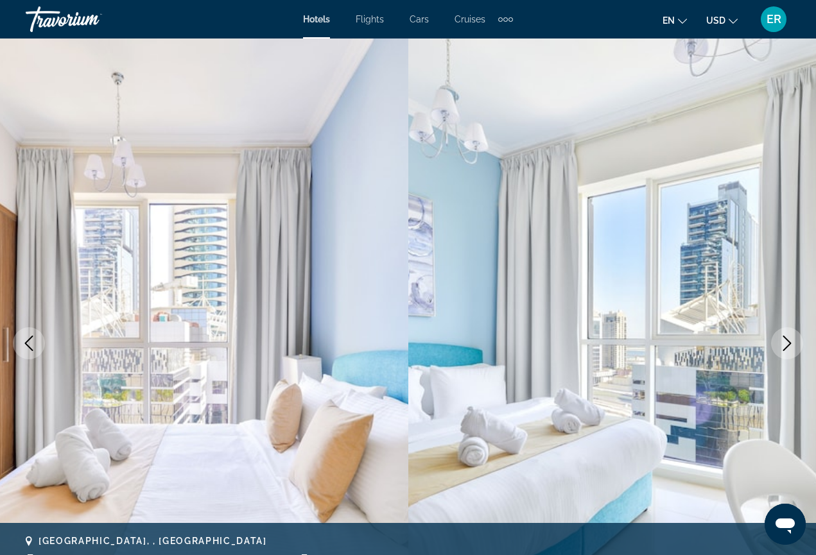
click at [778, 353] on button "Next image" at bounding box center [787, 343] width 32 height 32
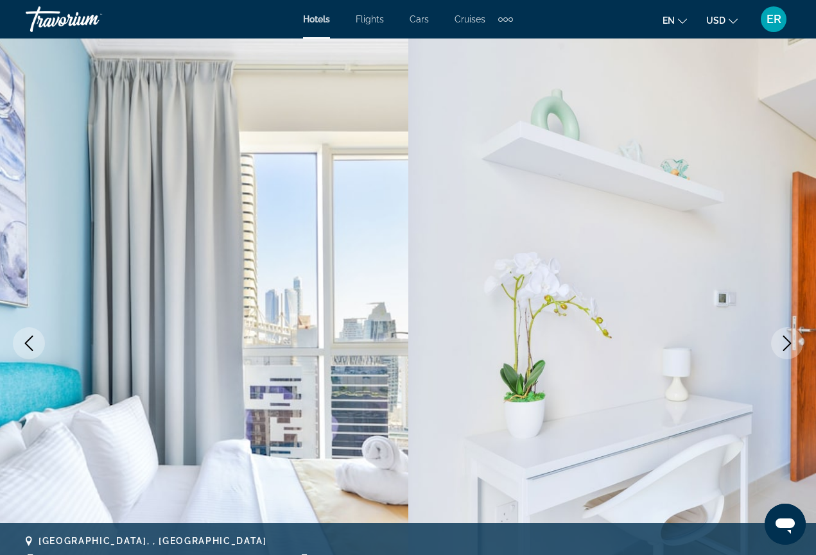
click at [780, 353] on button "Next image" at bounding box center [787, 343] width 32 height 32
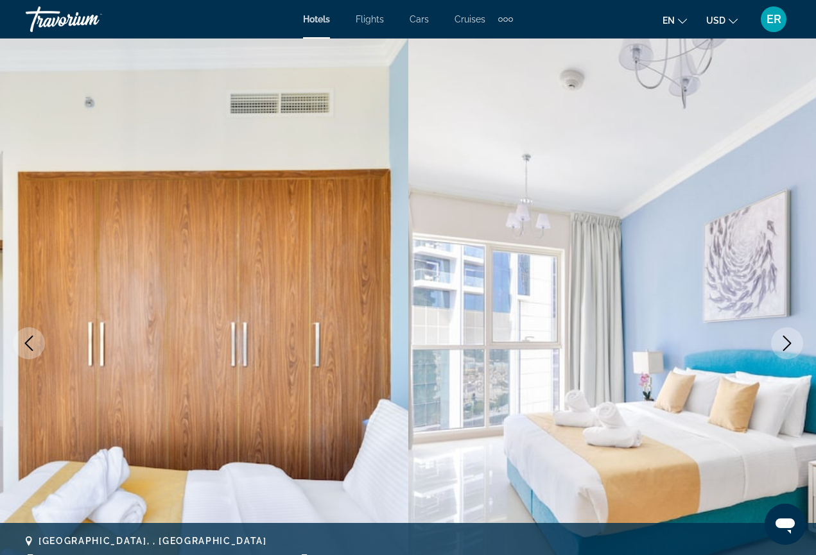
click at [781, 353] on button "Next image" at bounding box center [787, 343] width 32 height 32
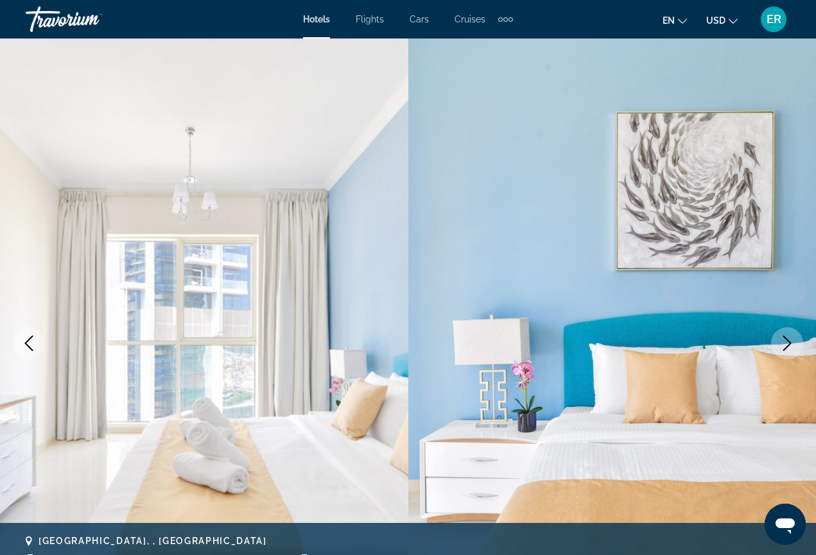
click at [782, 353] on button "Next image" at bounding box center [787, 343] width 32 height 32
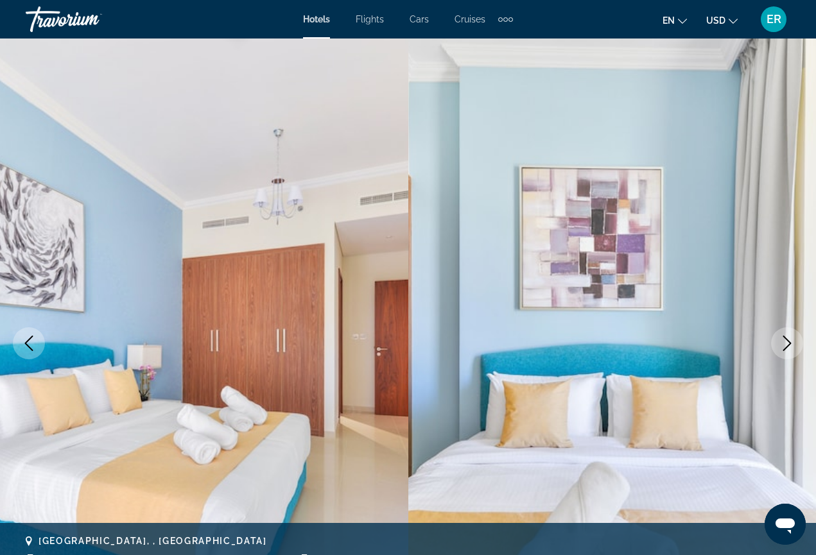
click at [782, 353] on button "Next image" at bounding box center [787, 343] width 32 height 32
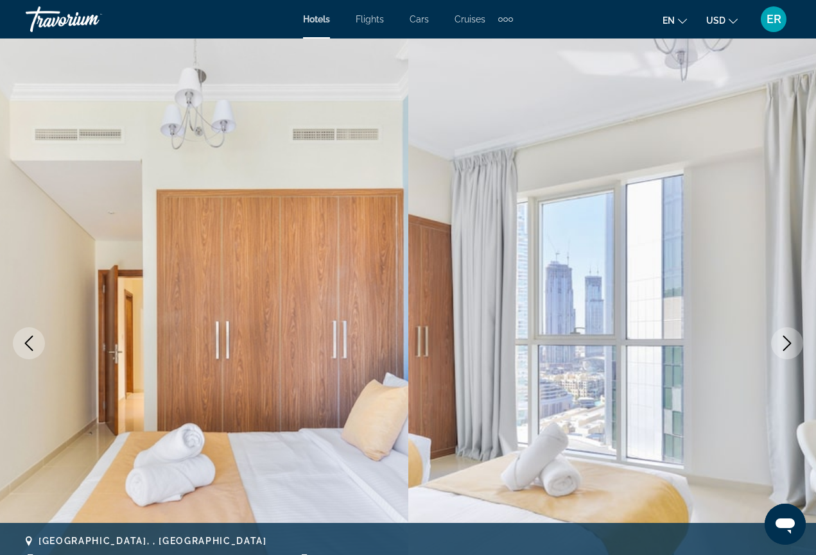
click at [783, 353] on button "Next image" at bounding box center [787, 343] width 32 height 32
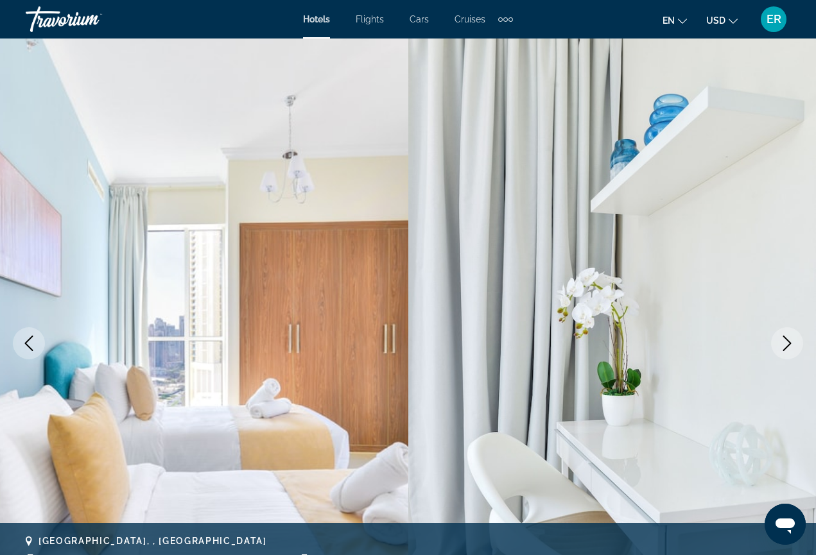
click at [783, 353] on button "Next image" at bounding box center [787, 343] width 32 height 32
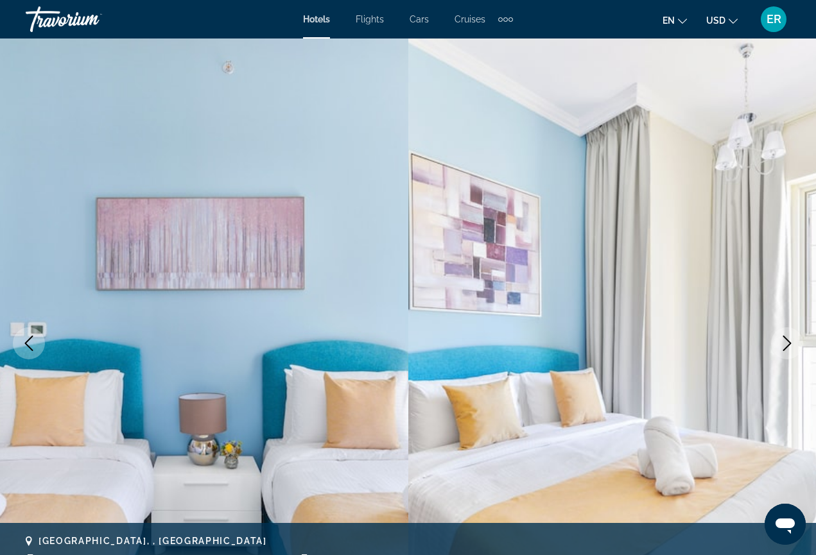
click at [783, 353] on button "Next image" at bounding box center [787, 343] width 32 height 32
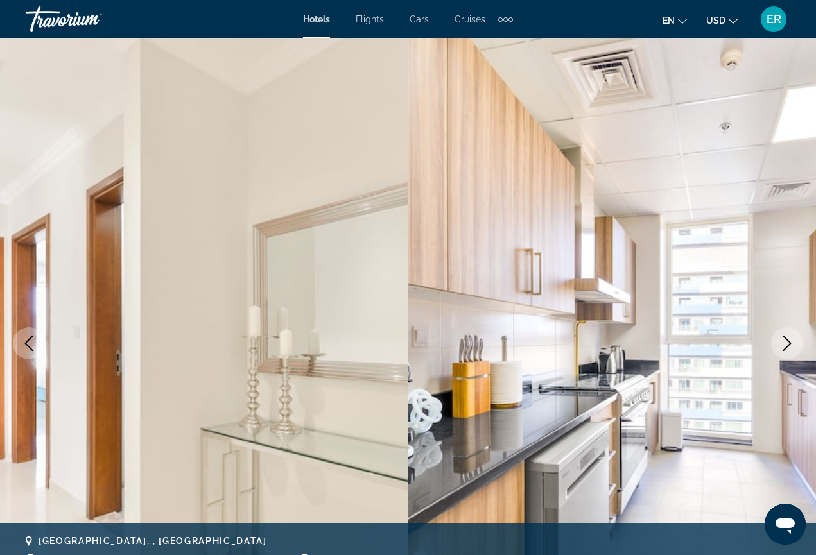
click at [783, 353] on button "Next image" at bounding box center [787, 343] width 32 height 32
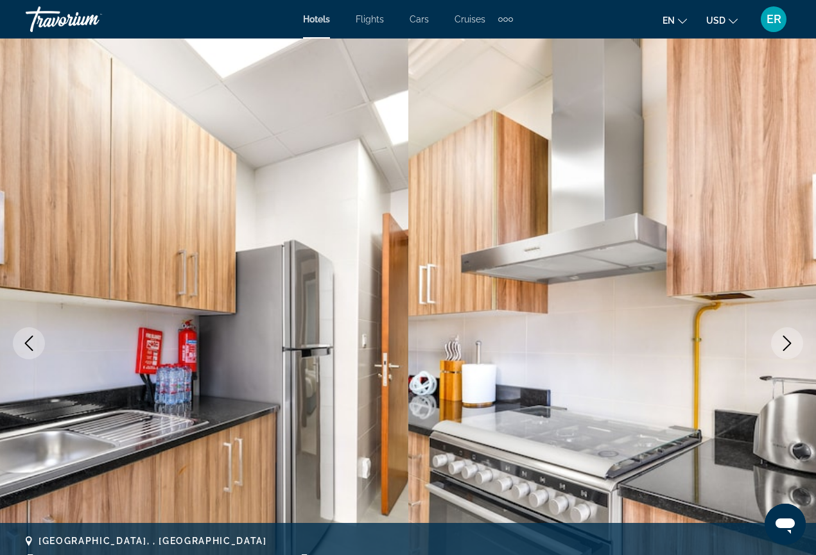
click at [783, 353] on button "Next image" at bounding box center [787, 343] width 32 height 32
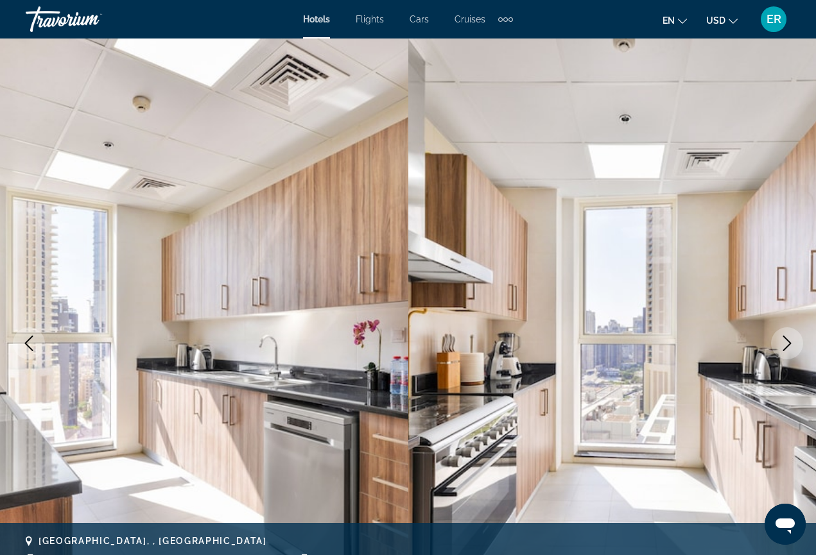
click at [783, 353] on button "Next image" at bounding box center [787, 343] width 32 height 32
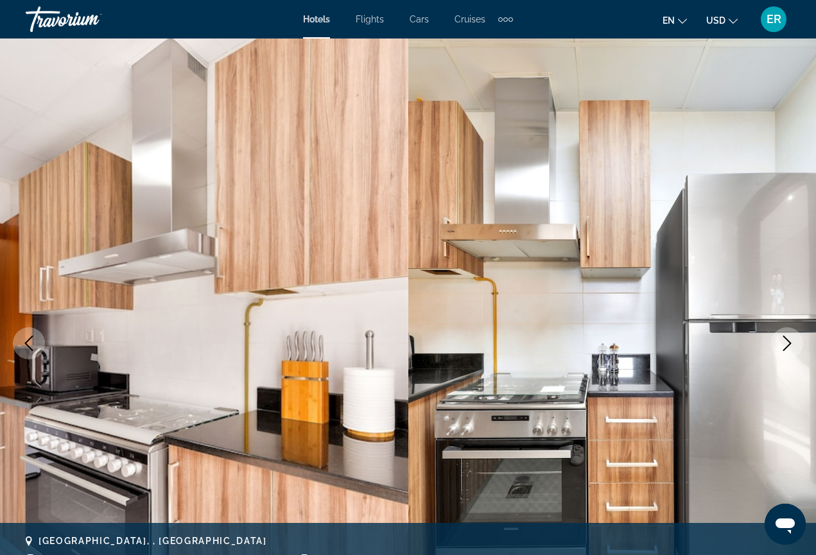
click at [783, 353] on button "Next image" at bounding box center [787, 343] width 32 height 32
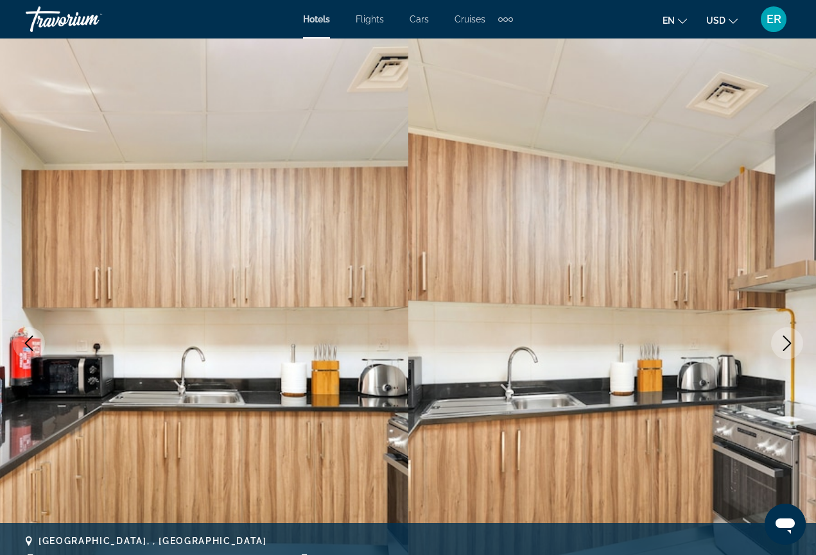
click at [783, 353] on button "Next image" at bounding box center [787, 343] width 32 height 32
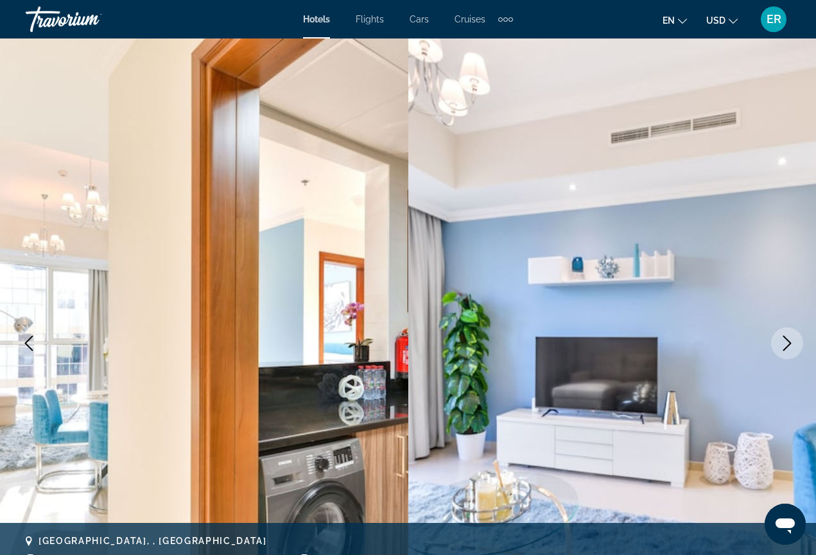
click at [784, 353] on button "Next image" at bounding box center [787, 343] width 32 height 32
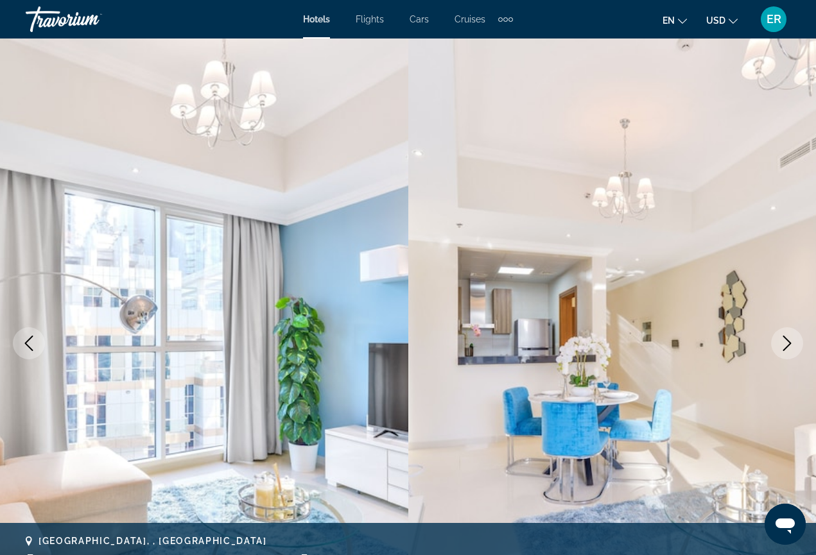
click at [784, 353] on button "Next image" at bounding box center [787, 343] width 32 height 32
